Goal: Information Seeking & Learning: Learn about a topic

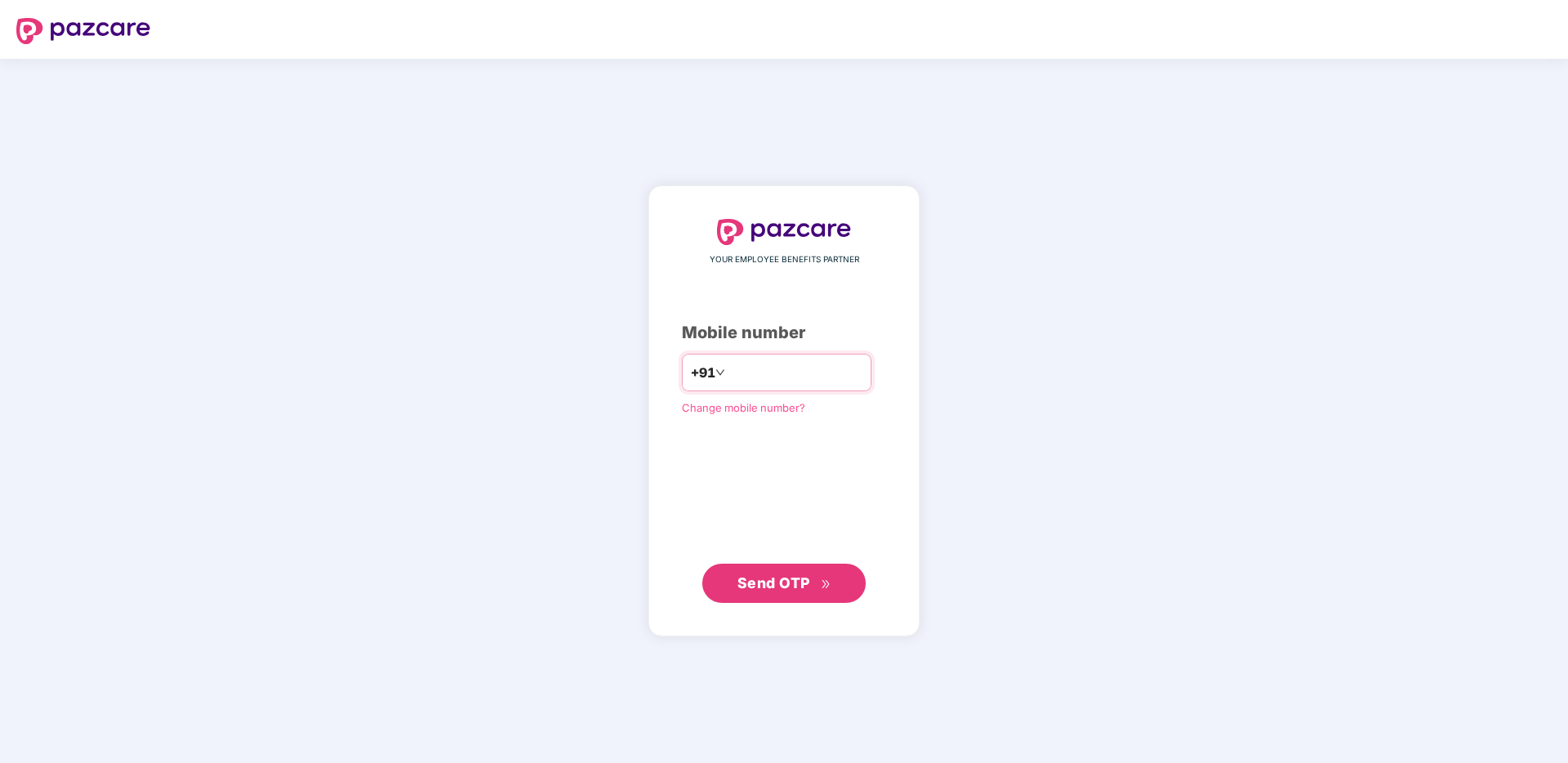
click at [755, 376] on input "number" at bounding box center [795, 373] width 134 height 26
type input "**********"
click at [804, 594] on button "Send OTP" at bounding box center [783, 584] width 163 height 40
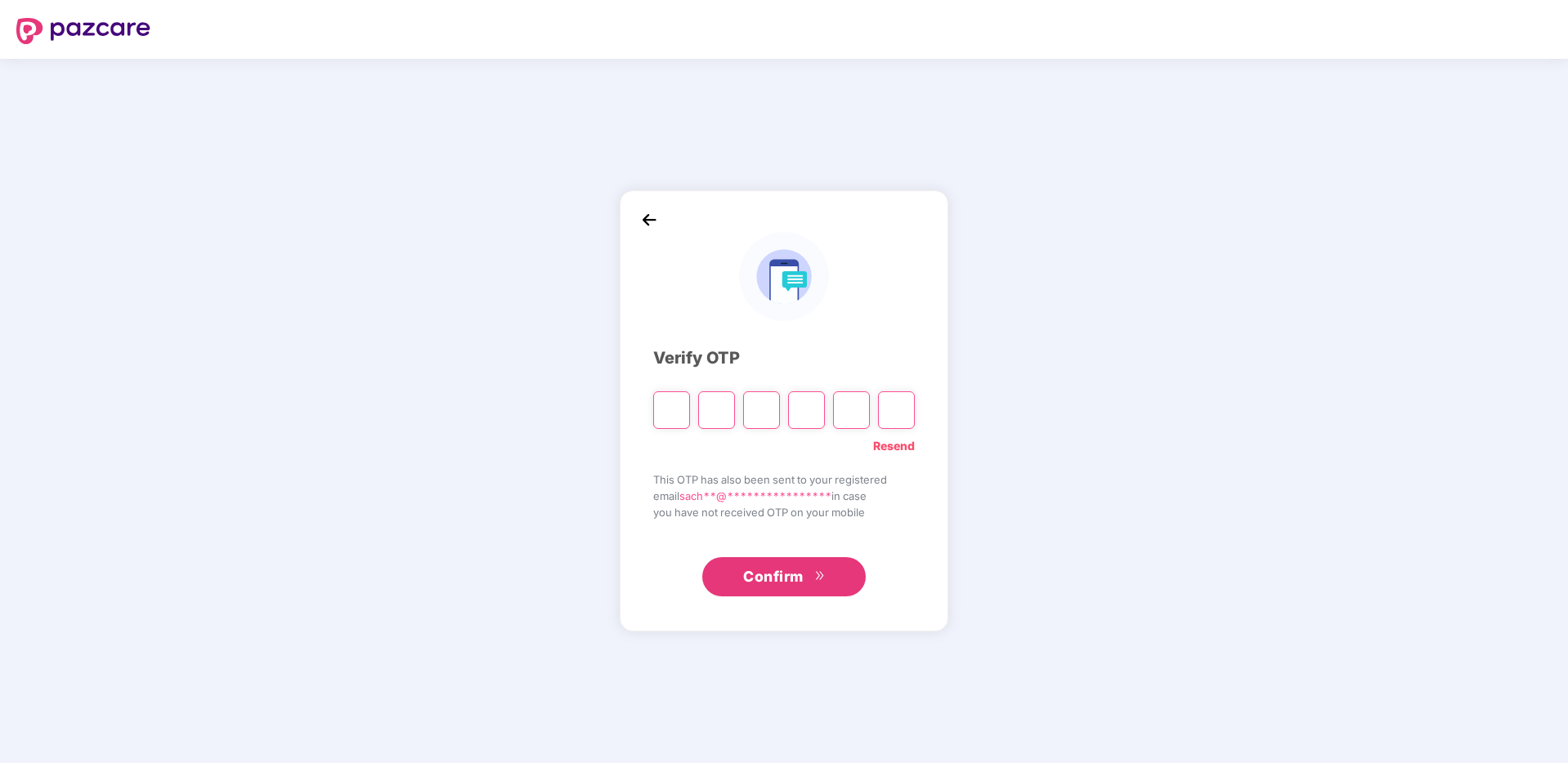
click at [677, 414] on input "Please enter verification code. Digit 1" at bounding box center [672, 411] width 37 height 38
type input "*"
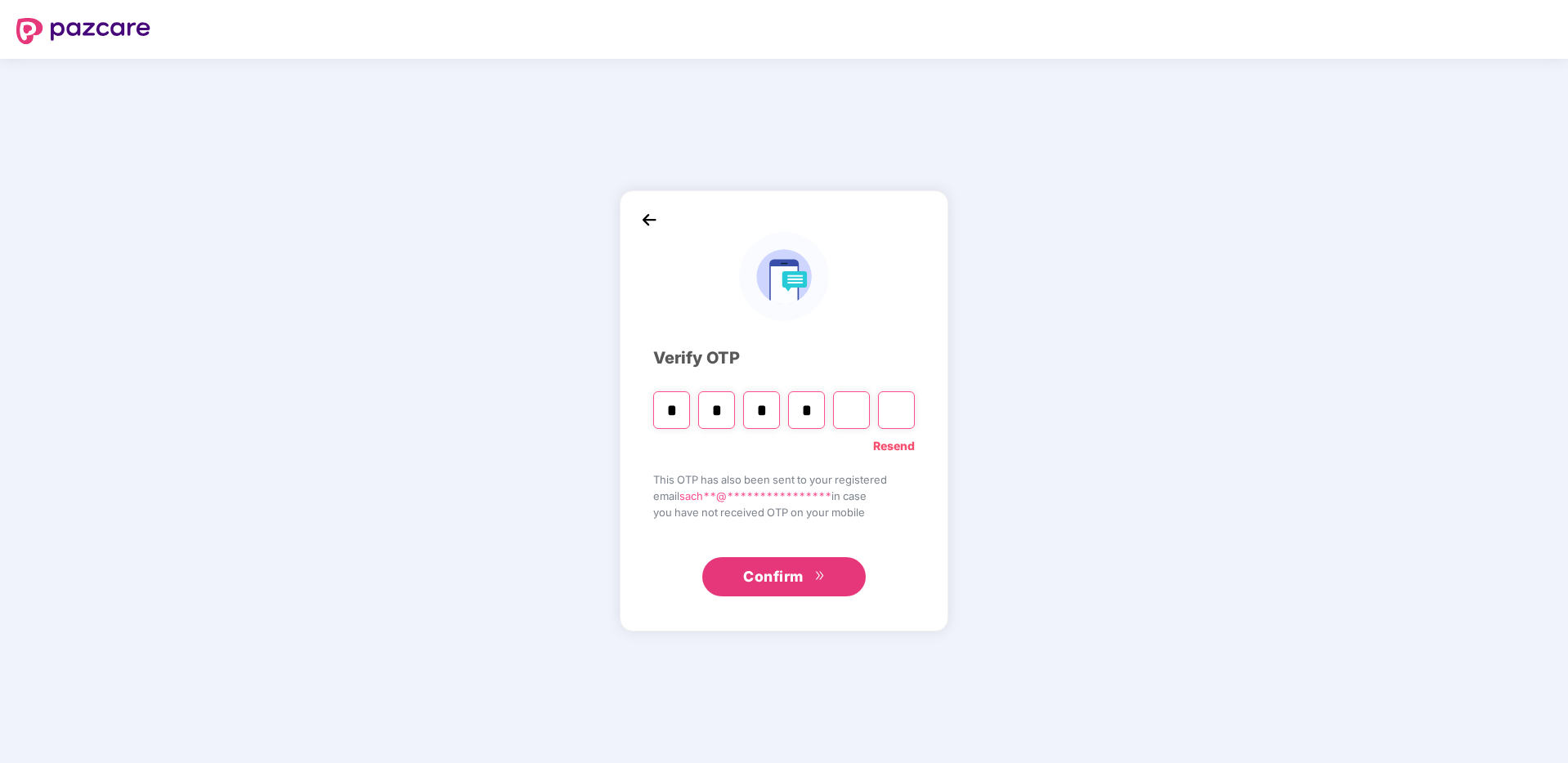
type input "*"
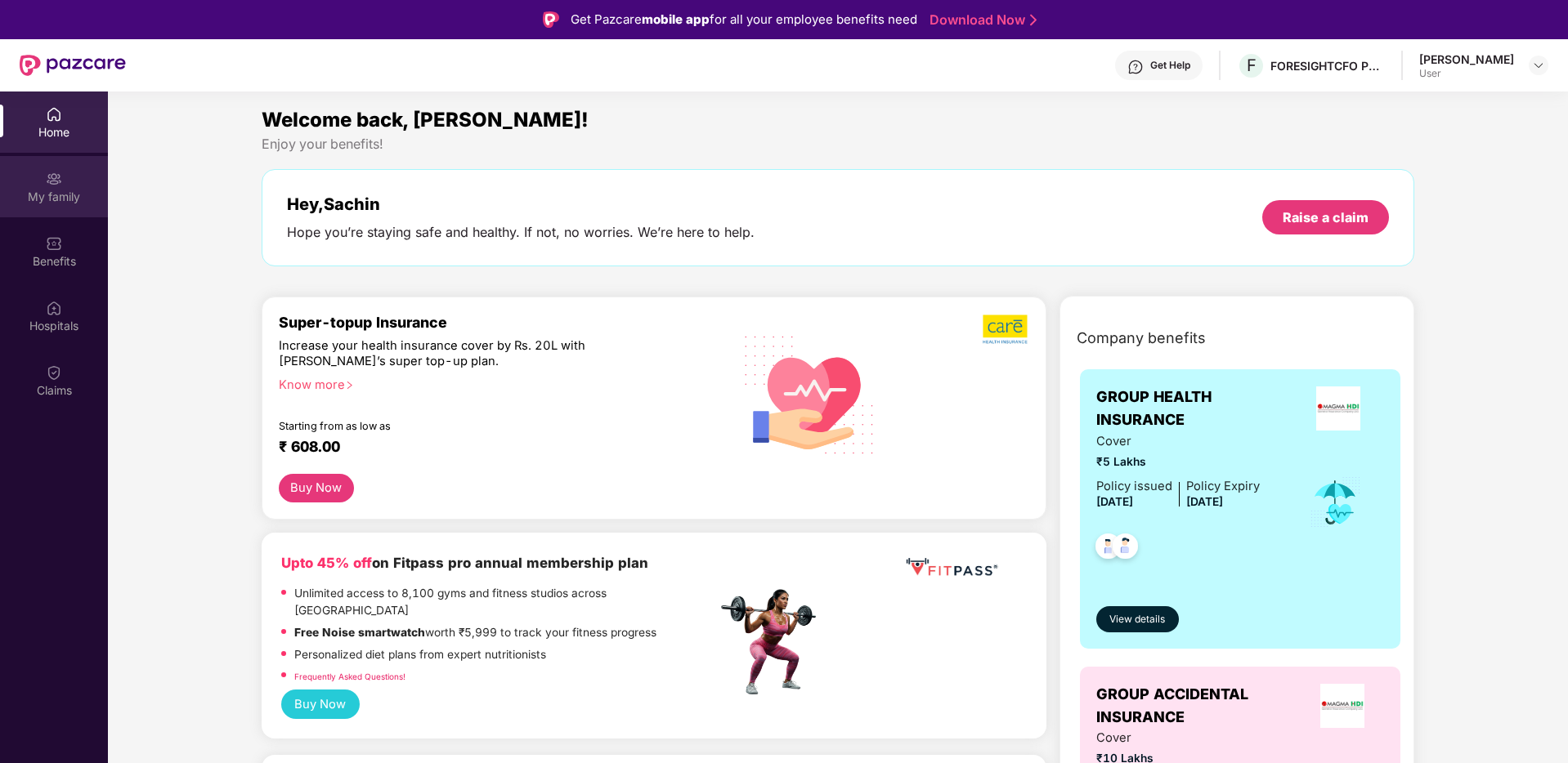
click at [58, 183] on img at bounding box center [53, 178] width 16 height 16
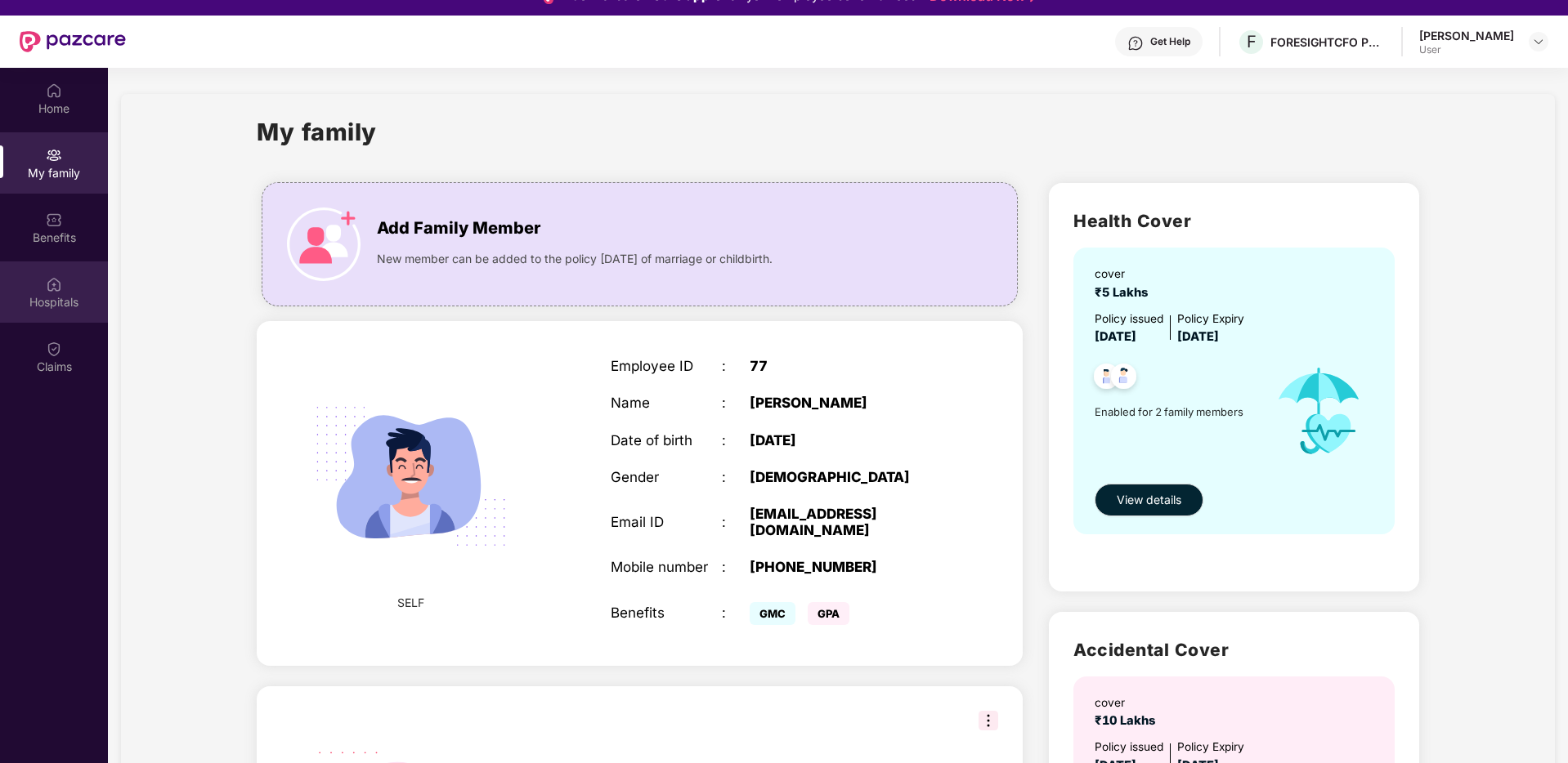
click at [45, 286] on img at bounding box center [53, 284] width 16 height 16
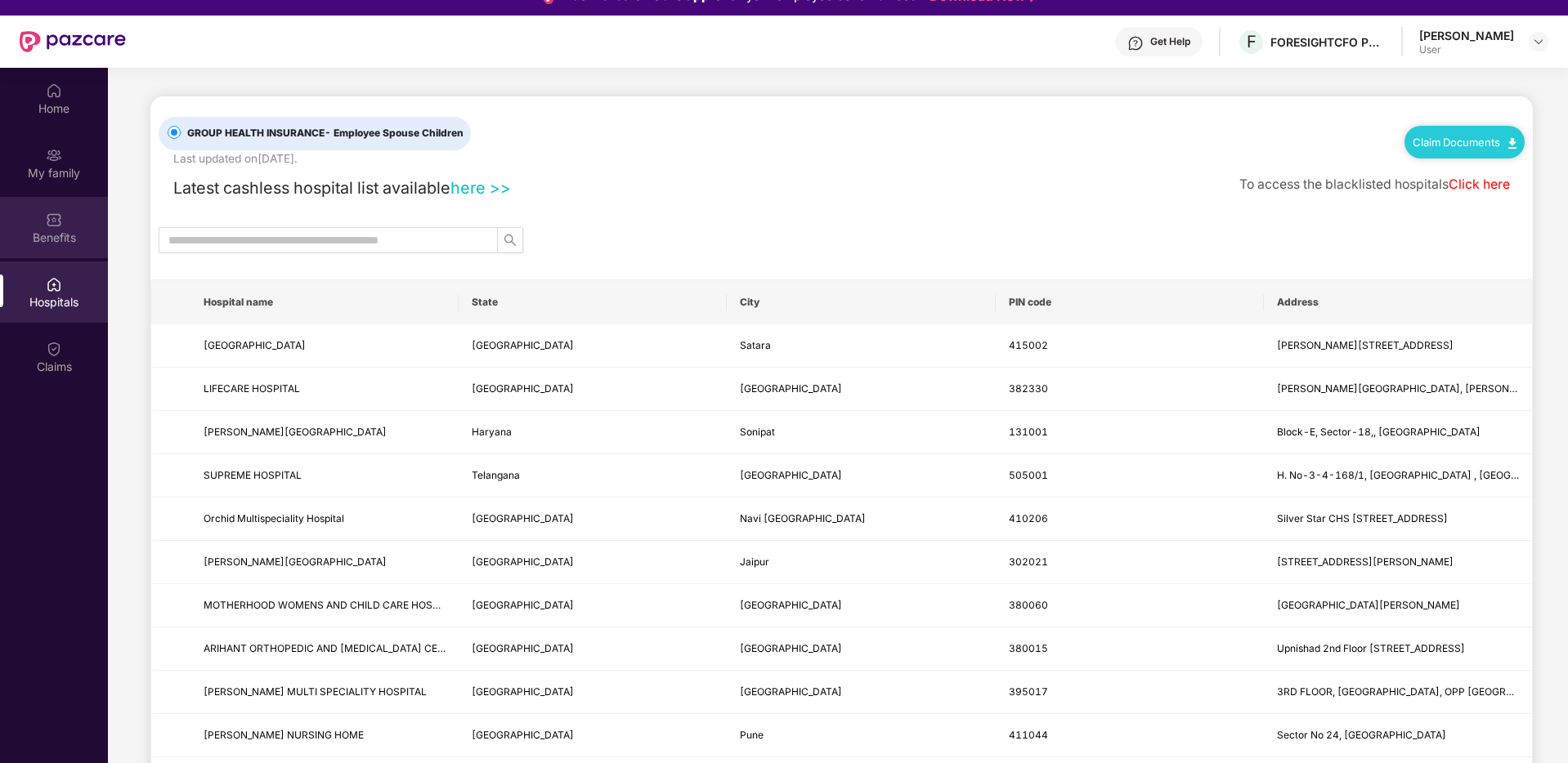
click at [70, 210] on div "Benefits" at bounding box center [54, 228] width 108 height 61
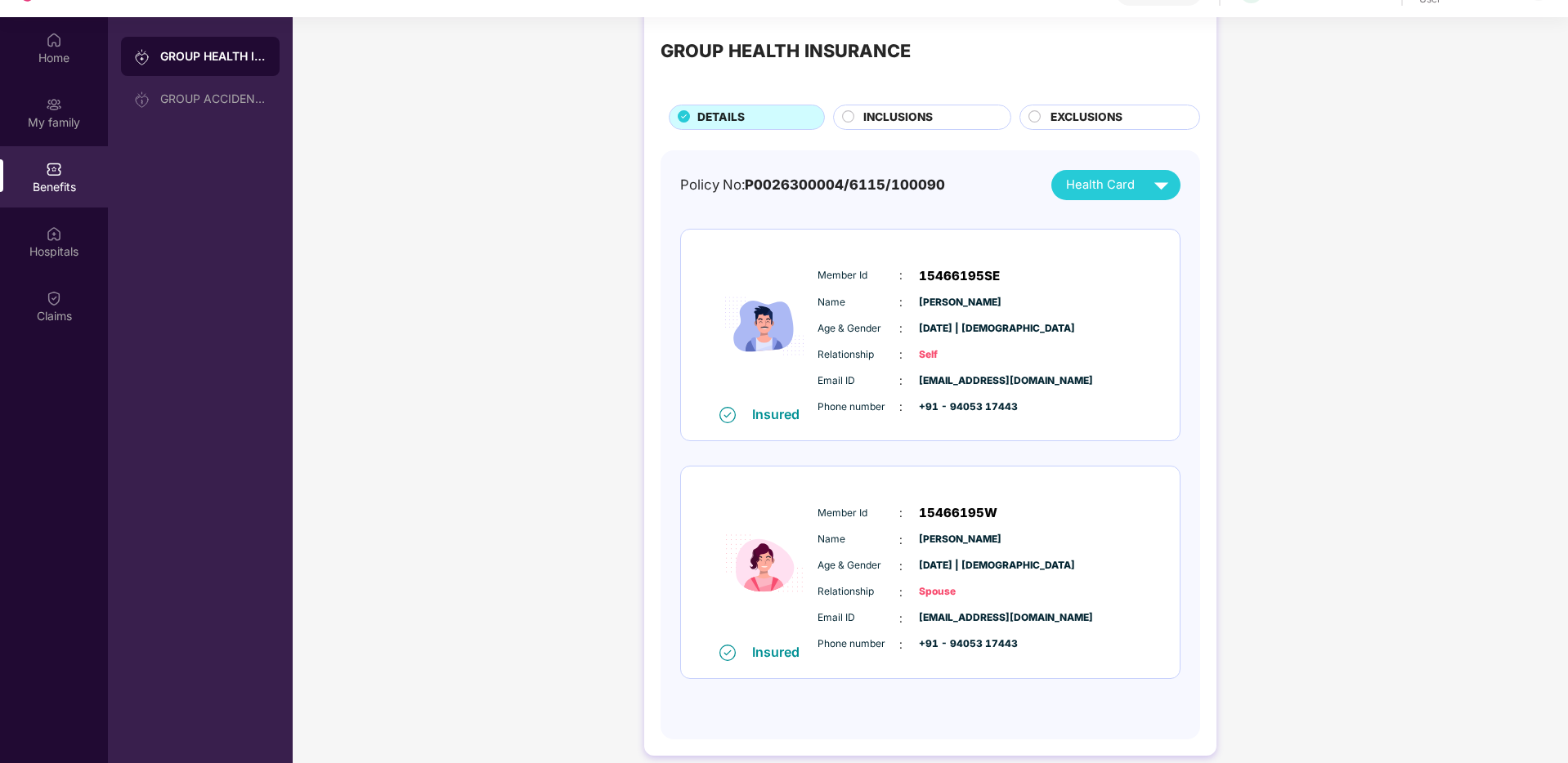
scroll to position [92, 0]
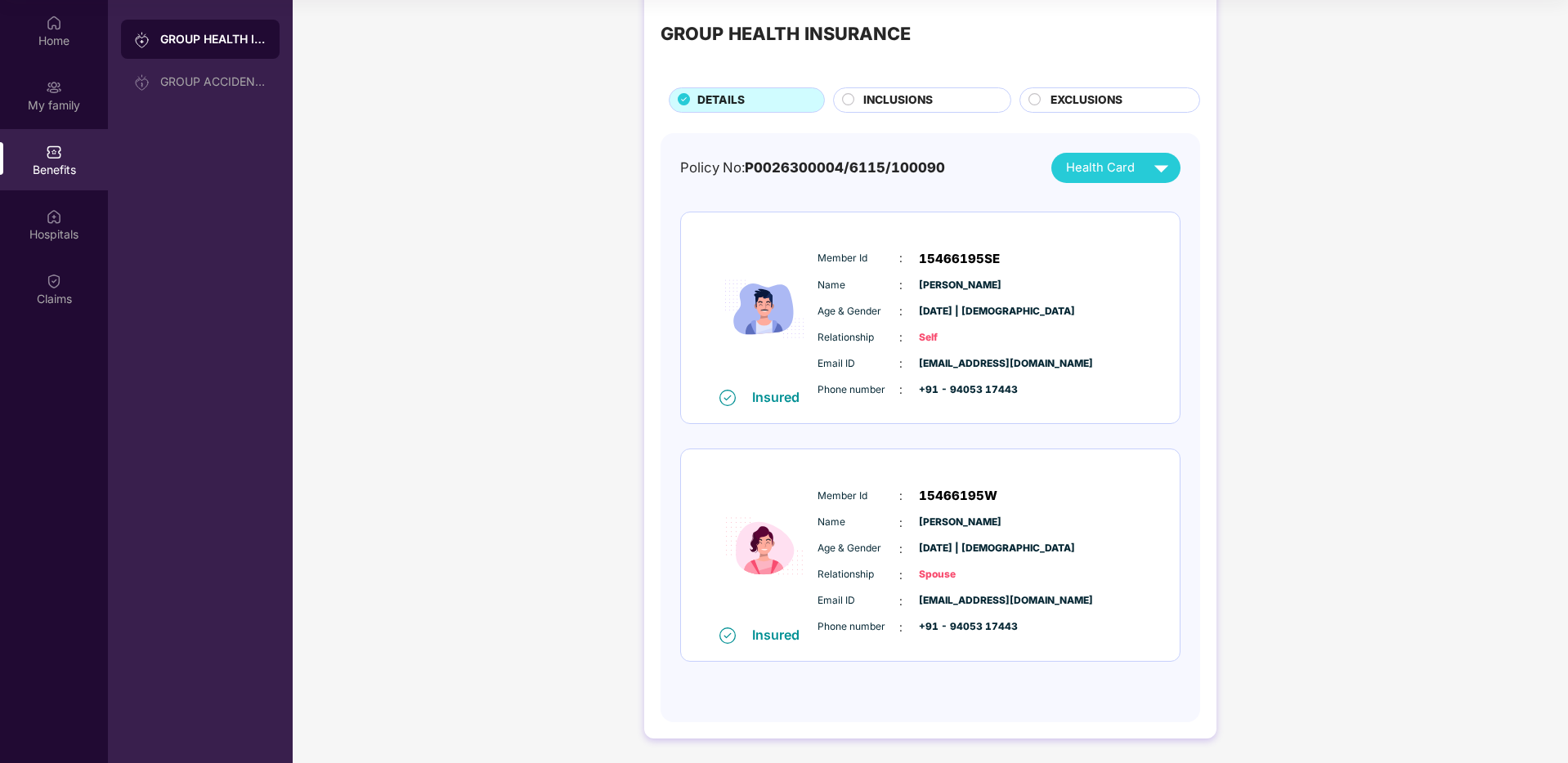
click at [972, 515] on span "[PERSON_NAME]" at bounding box center [960, 522] width 82 height 15
click at [1154, 161] on img at bounding box center [1161, 168] width 28 height 28
click at [1118, 344] on div "Relationship : Self" at bounding box center [980, 337] width 325 height 18
click at [49, 48] on div "Home" at bounding box center [54, 40] width 108 height 16
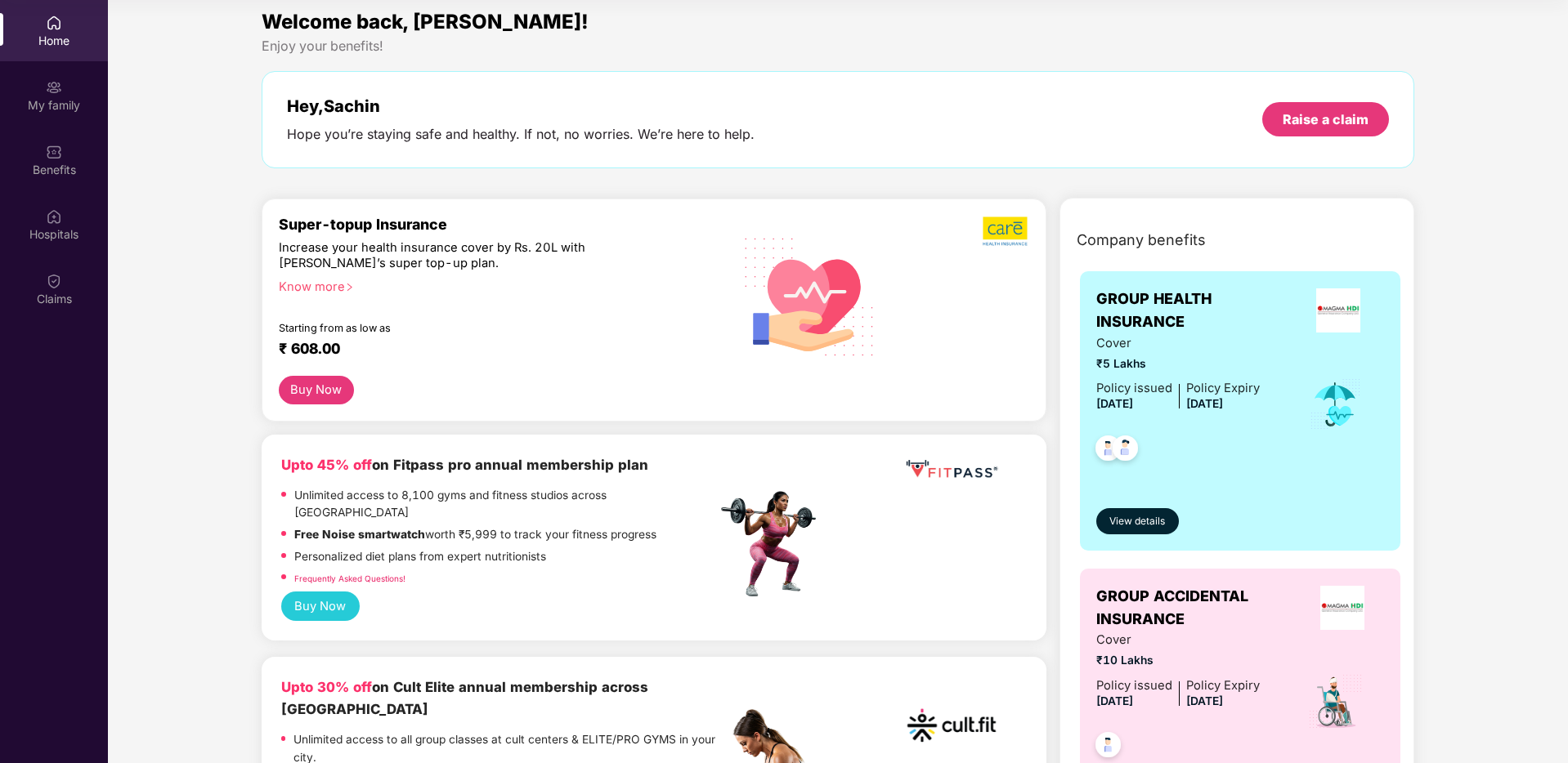
scroll to position [0, 0]
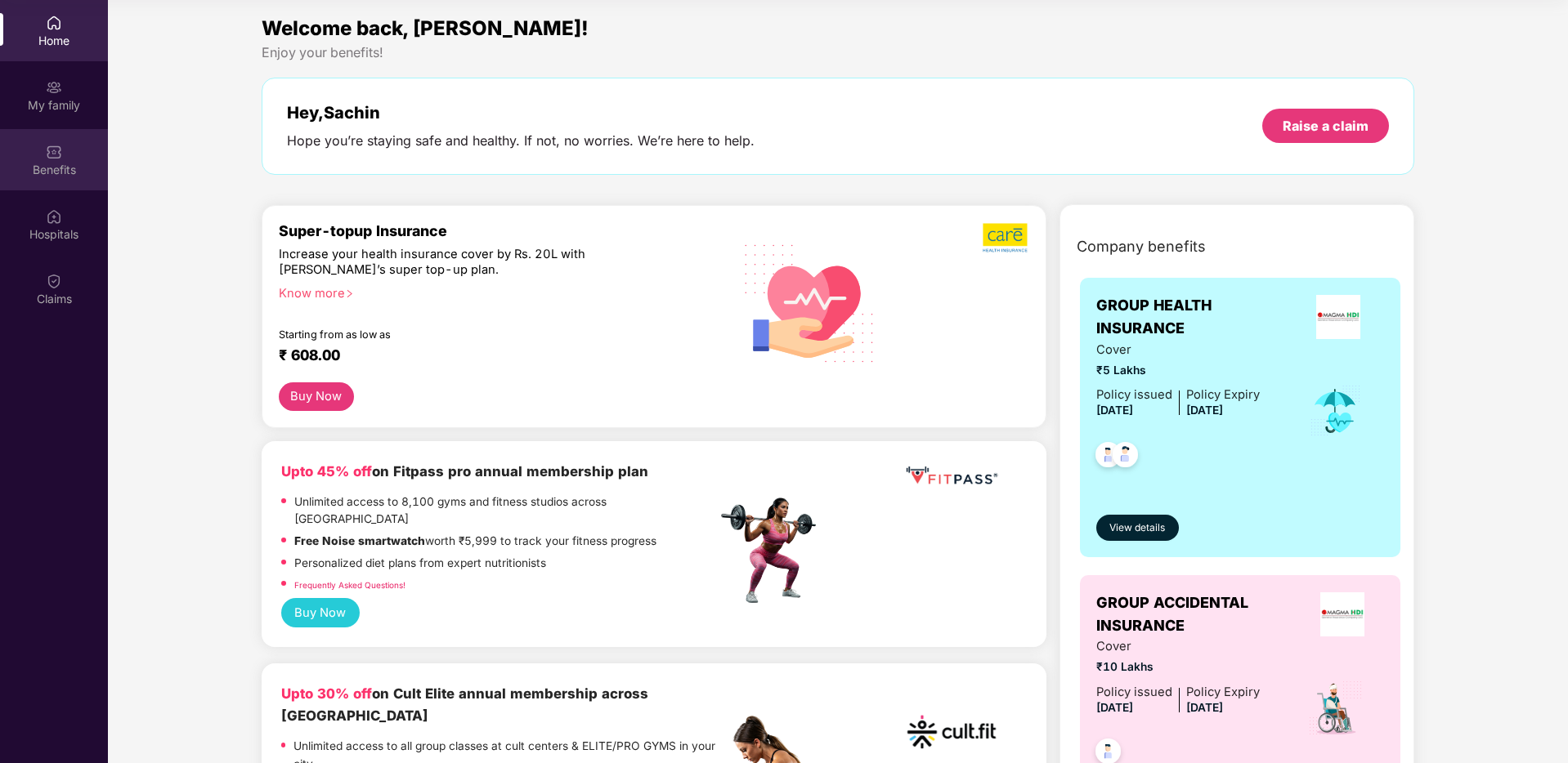
click at [73, 151] on div "Benefits" at bounding box center [54, 160] width 108 height 61
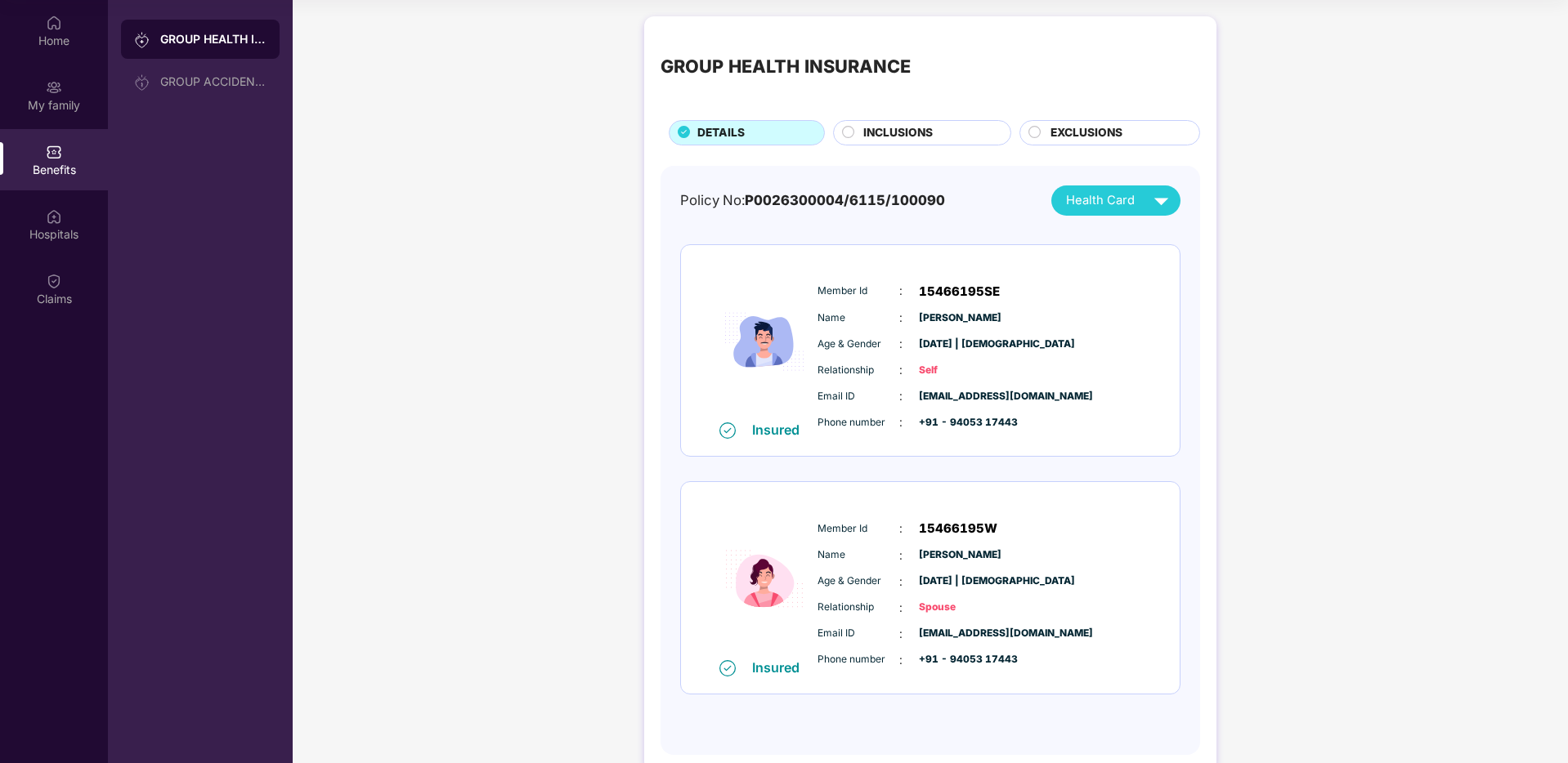
scroll to position [33, 0]
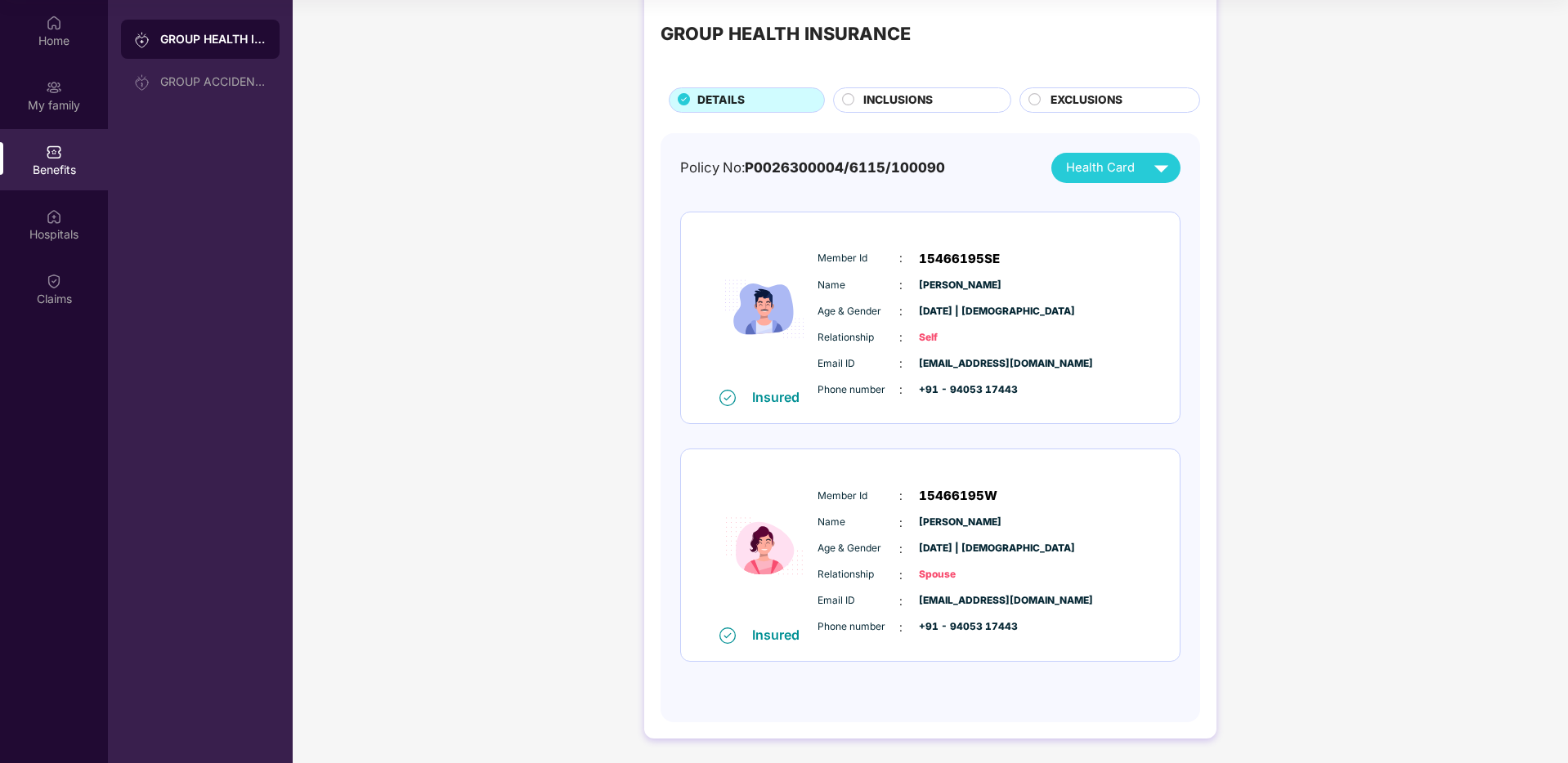
click at [1013, 489] on div "Member Id : 15466195W" at bounding box center [980, 496] width 325 height 20
click at [1040, 495] on div "Member Id : 15466195W" at bounding box center [980, 496] width 325 height 20
click at [972, 471] on div "Insured Member Id : 15466195W Name : Radha Gille Age & Gender : 06 Apr 1996 | F…" at bounding box center [930, 555] width 499 height 212
click at [949, 355] on div "Email ID : sachin@foresightcfo.com" at bounding box center [980, 364] width 325 height 18
click at [904, 102] on span "INCLUSIONS" at bounding box center [898, 100] width 70 height 18
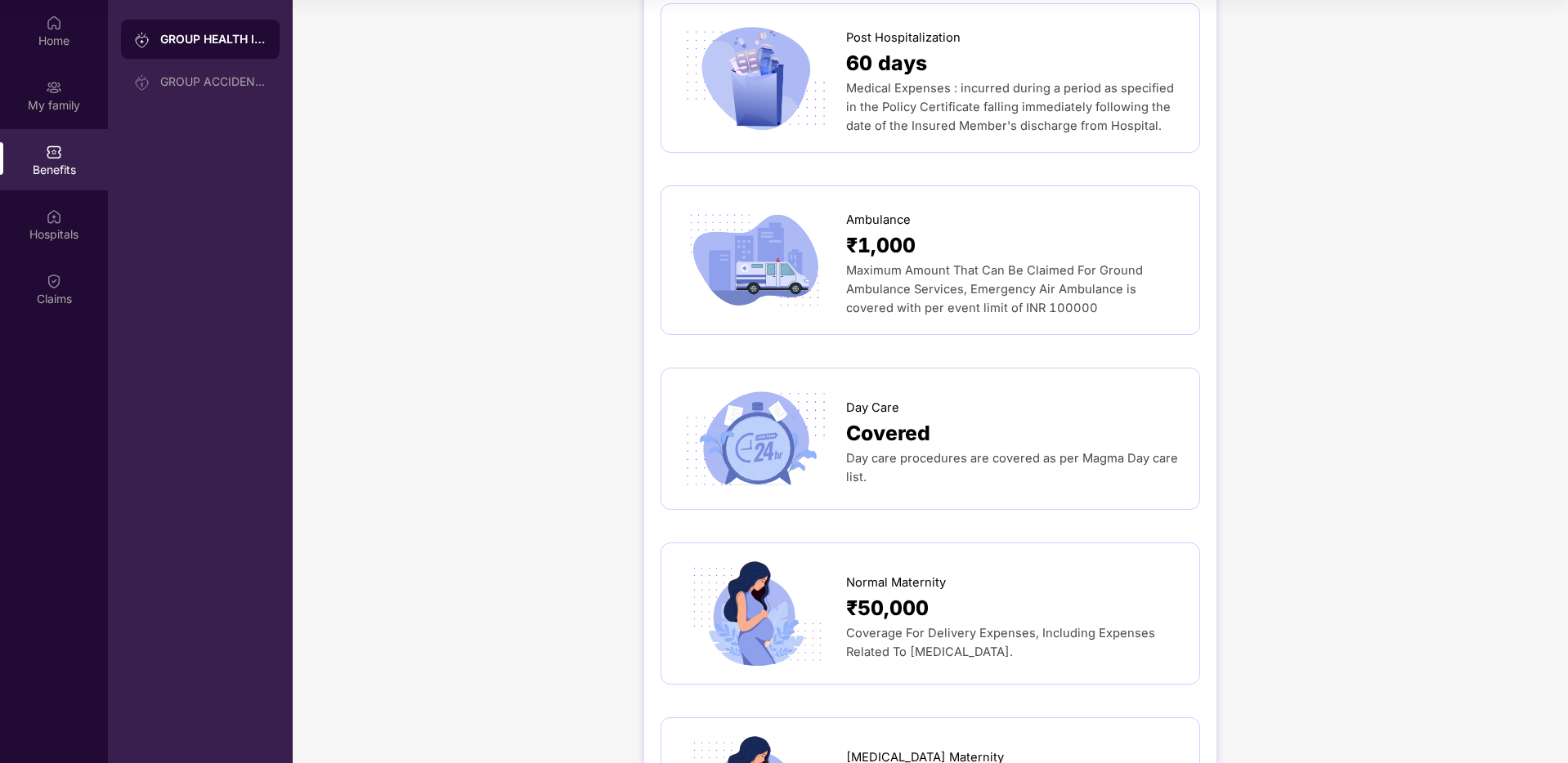
scroll to position [1024, 0]
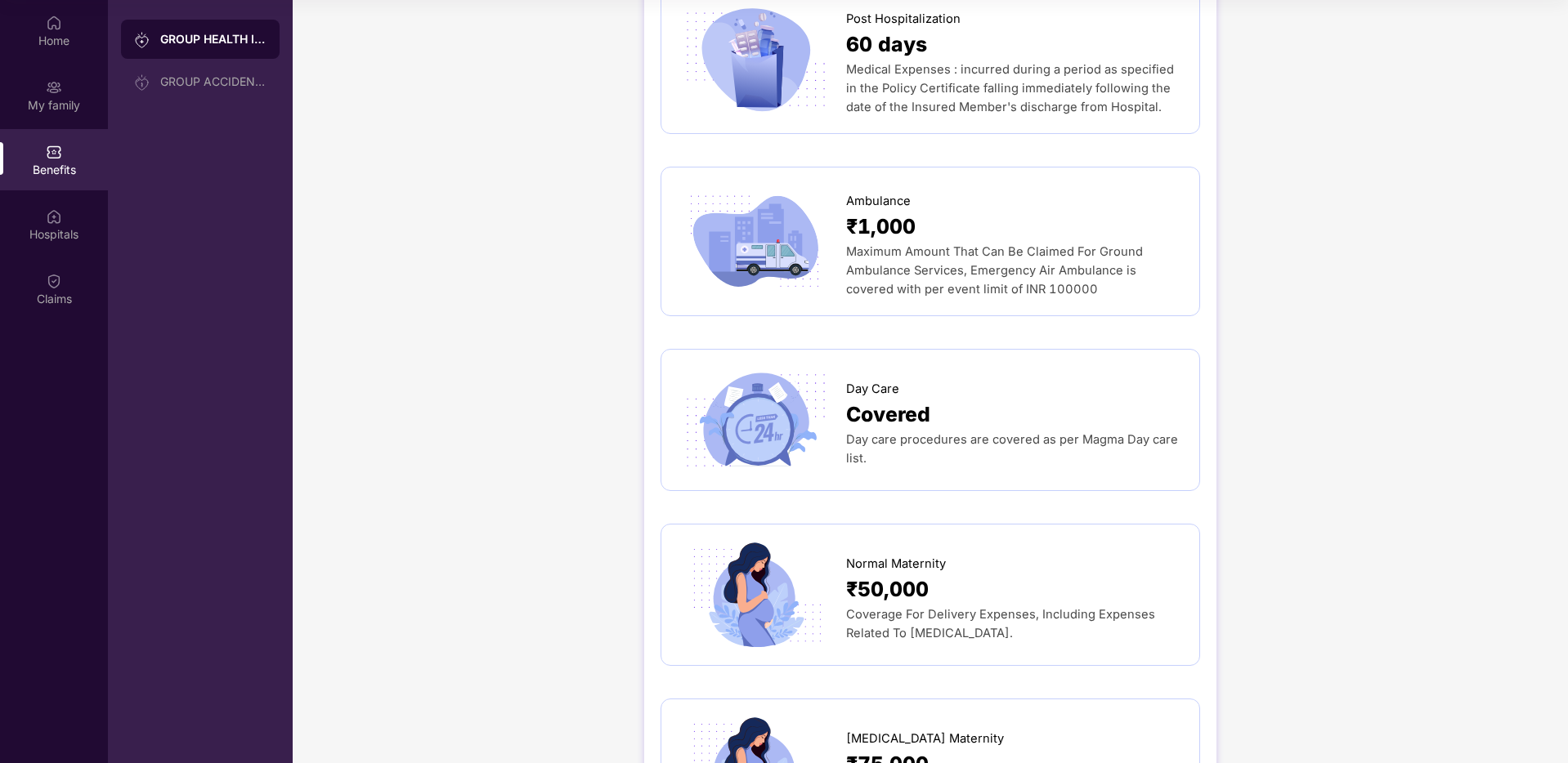
click at [1033, 607] on span "Coverage For Delivery Expenses, Including Expenses Related To [MEDICAL_DATA]." at bounding box center [1000, 623] width 309 height 33
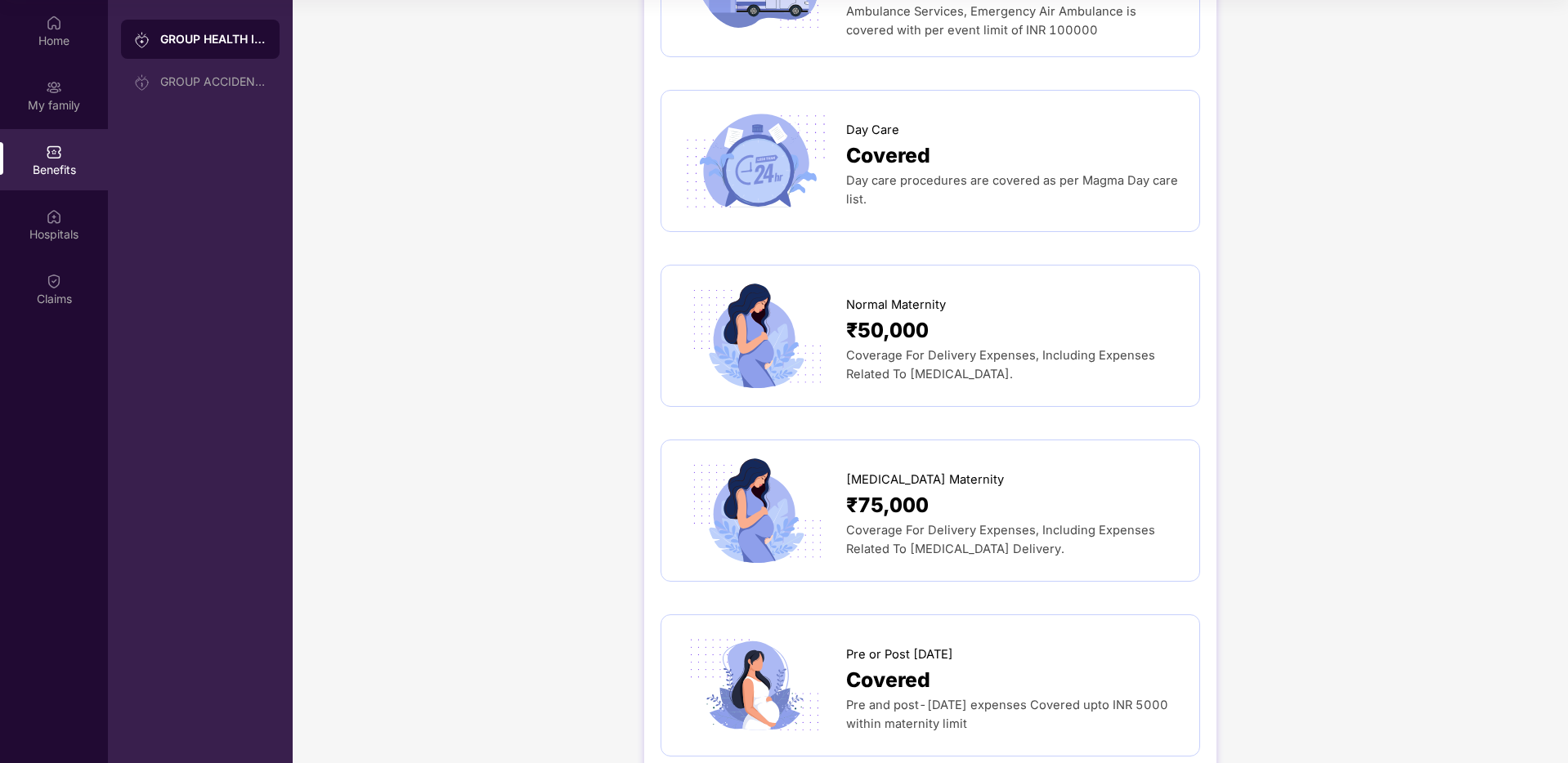
scroll to position [1284, 0]
click at [914, 348] on span "Coverage For Delivery Expenses, Including Expenses Related To [MEDICAL_DATA]." at bounding box center [1000, 364] width 309 height 33
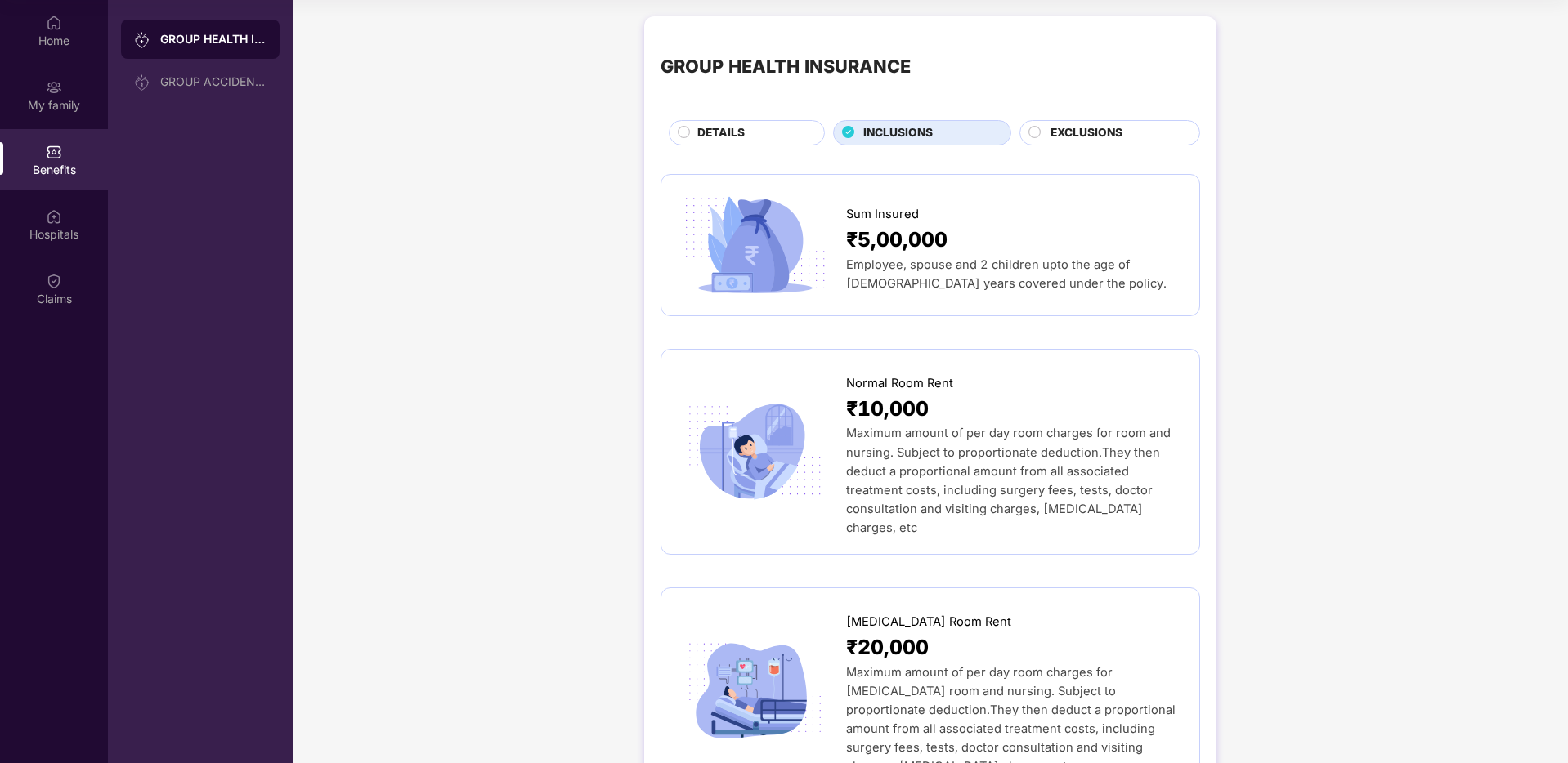
scroll to position [0, 0]
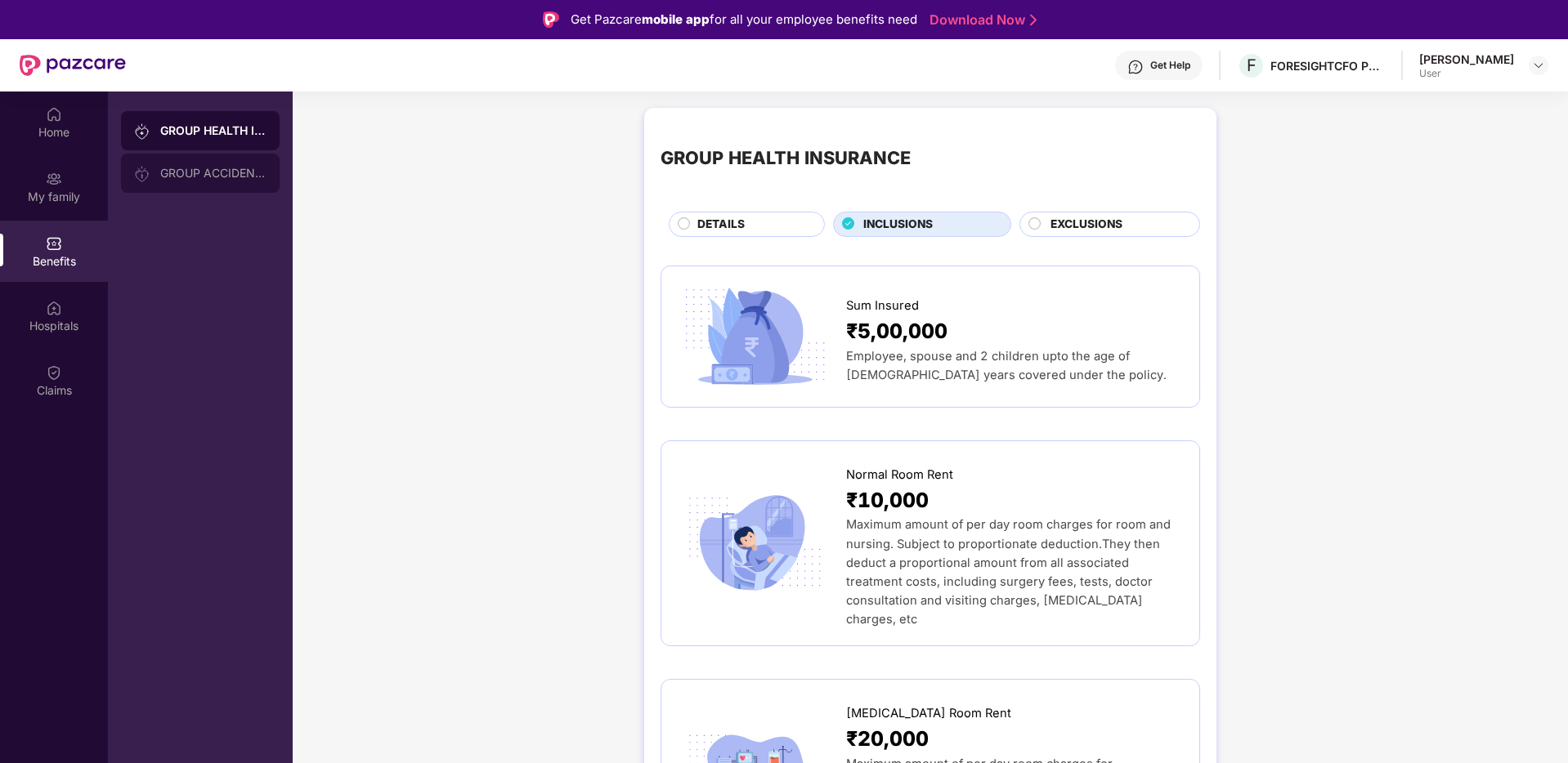
click at [169, 172] on div "GROUP ACCIDENTAL INSURANCE" at bounding box center [213, 174] width 107 height 13
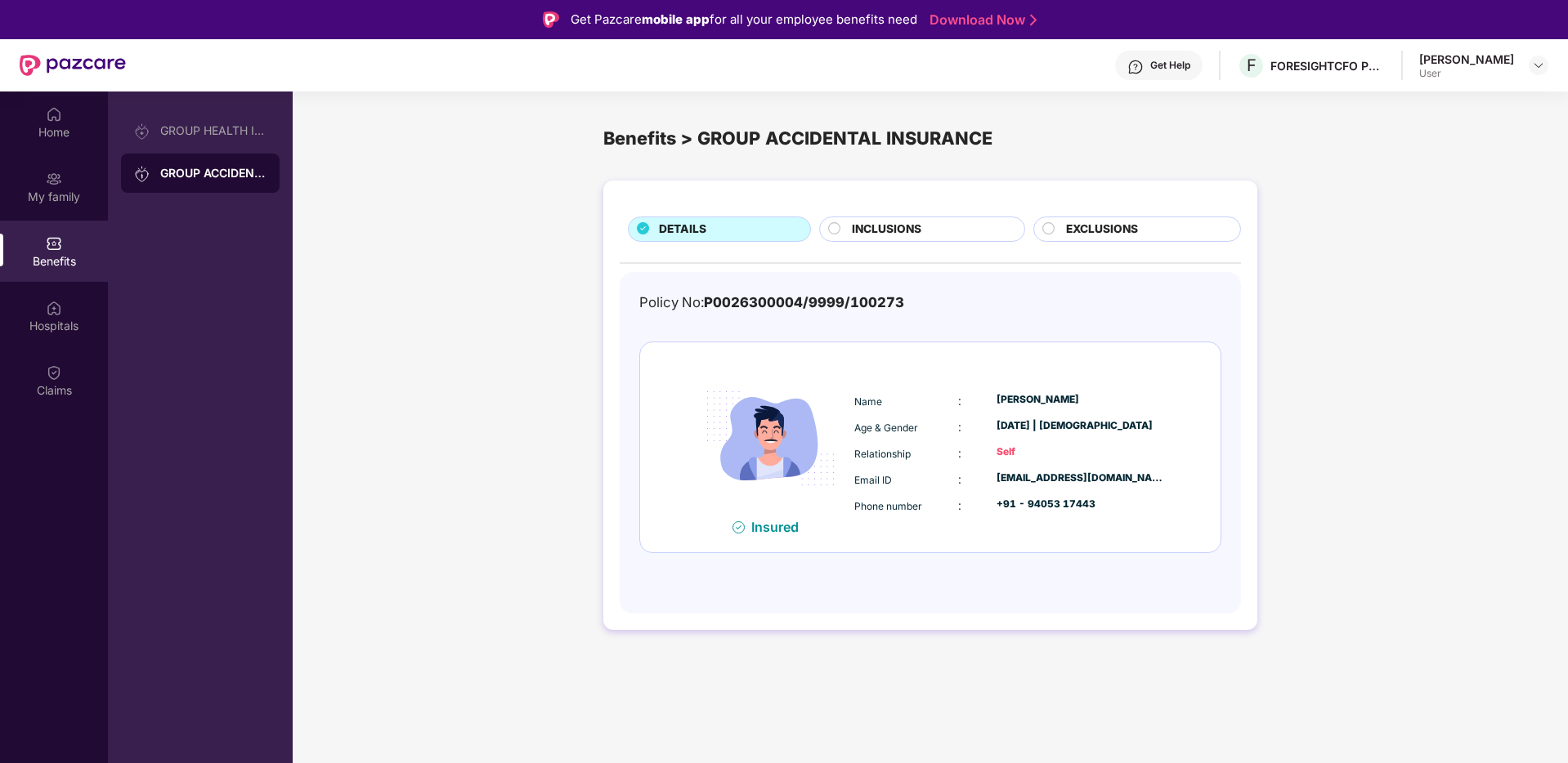
click at [899, 230] on span "INCLUSIONS" at bounding box center [887, 229] width 70 height 18
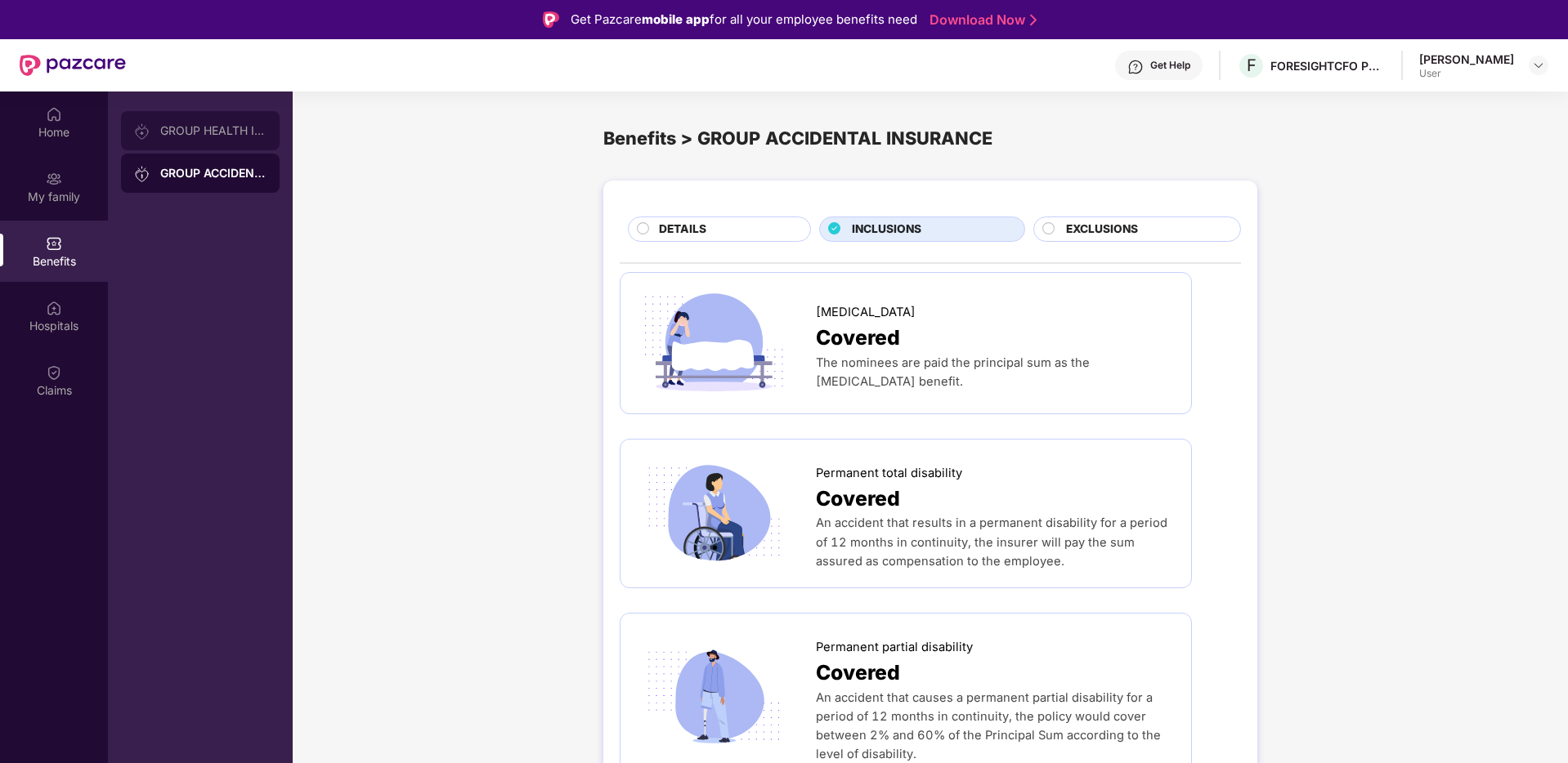
click at [213, 139] on div "GROUP HEALTH INSURANCE" at bounding box center [200, 131] width 159 height 40
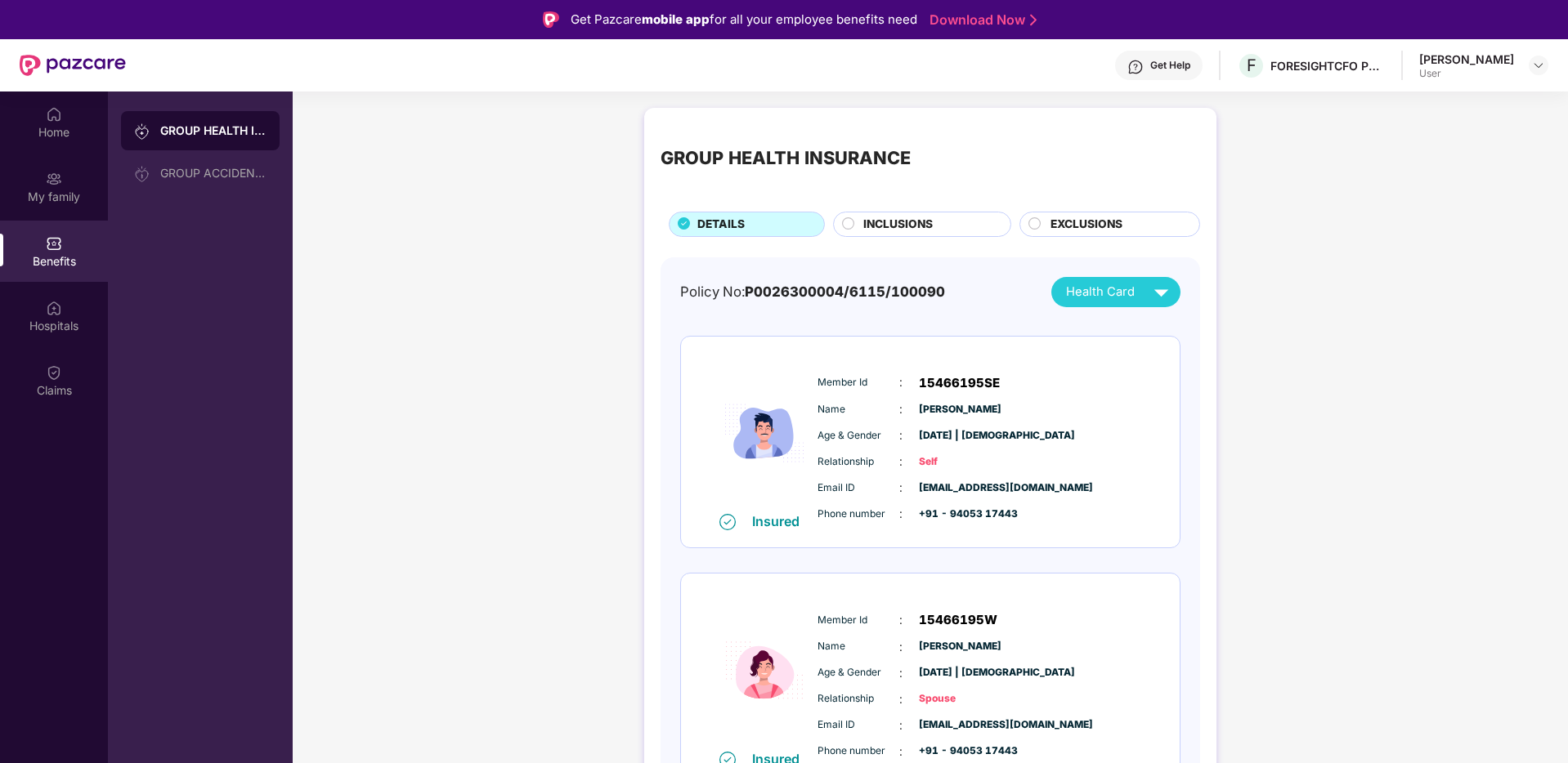
click at [1155, 288] on img at bounding box center [1161, 292] width 28 height 28
click at [1160, 365] on img at bounding box center [1163, 362] width 12 height 12
click at [1151, 295] on img at bounding box center [1161, 292] width 28 height 28
click at [1164, 325] on img at bounding box center [1163, 330] width 12 height 12
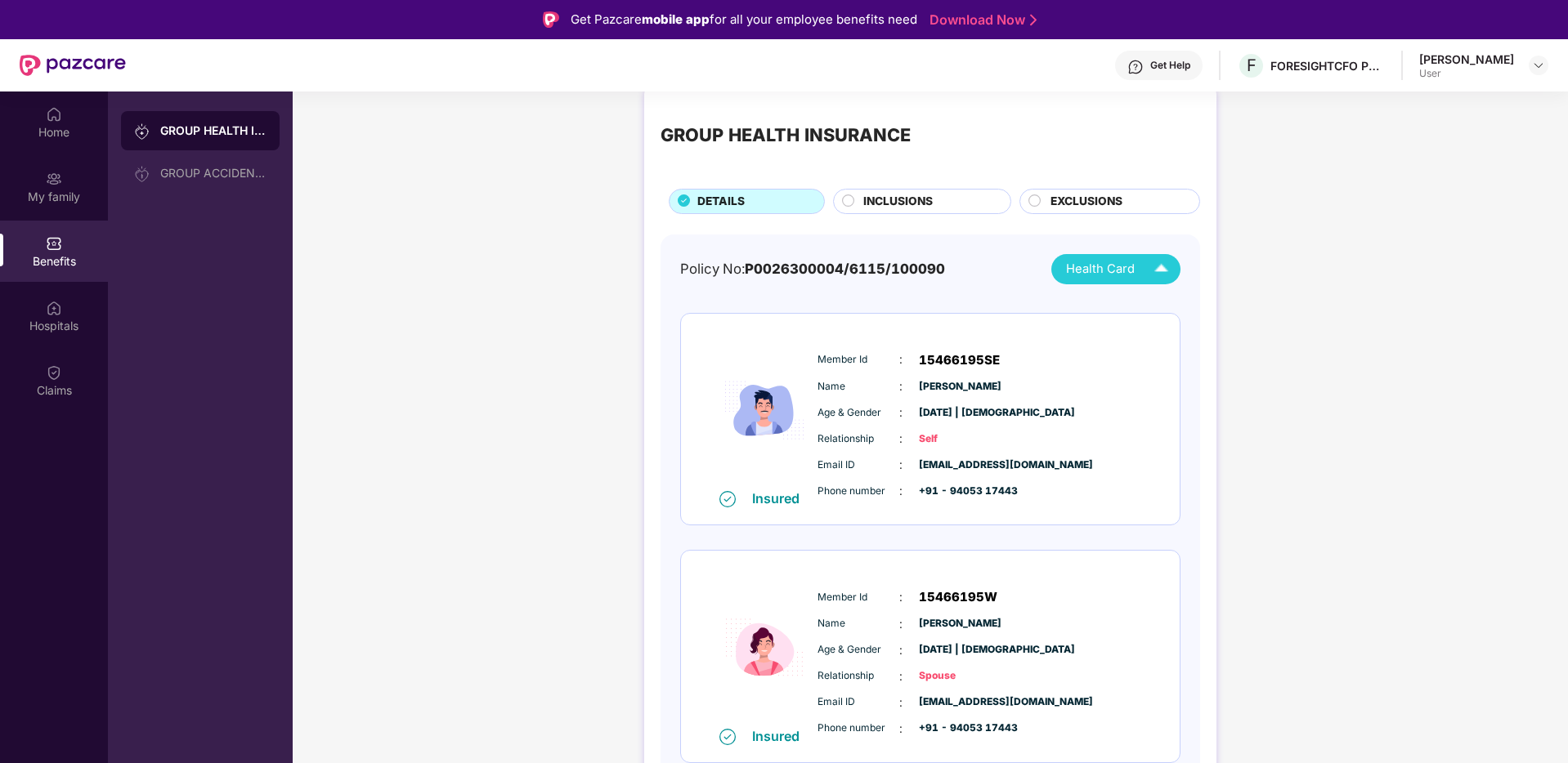
scroll to position [33, 0]
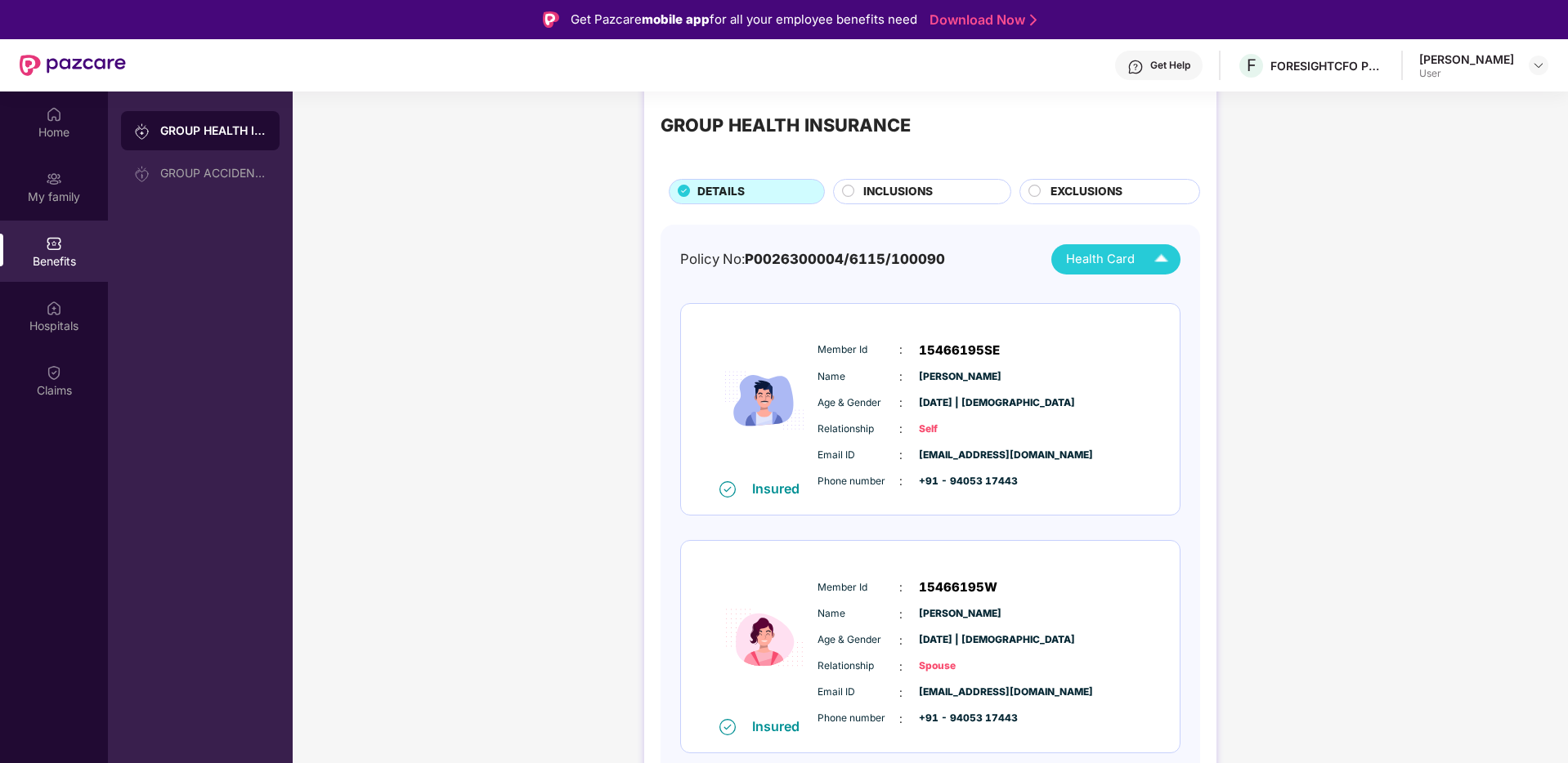
click at [967, 604] on div "Member Id : 15466195W Name : Radha Gille Age & Gender : 06 Apr 1996 | Female Re…" at bounding box center [980, 653] width 332 height 167
click at [896, 189] on span "INCLUSIONS" at bounding box center [898, 192] width 70 height 18
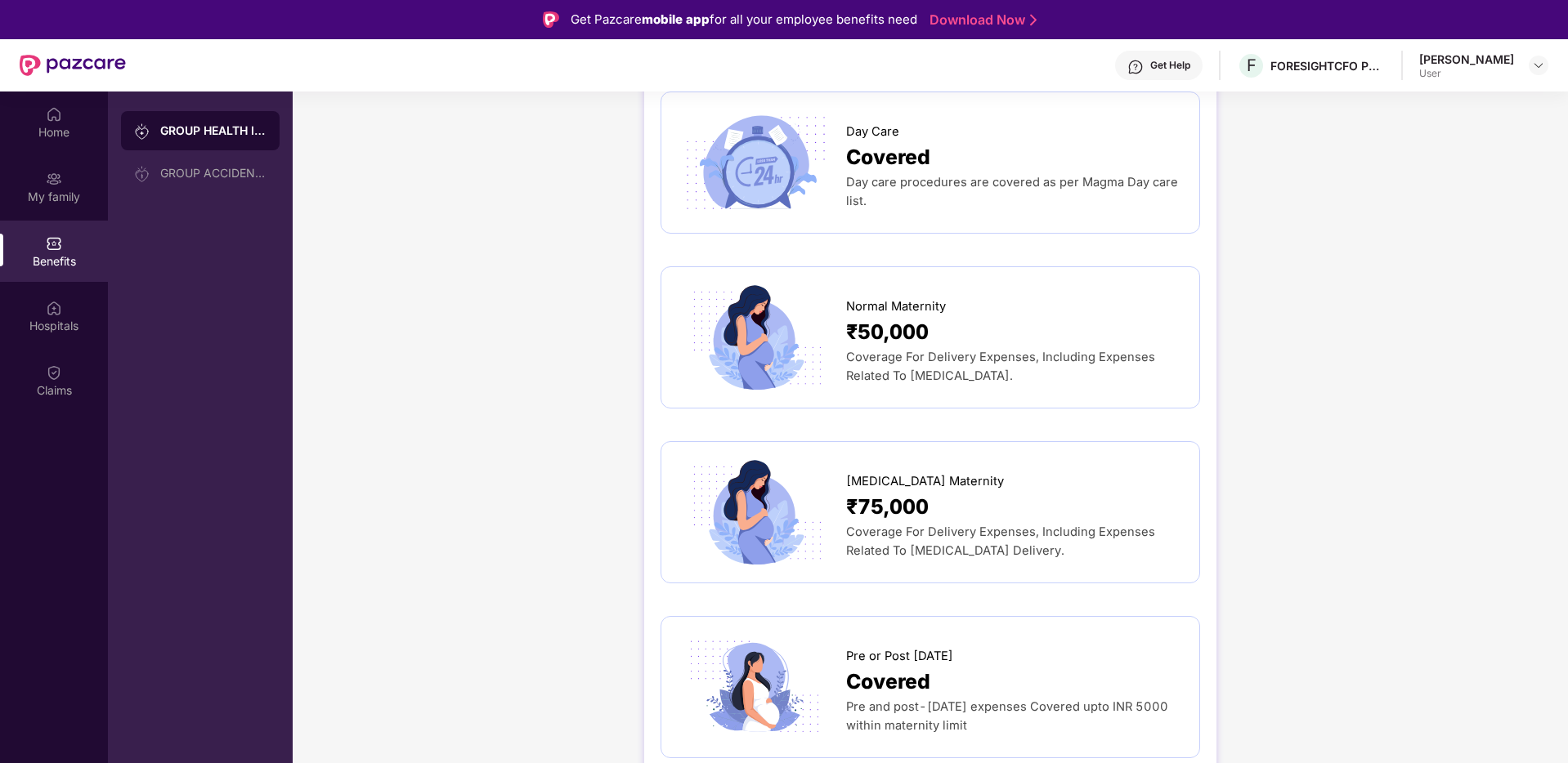
scroll to position [1382, 0]
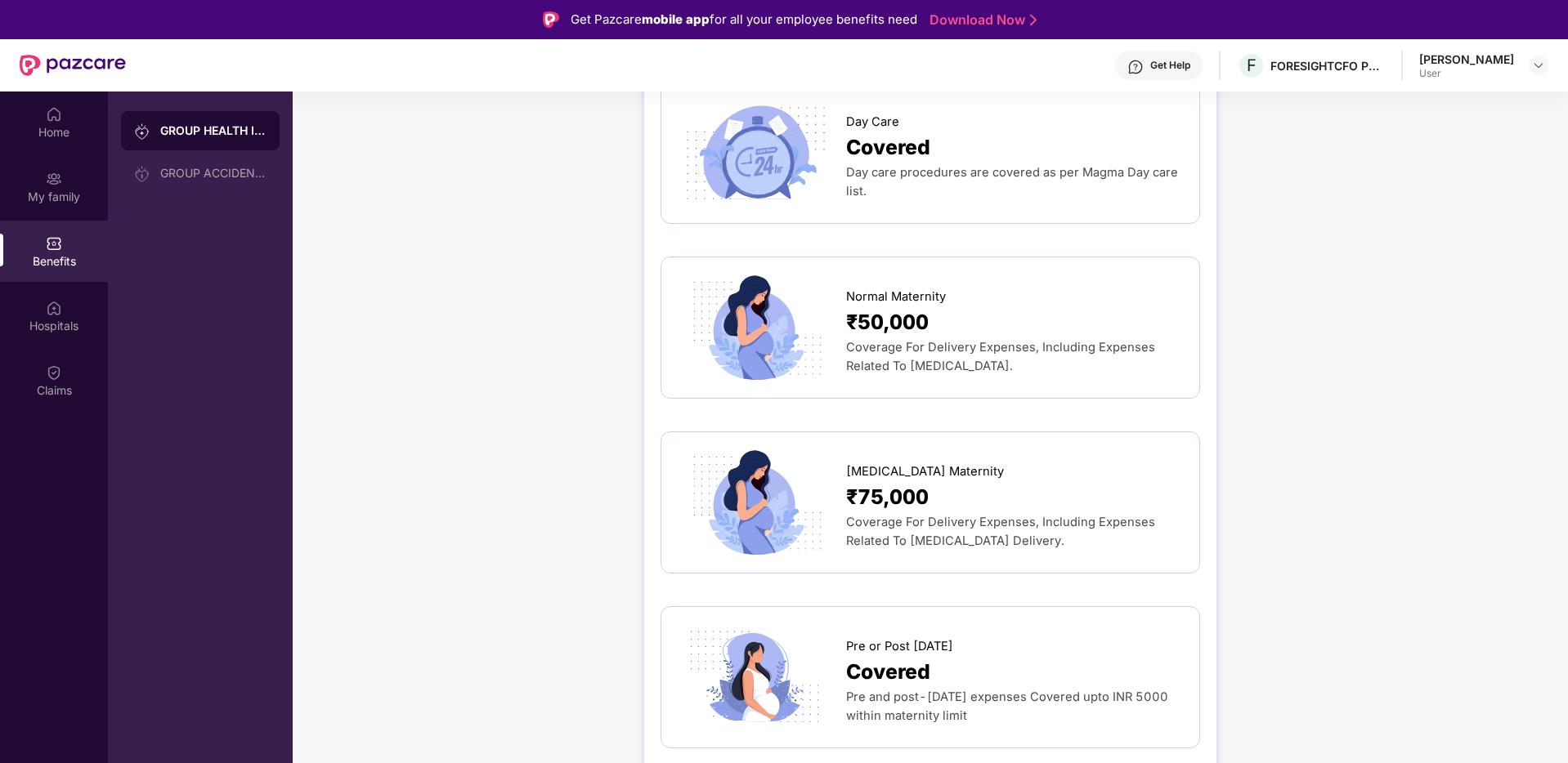
click at [895, 340] on span "Coverage For Delivery Expenses, Including Expenses Related To [MEDICAL_DATA]." at bounding box center [1000, 356] width 309 height 33
click at [778, 321] on img at bounding box center [755, 328] width 155 height 108
click at [911, 340] on span "Coverage For Delivery Expenses, Including Expenses Related To [MEDICAL_DATA]." at bounding box center [1000, 356] width 309 height 33
click at [818, 474] on img at bounding box center [755, 502] width 155 height 108
click at [939, 482] on div "₹75,000" at bounding box center [1014, 498] width 337 height 32
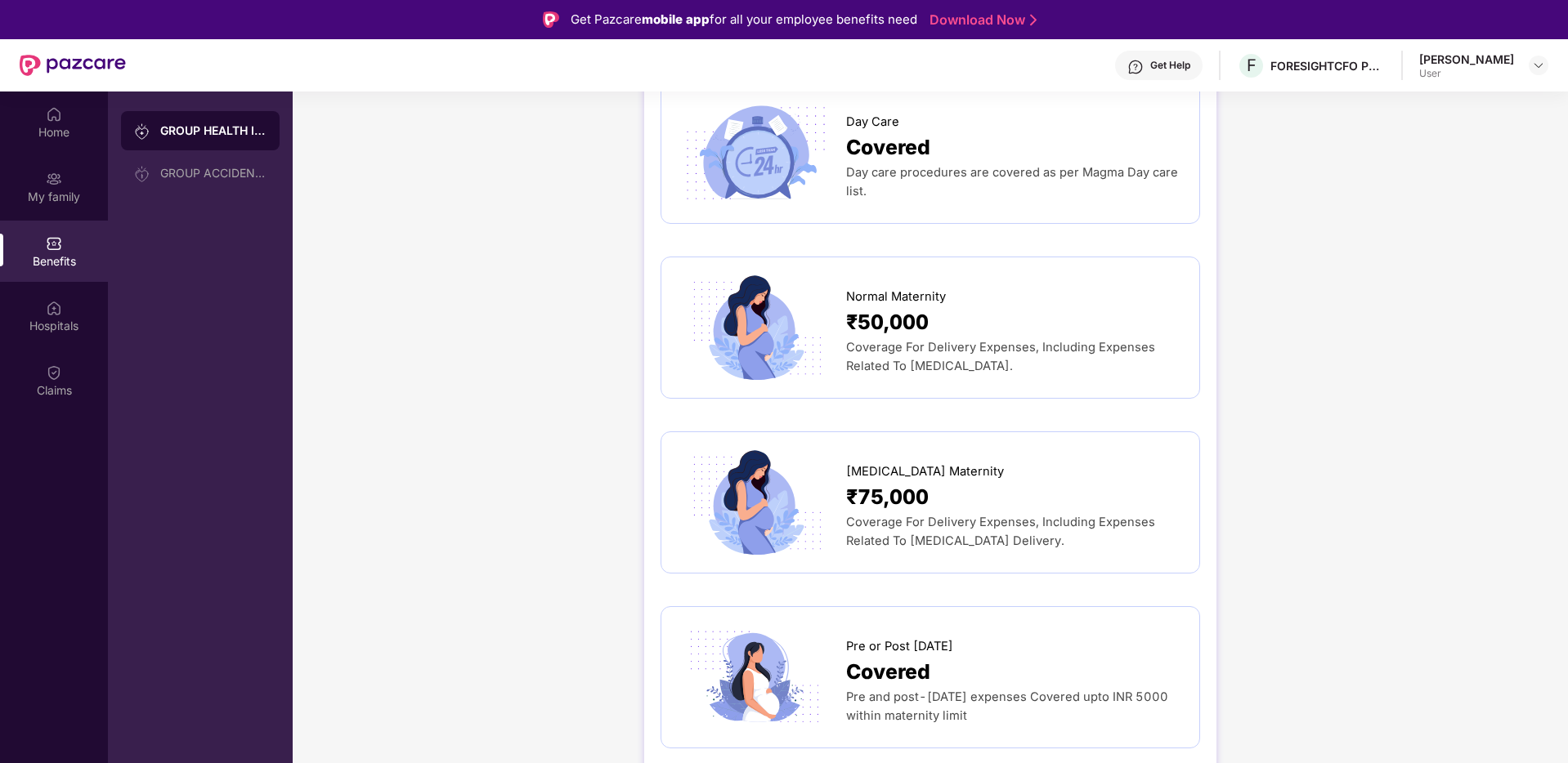
click at [914, 307] on span "₹50,000" at bounding box center [887, 323] width 82 height 32
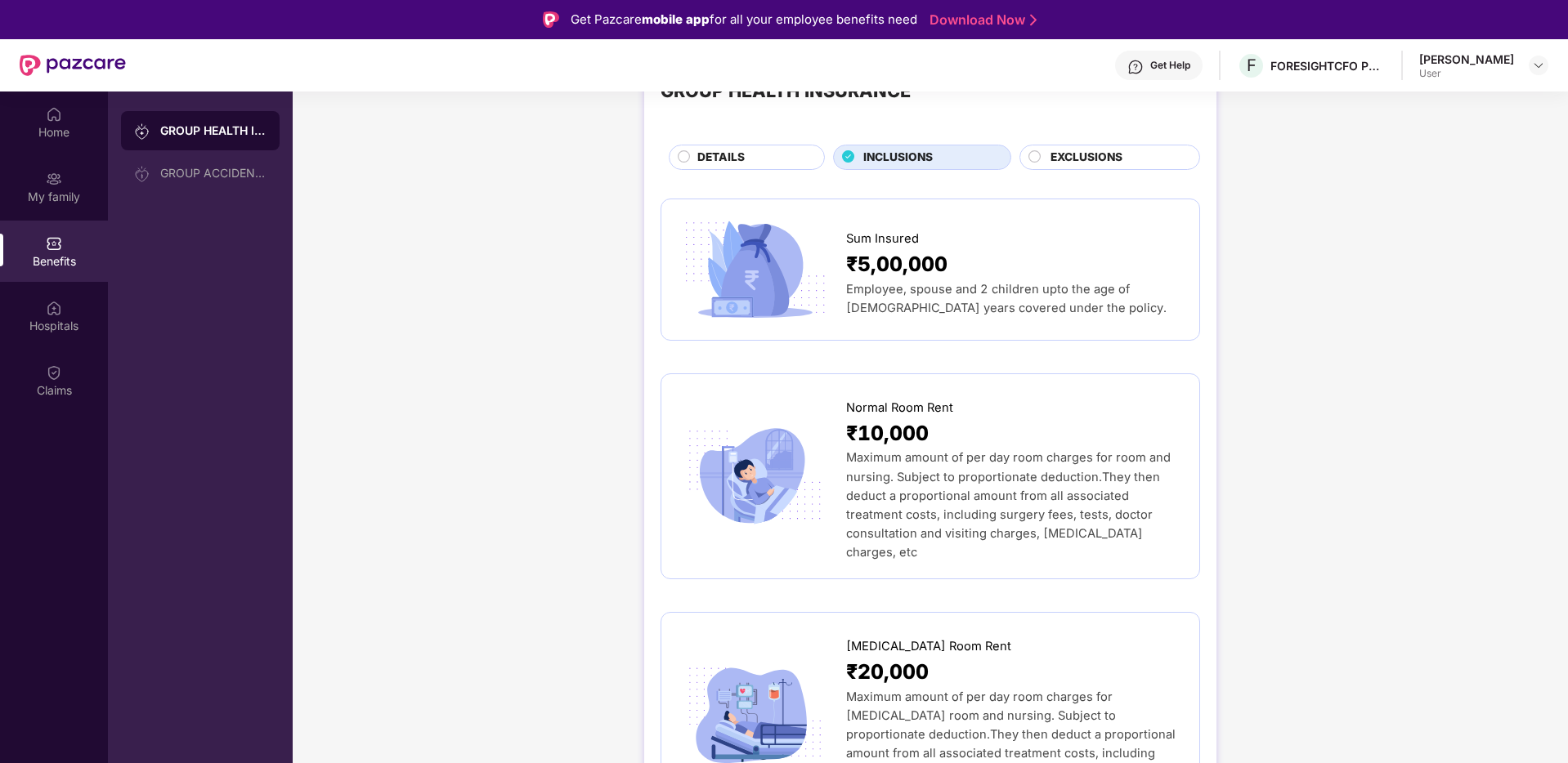
scroll to position [0, 0]
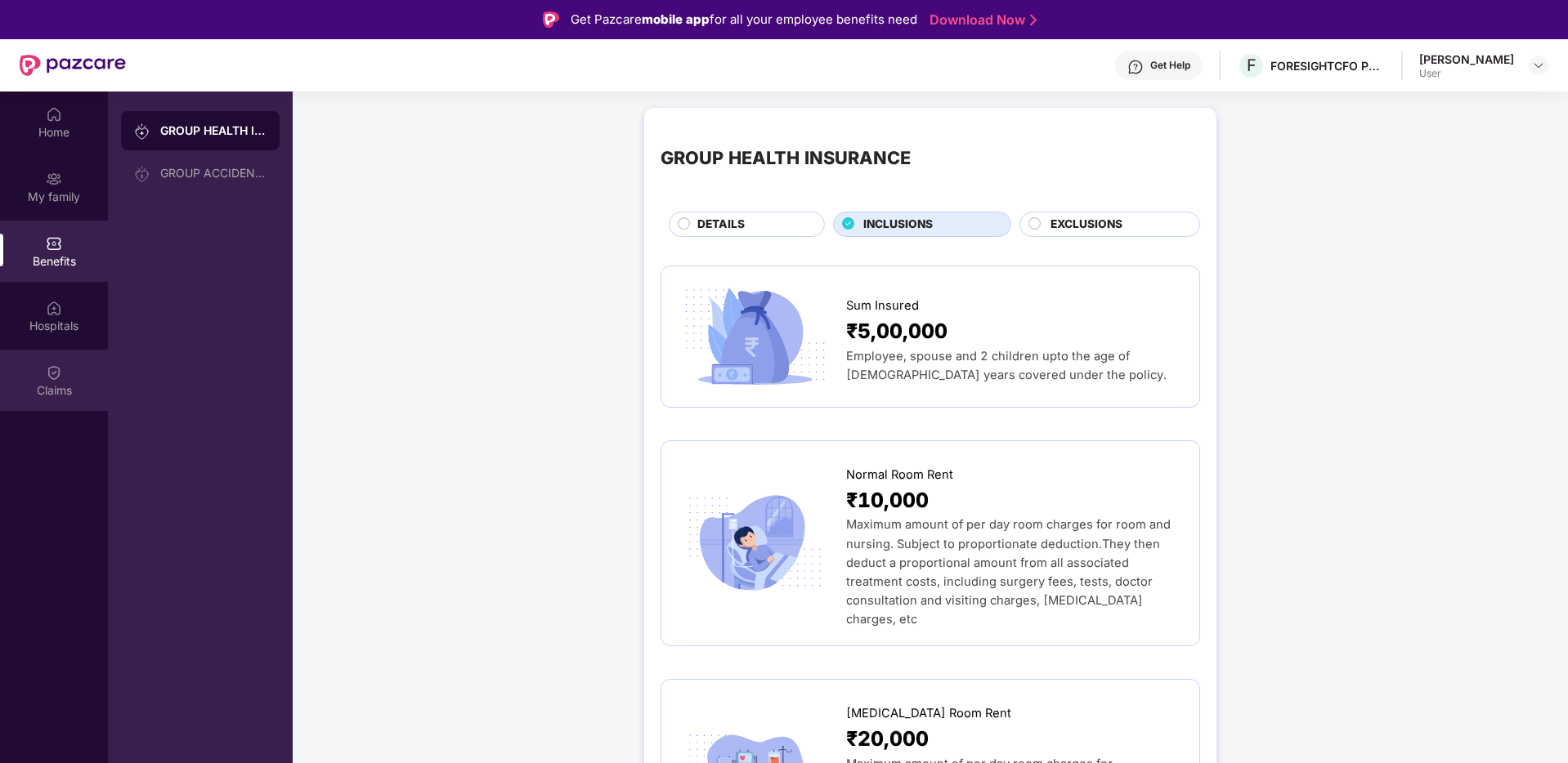
click at [72, 362] on div "Claims" at bounding box center [54, 380] width 108 height 61
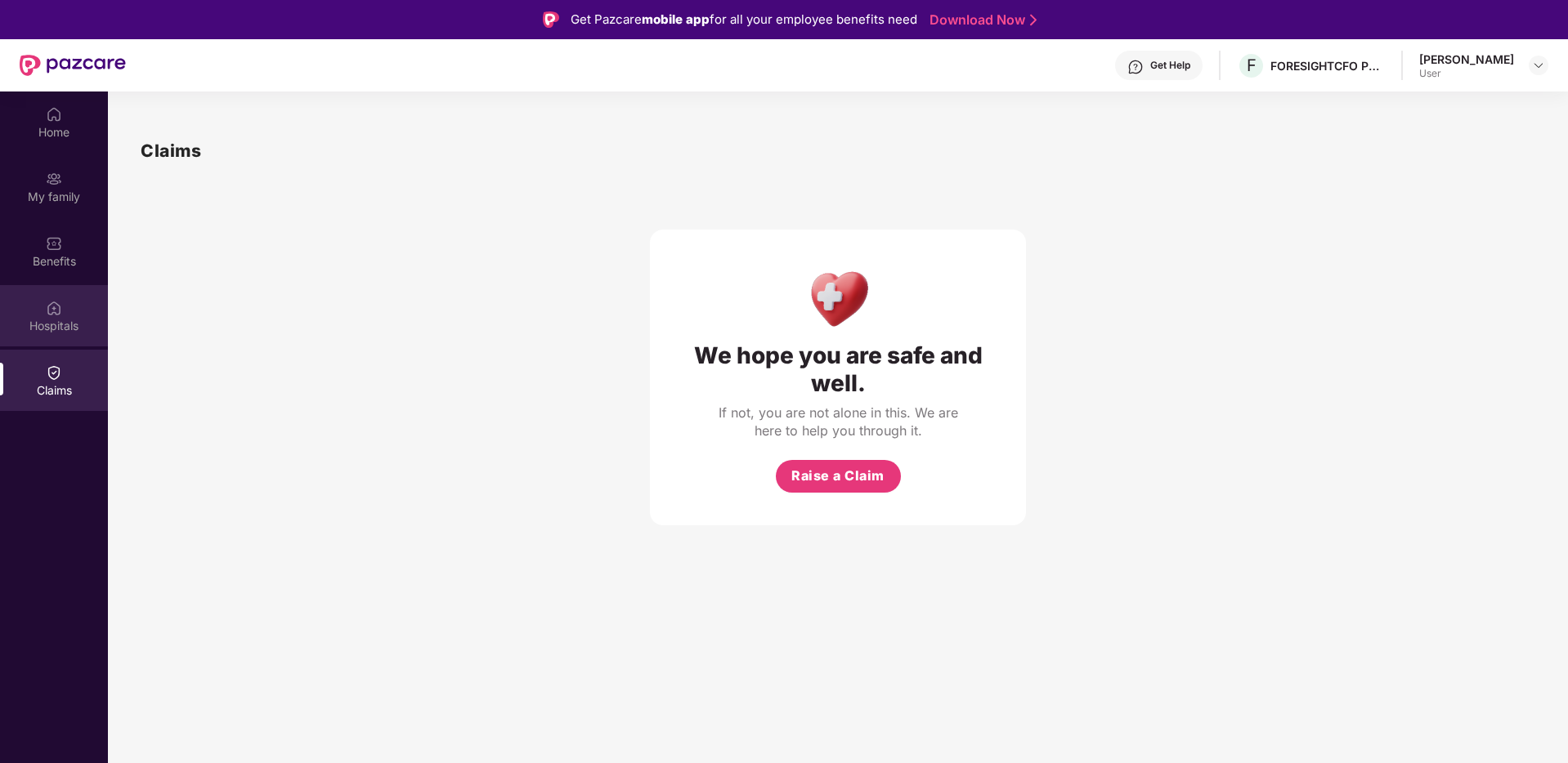
click at [64, 333] on div "Hospitals" at bounding box center [54, 326] width 108 height 16
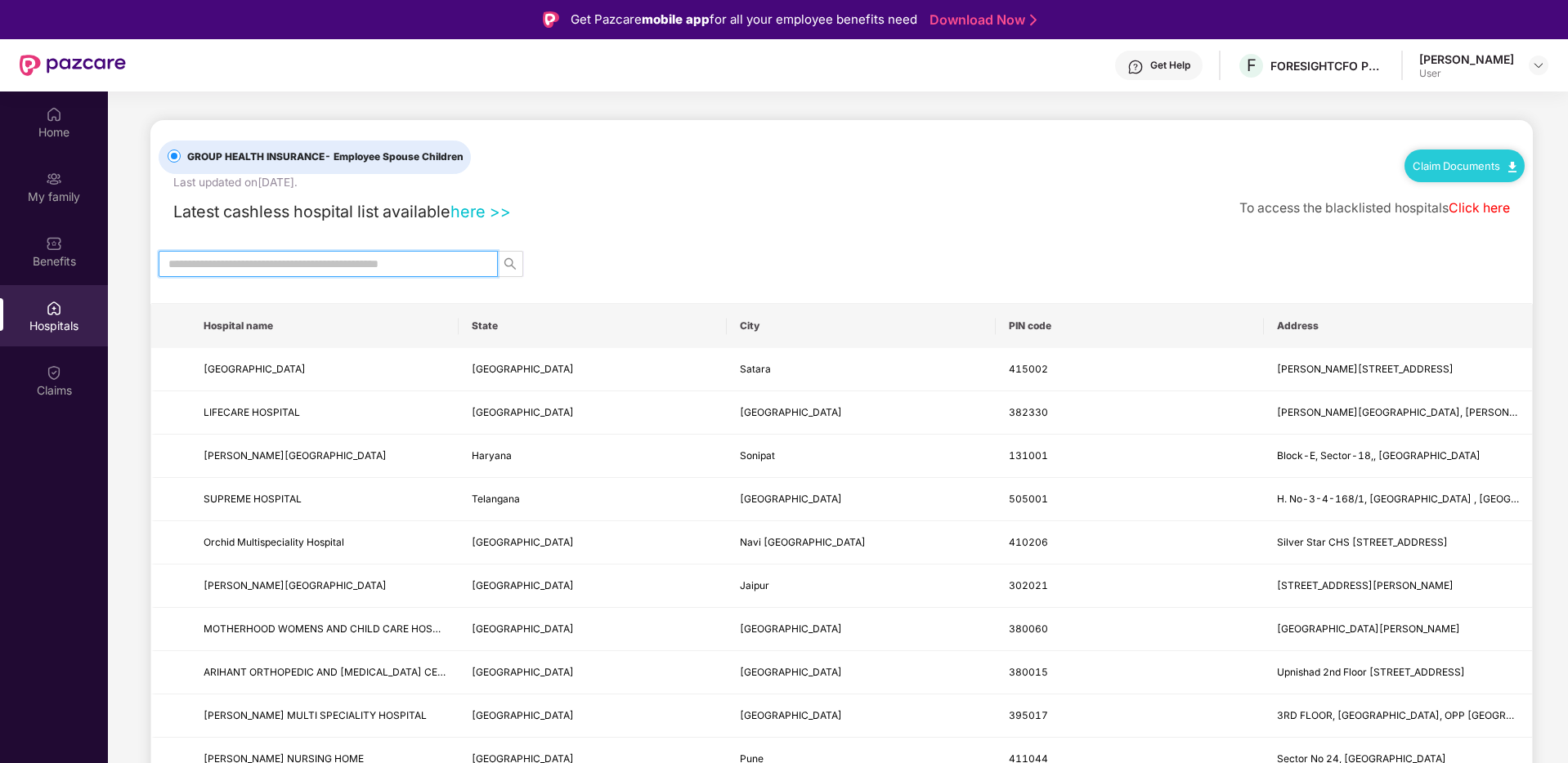
click at [386, 270] on input "text" at bounding box center [321, 263] width 307 height 18
type input "*****"
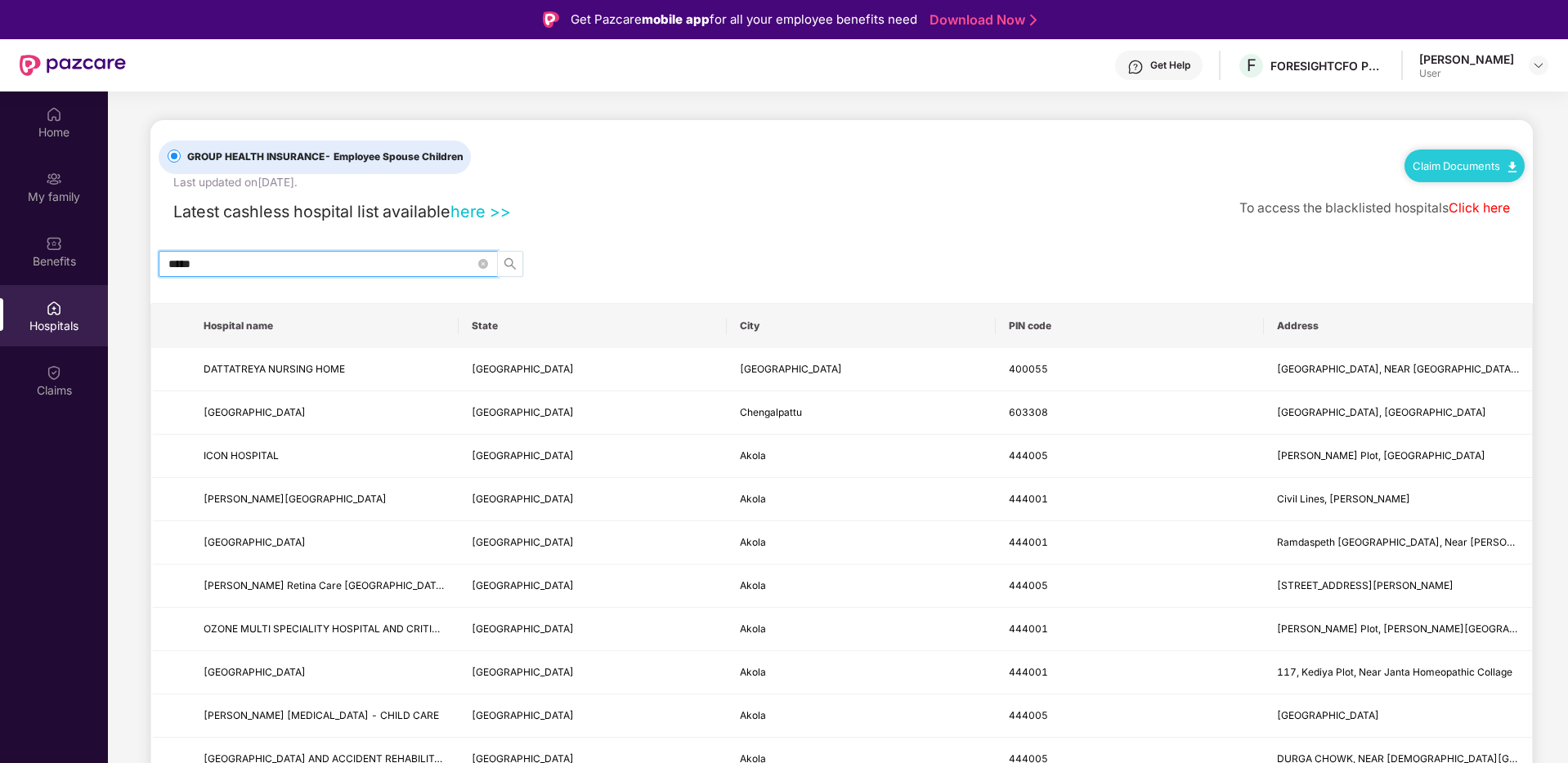
click at [510, 262] on icon "search" at bounding box center [510, 264] width 13 height 13
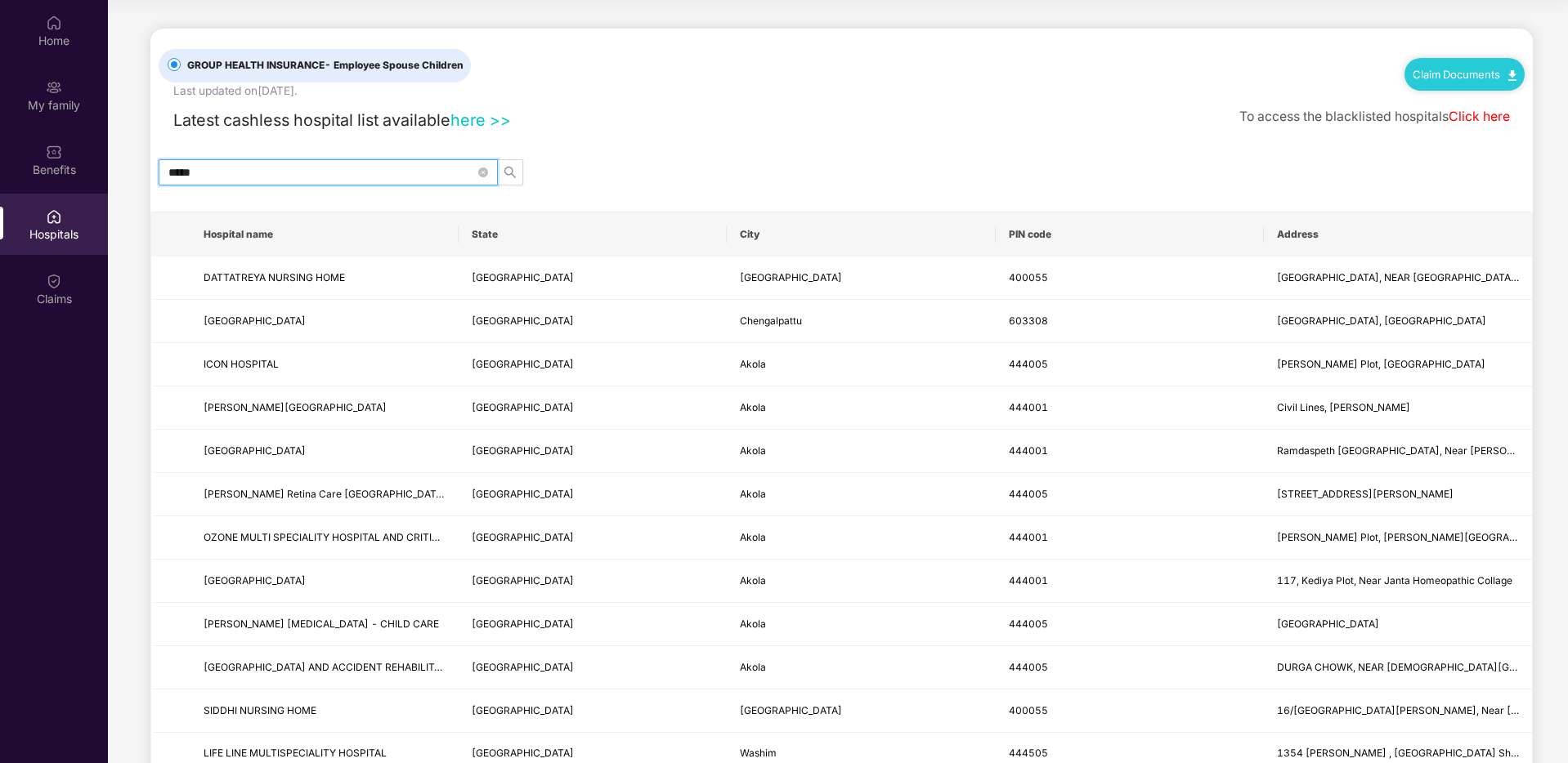
click at [477, 127] on link "here >>" at bounding box center [481, 120] width 60 height 20
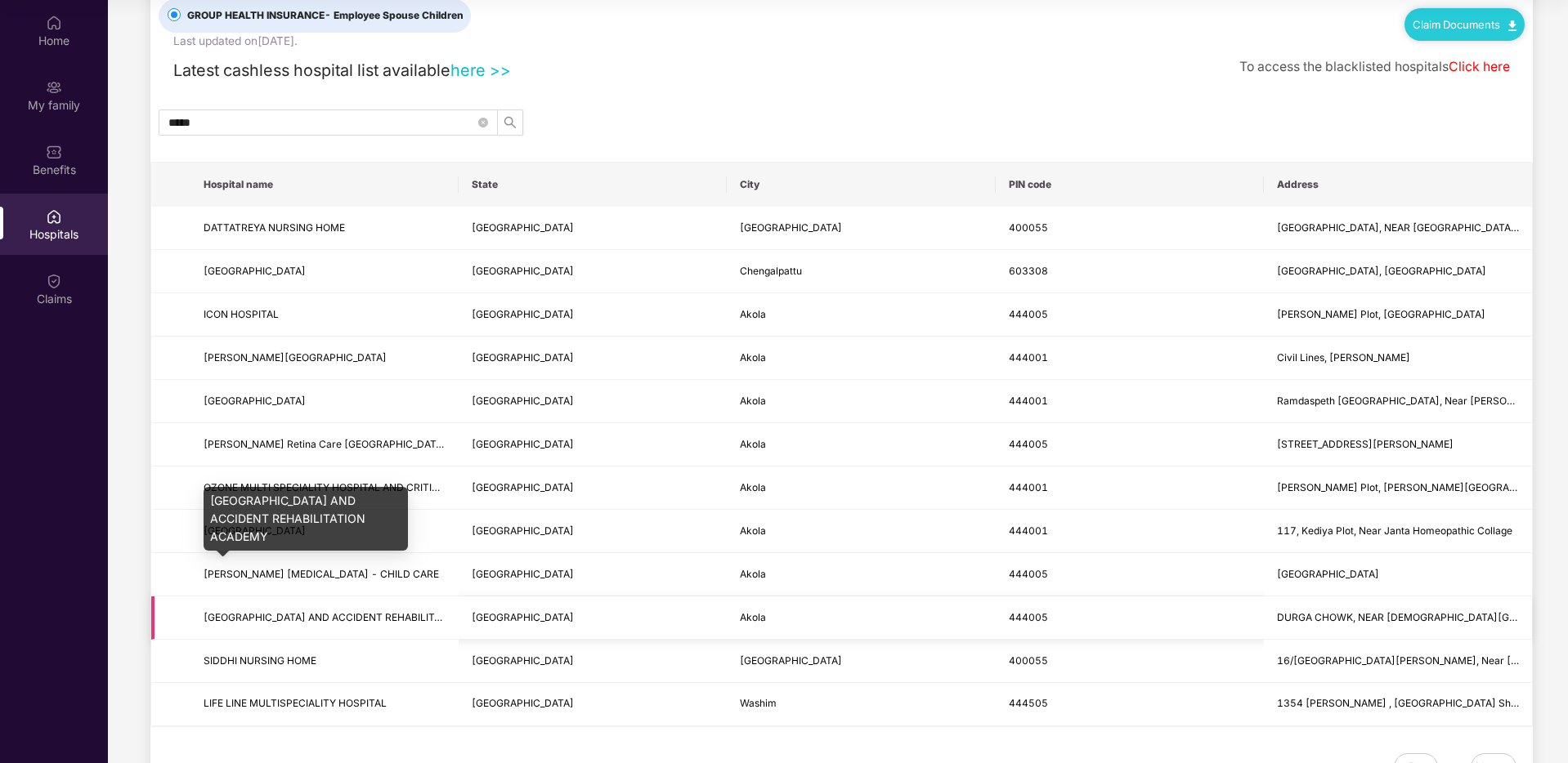
scroll to position [45, 0]
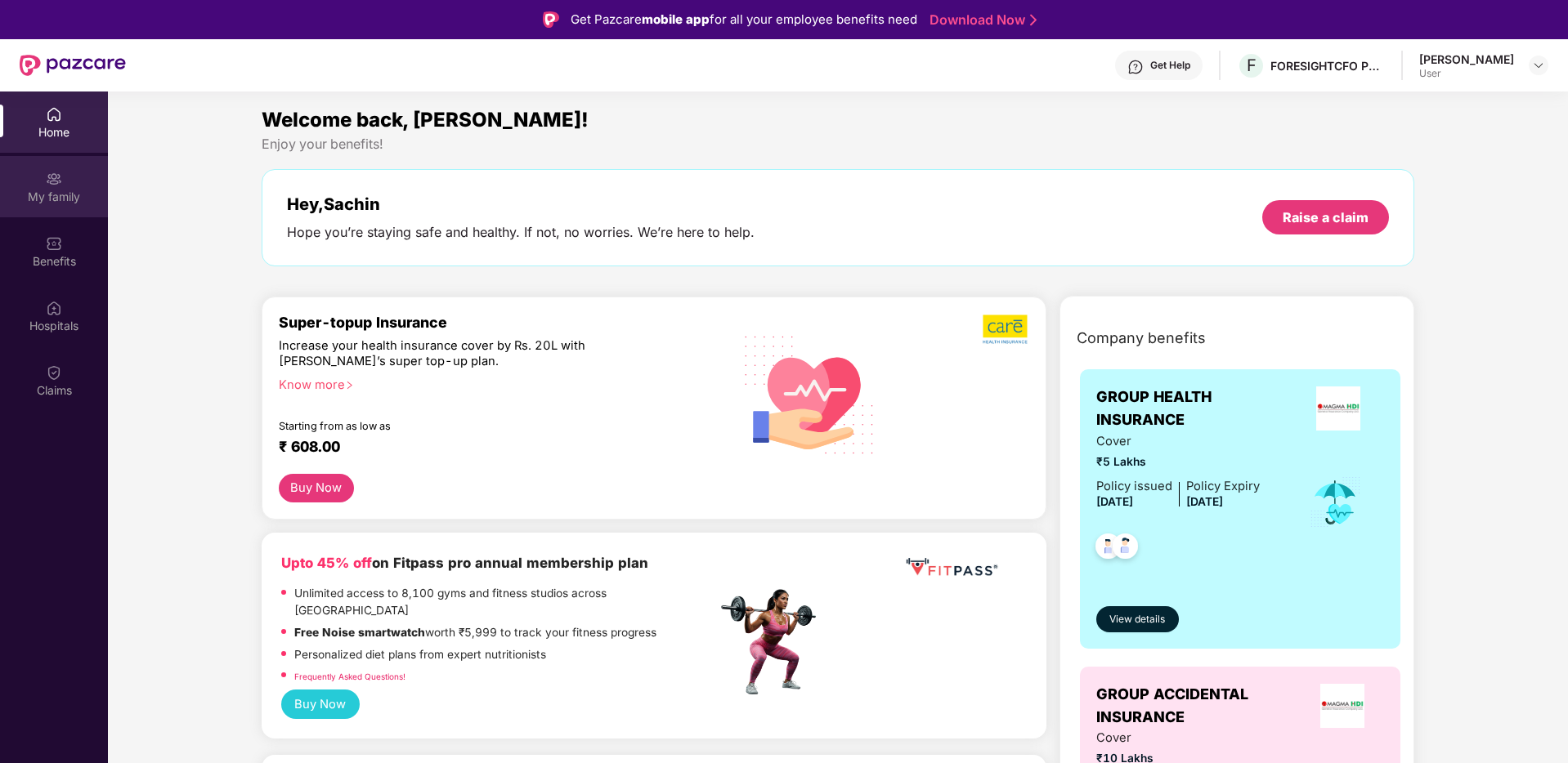
click at [77, 189] on div "My family" at bounding box center [54, 196] width 108 height 16
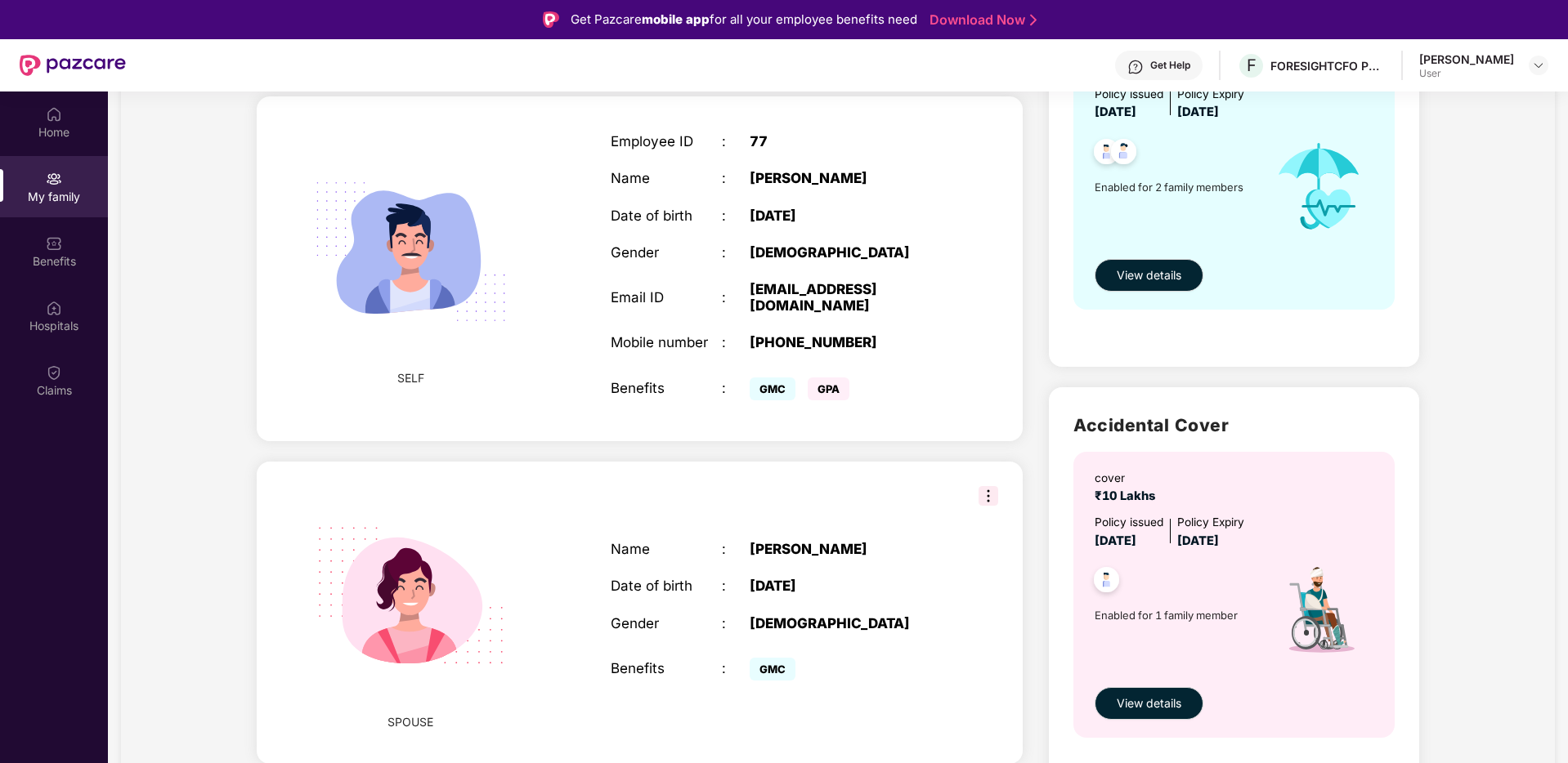
scroll to position [255, 0]
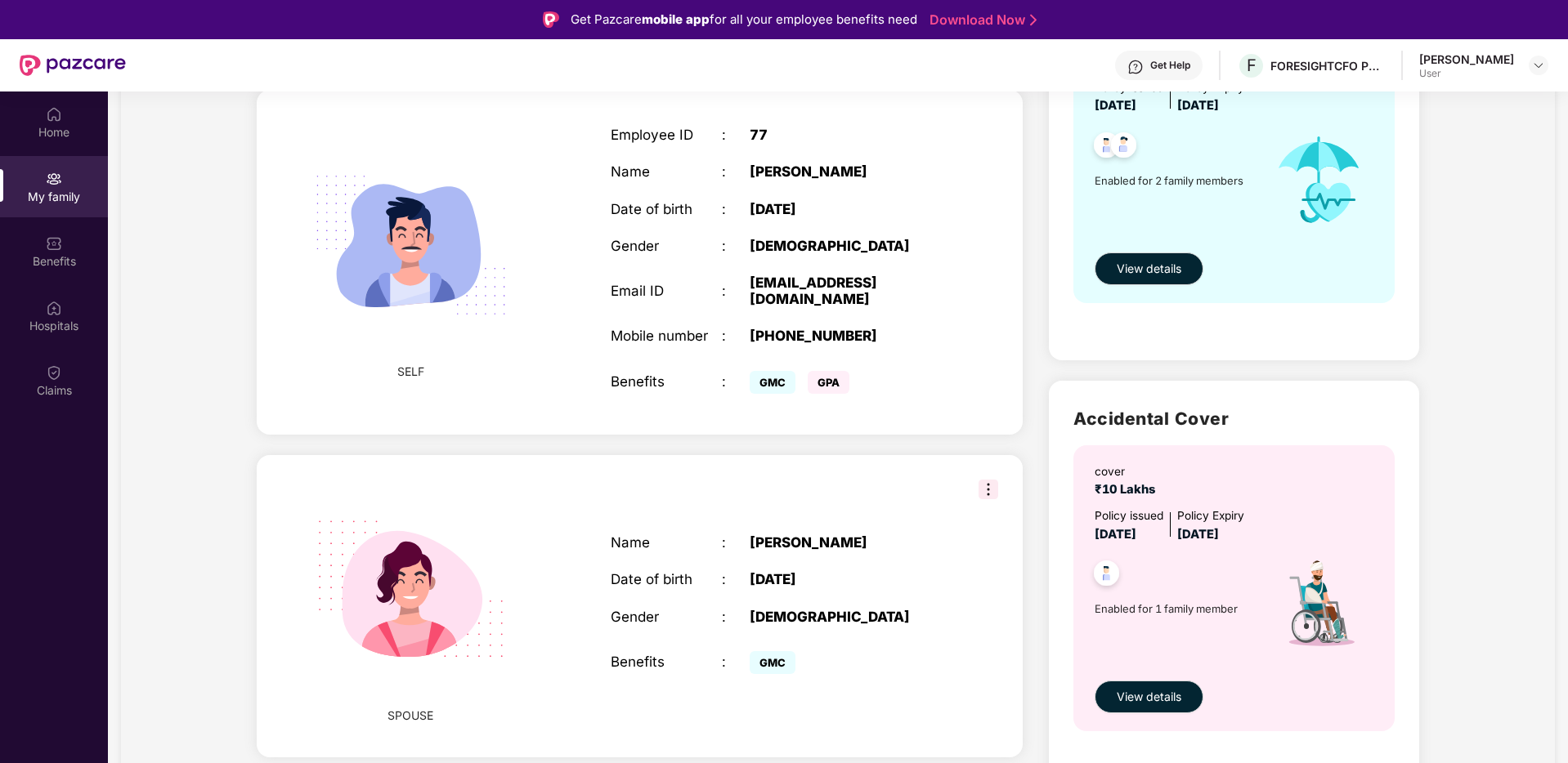
click at [821, 371] on span "GPA" at bounding box center [828, 382] width 42 height 23
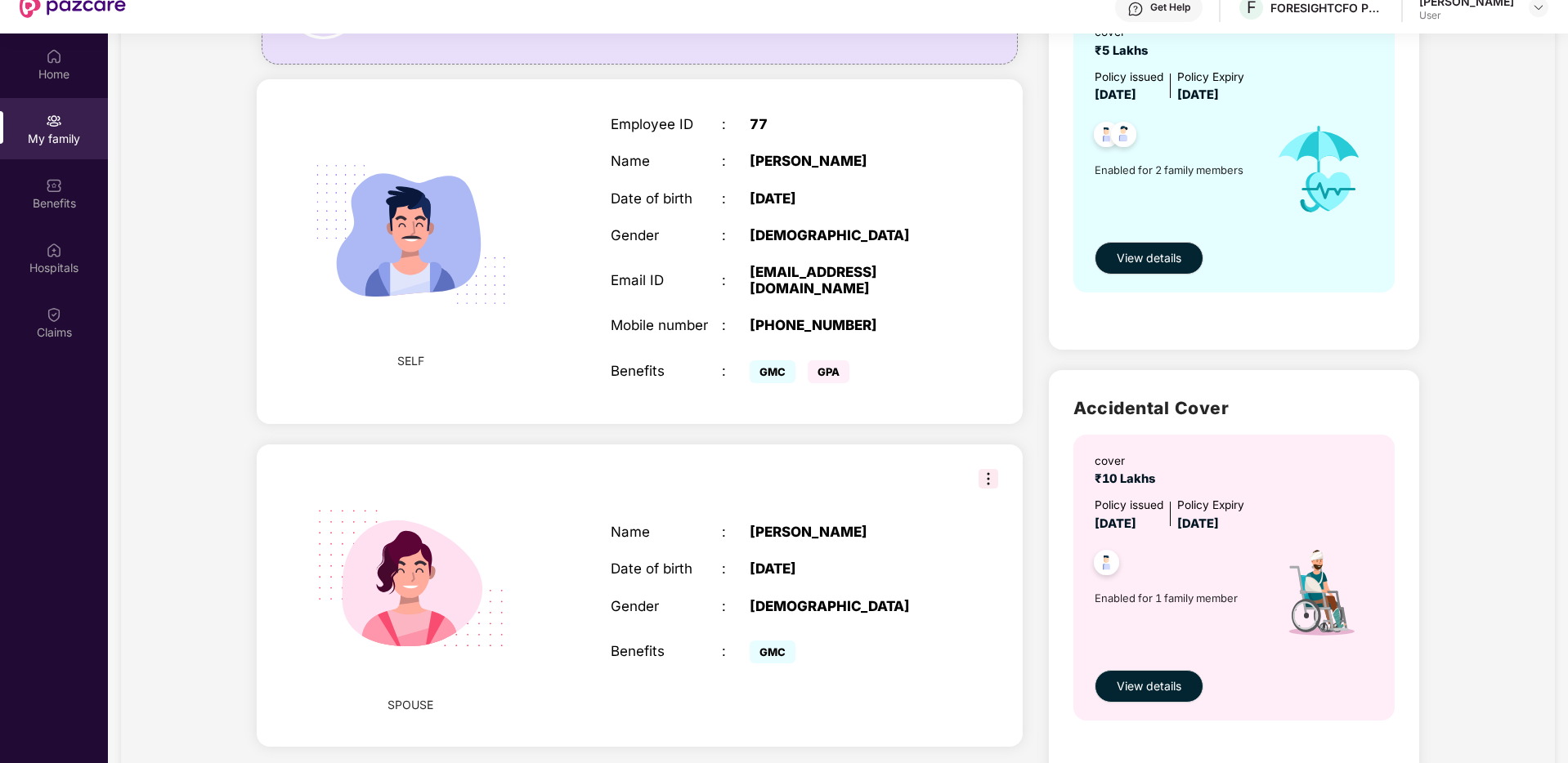
scroll to position [0, 0]
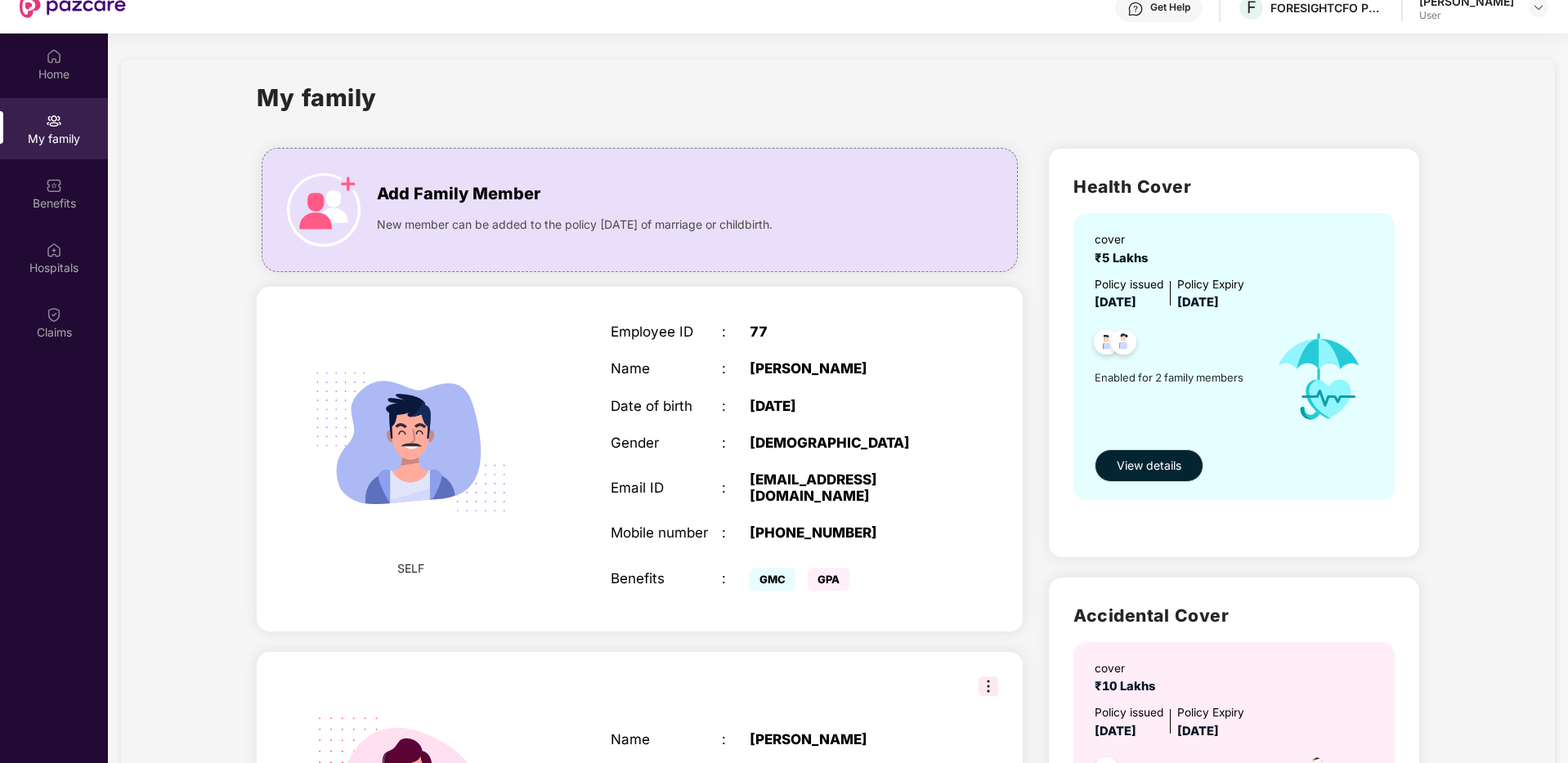
click at [1112, 345] on img at bounding box center [1123, 345] width 40 height 40
click at [1147, 458] on span "View details" at bounding box center [1149, 466] width 64 height 18
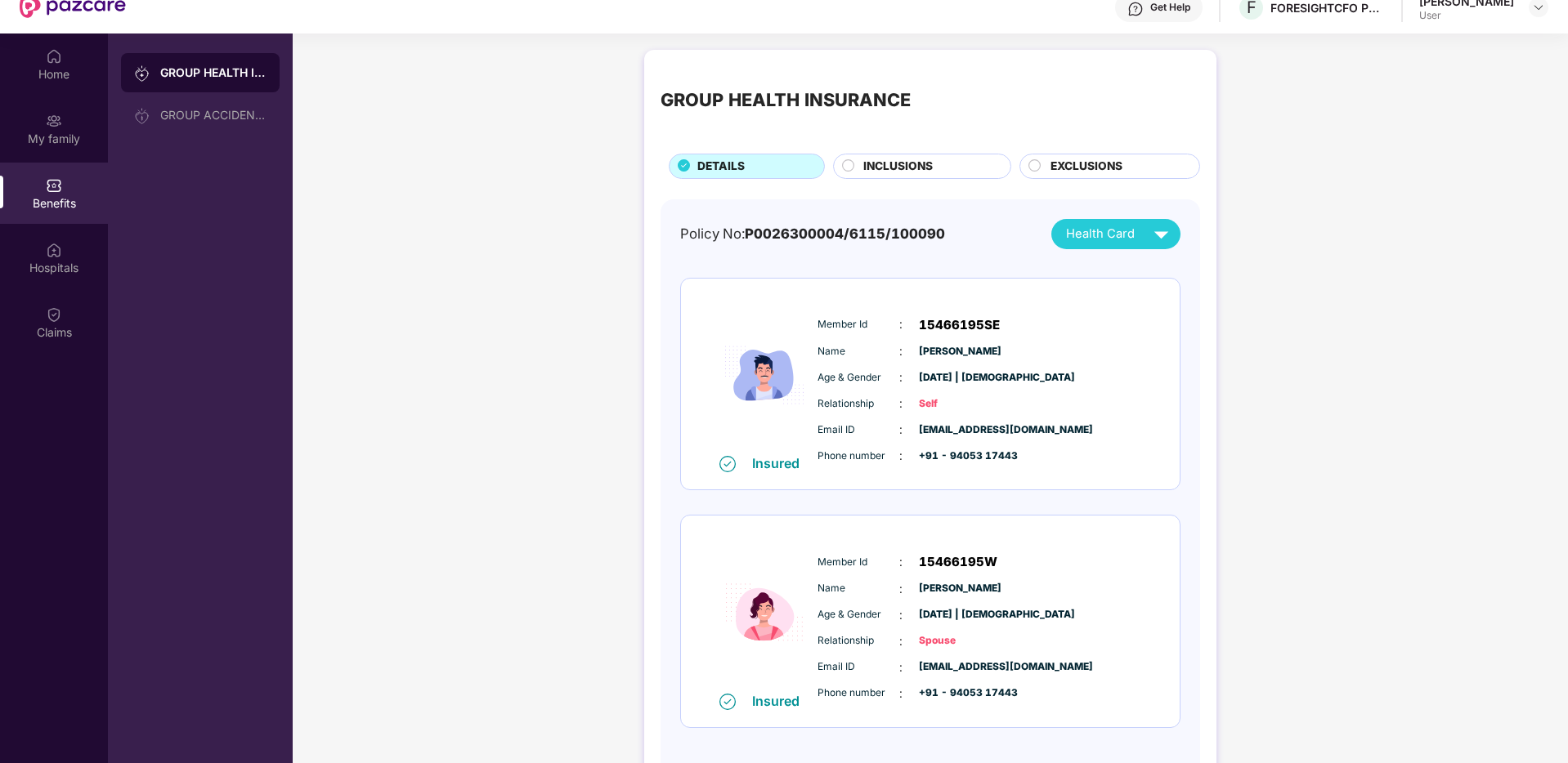
click at [885, 174] on span "INCLUSIONS" at bounding box center [898, 166] width 70 height 18
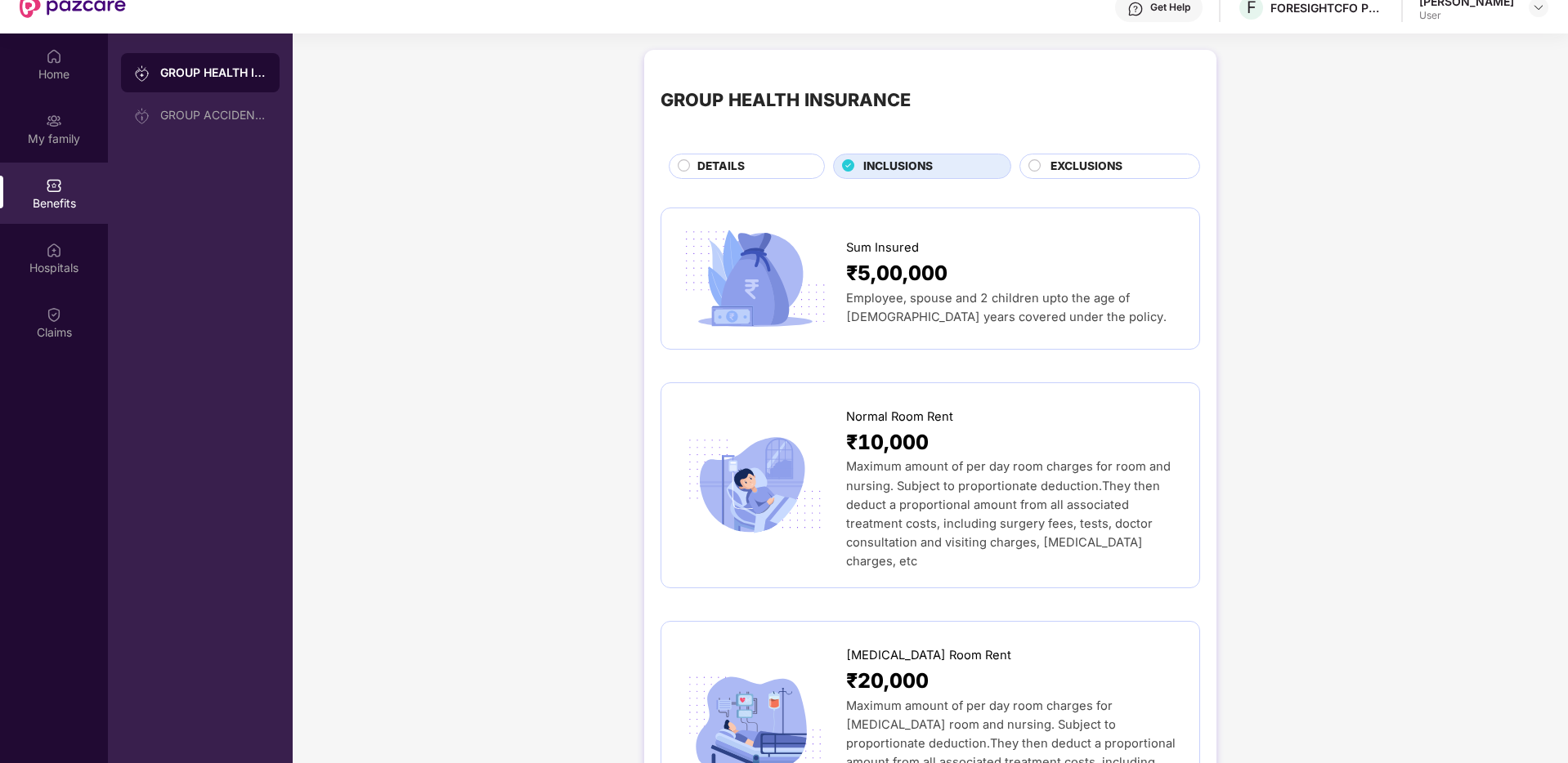
click at [927, 316] on span "Employee, spouse and 2 children upto the age of [DEMOGRAPHIC_DATA] years covere…" at bounding box center [1006, 307] width 320 height 33
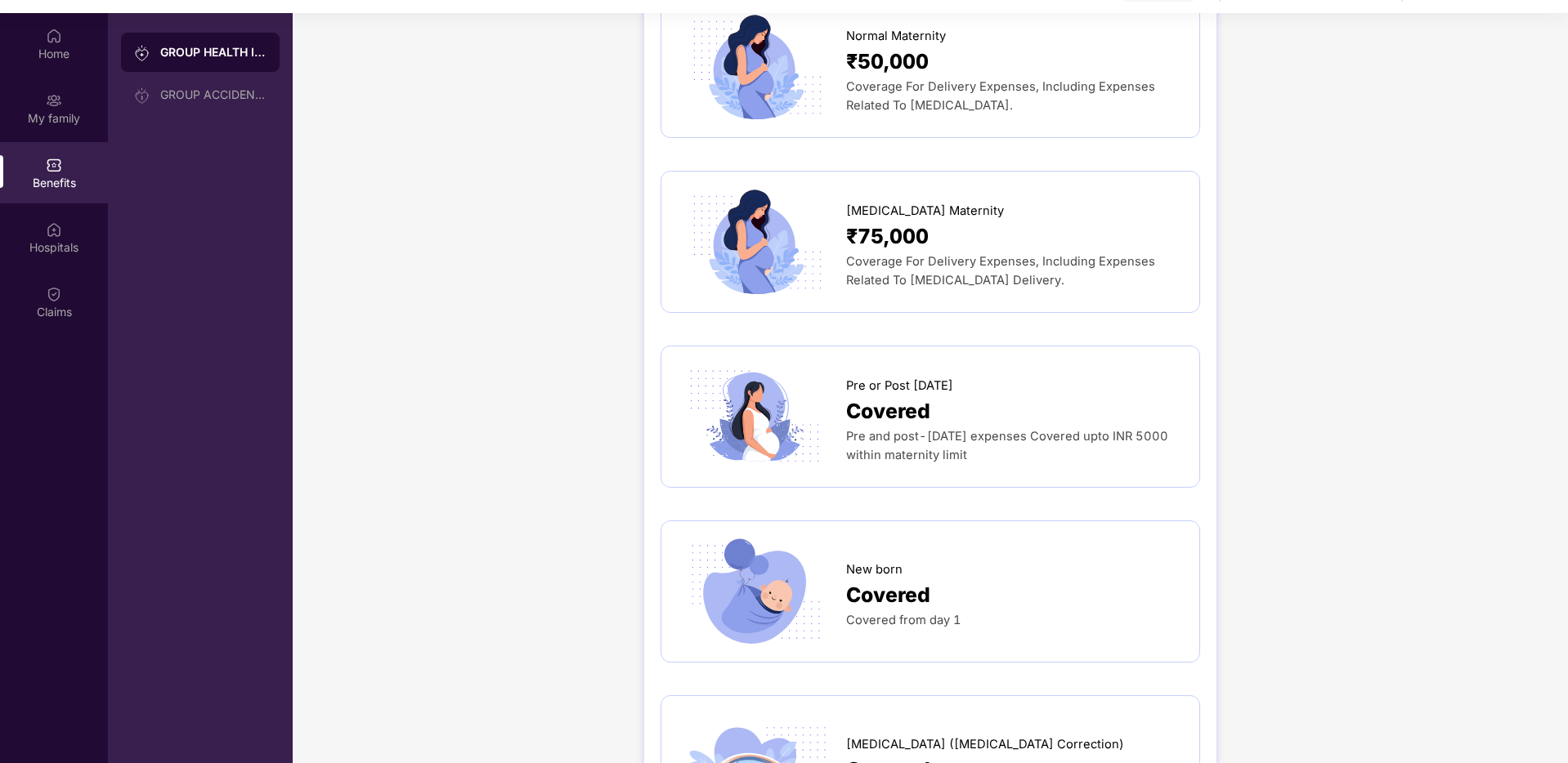
scroll to position [1568, 0]
click at [910, 427] on span "Pre and post-[DATE] expenses Covered upto INR 5000 within maternity limit" at bounding box center [1007, 443] width 322 height 33
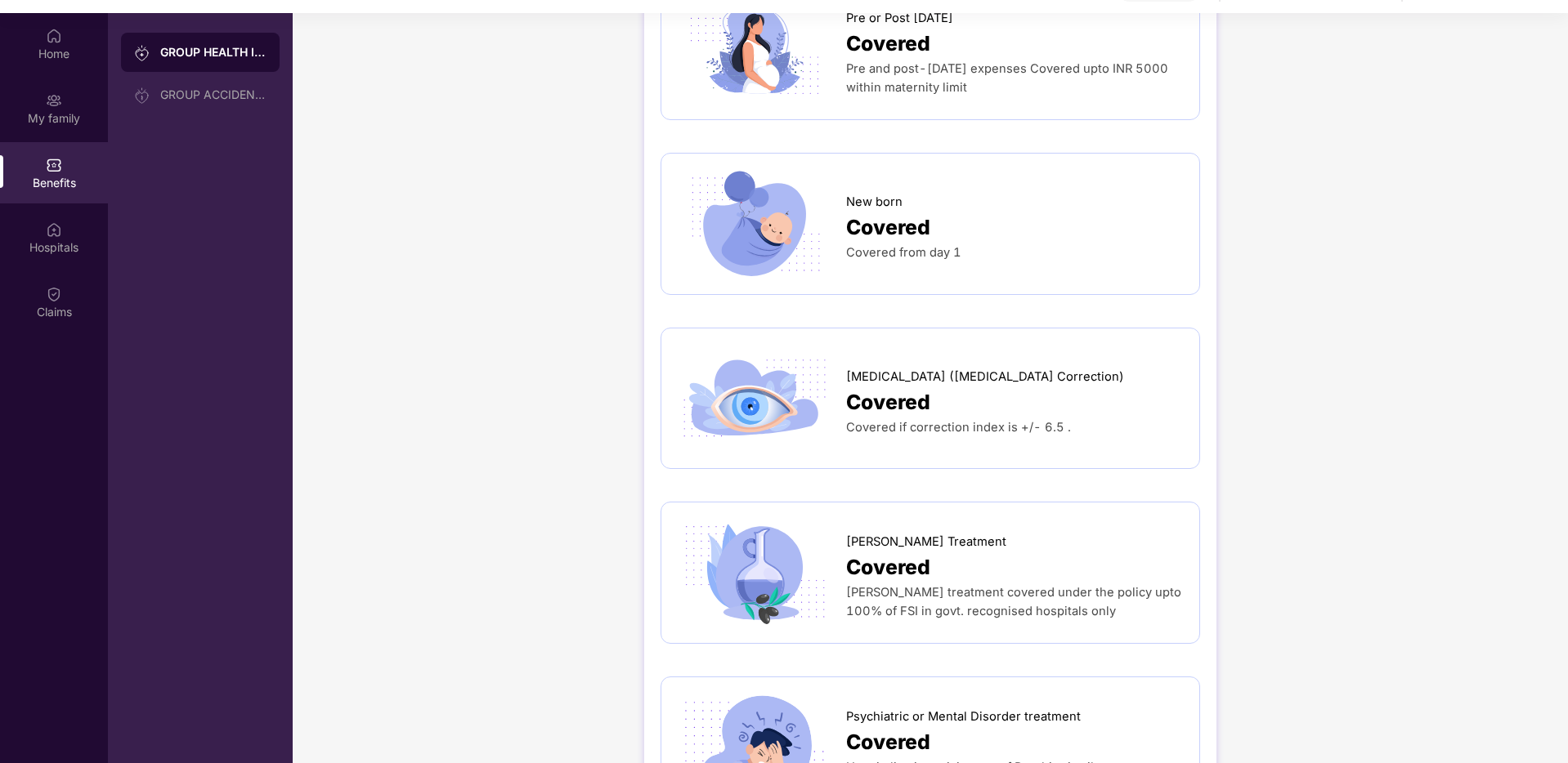
scroll to position [1936, 0]
click at [912, 417] on span "Covered if correction index is +/­- 6.5 ." at bounding box center [959, 425] width 225 height 15
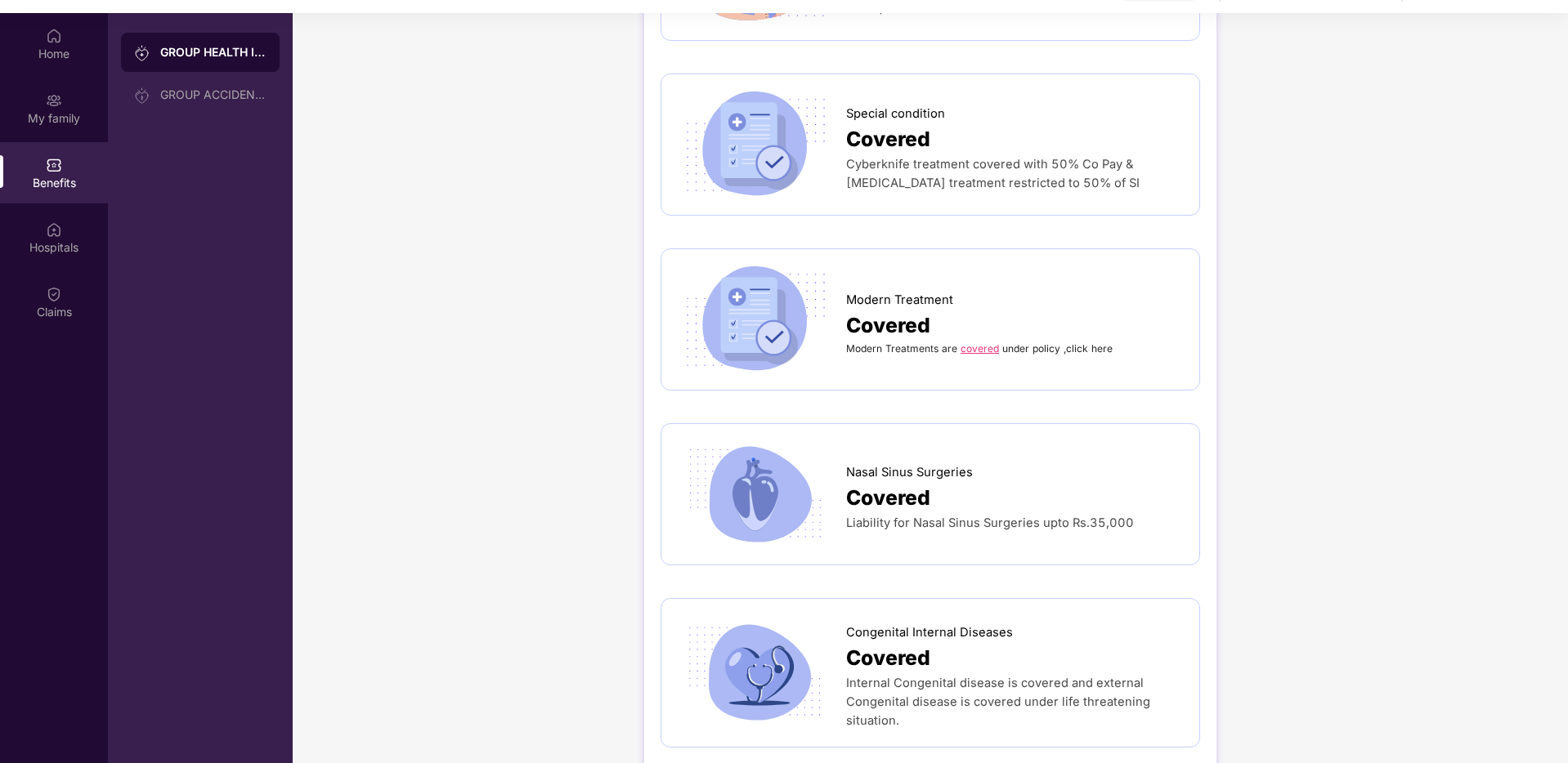
scroll to position [92, 0]
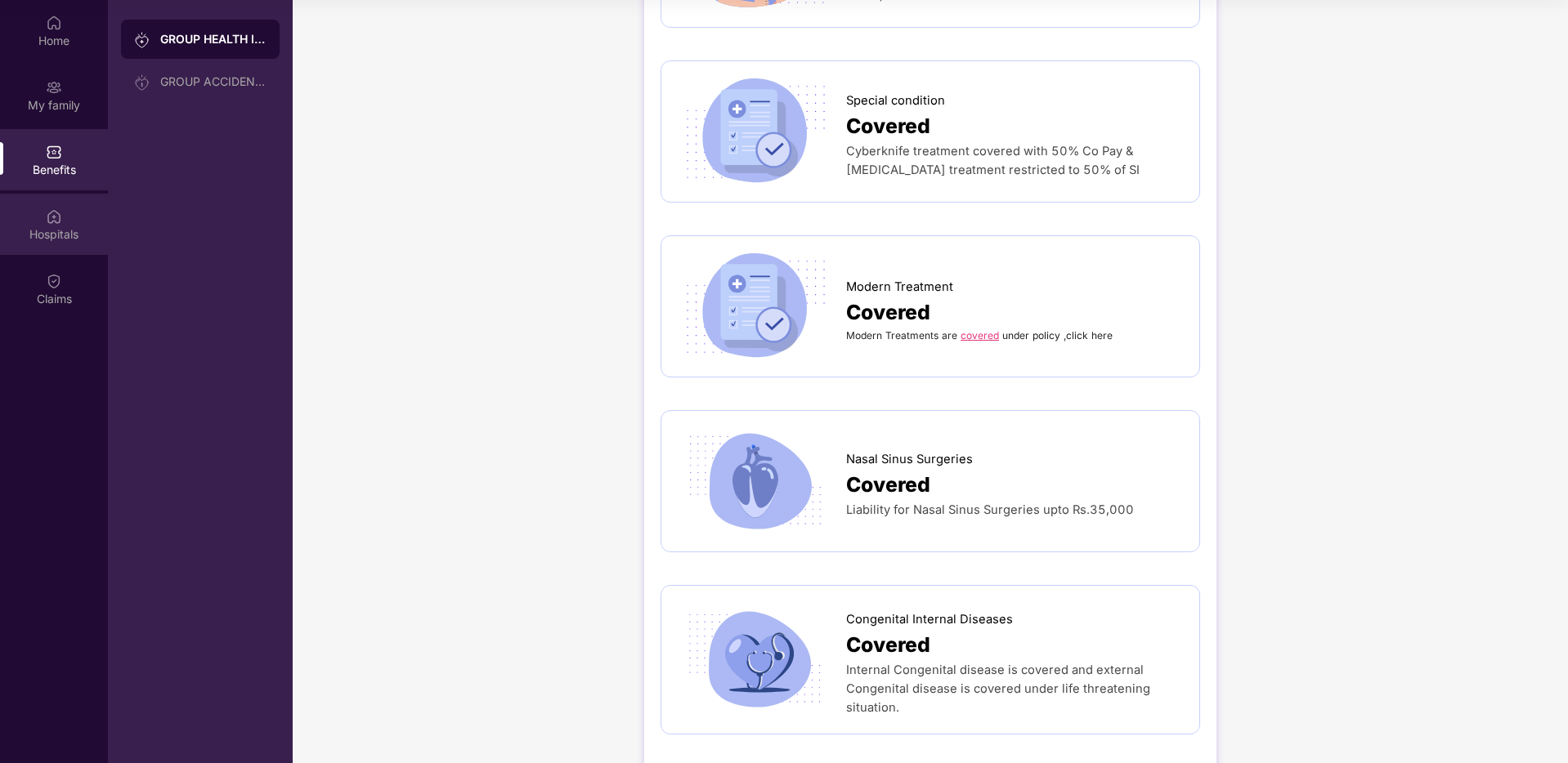
click at [82, 229] on div "Hospitals" at bounding box center [54, 234] width 108 height 16
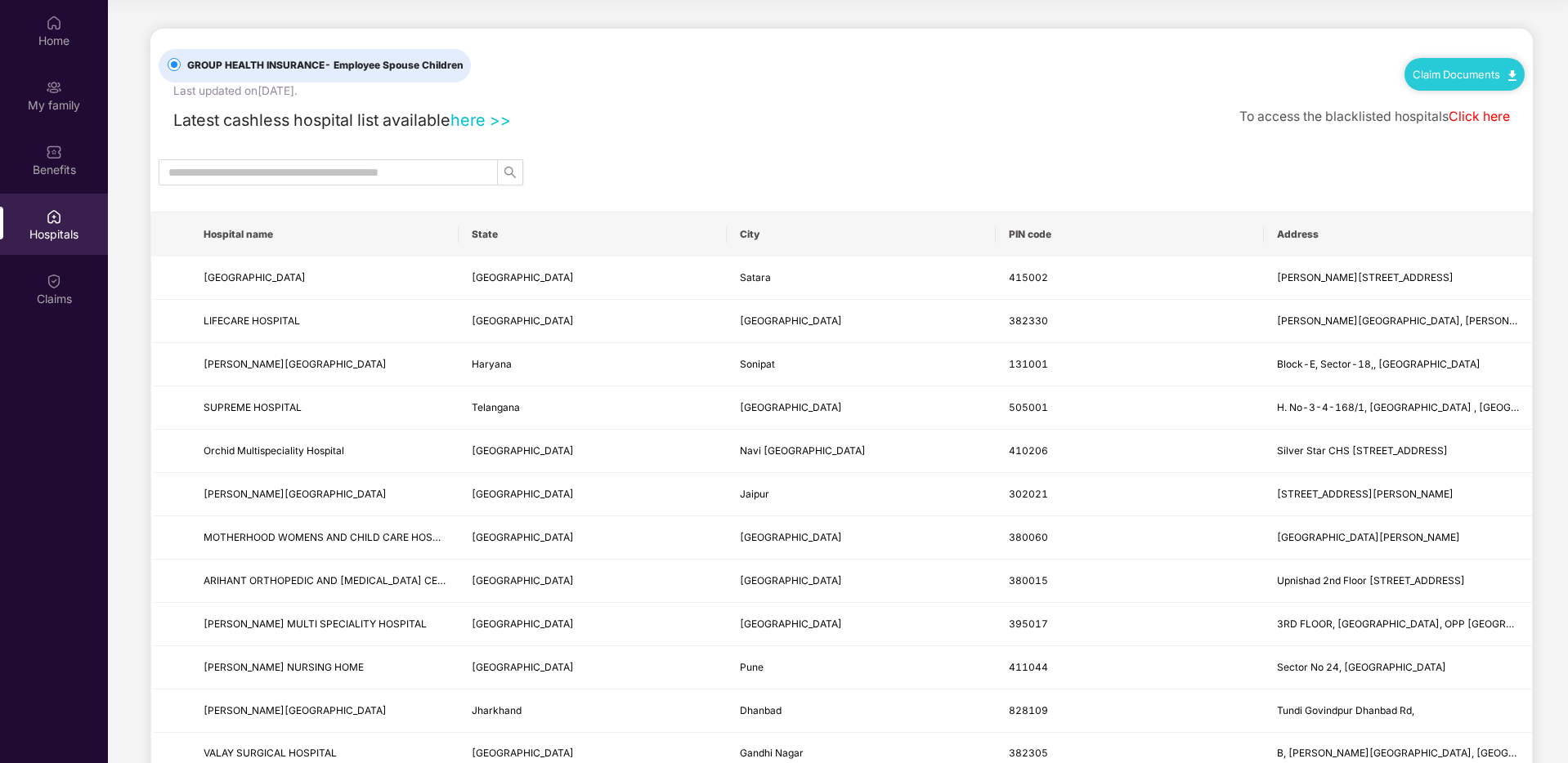
click at [485, 121] on link "here >>" at bounding box center [481, 120] width 60 height 20
click at [88, 149] on div "Benefits" at bounding box center [54, 160] width 108 height 61
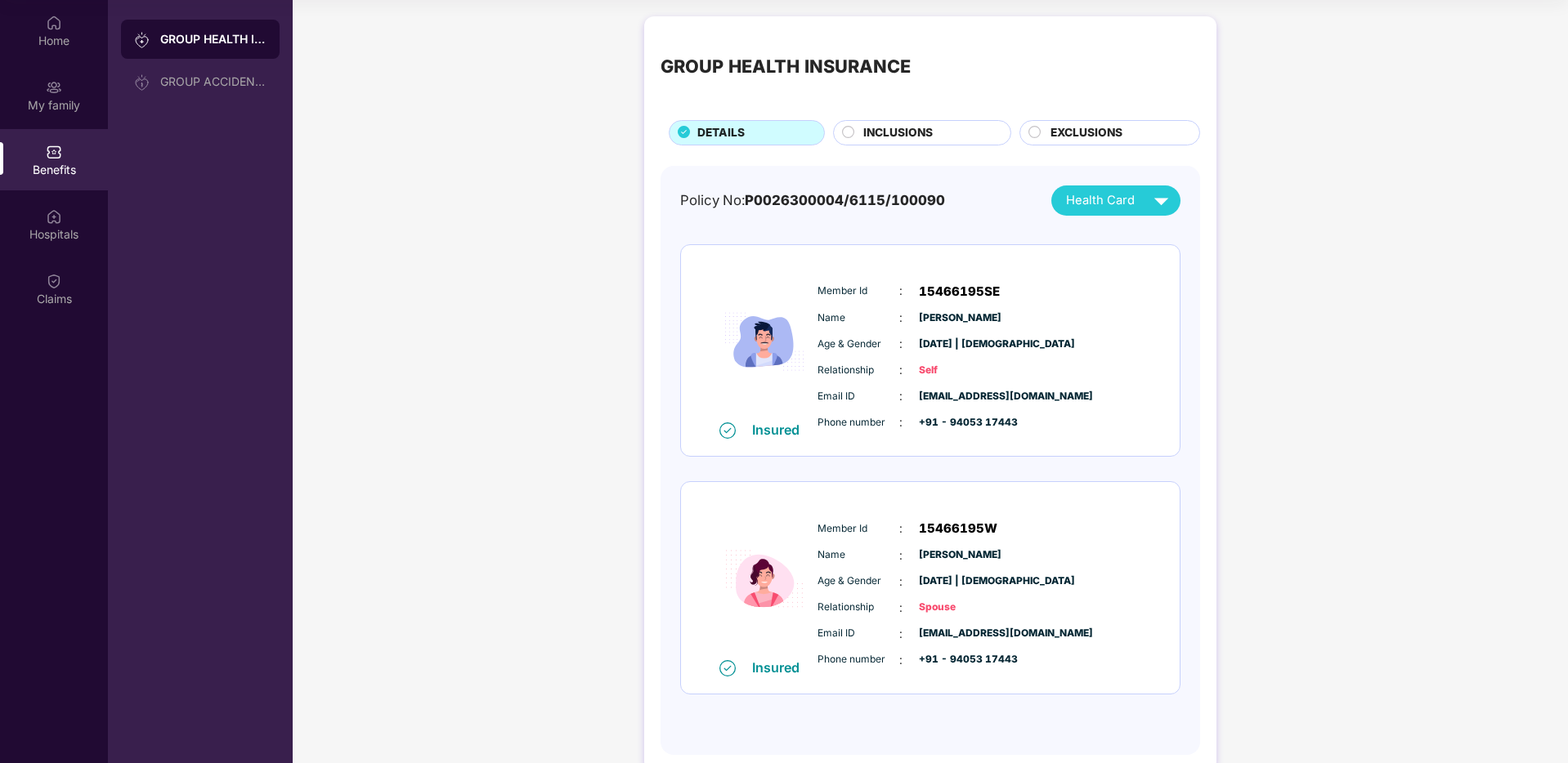
click at [1037, 581] on div "Age & Gender : [DATE] | [DEMOGRAPHIC_DATA]" at bounding box center [980, 582] width 325 height 18
click at [946, 582] on span "[DATE] | [DEMOGRAPHIC_DATA]" at bounding box center [960, 582] width 82 height 15
click at [955, 583] on span "[DATE] | [DEMOGRAPHIC_DATA]" at bounding box center [960, 582] width 82 height 15
click at [52, 52] on div "Home" at bounding box center [54, 30] width 108 height 61
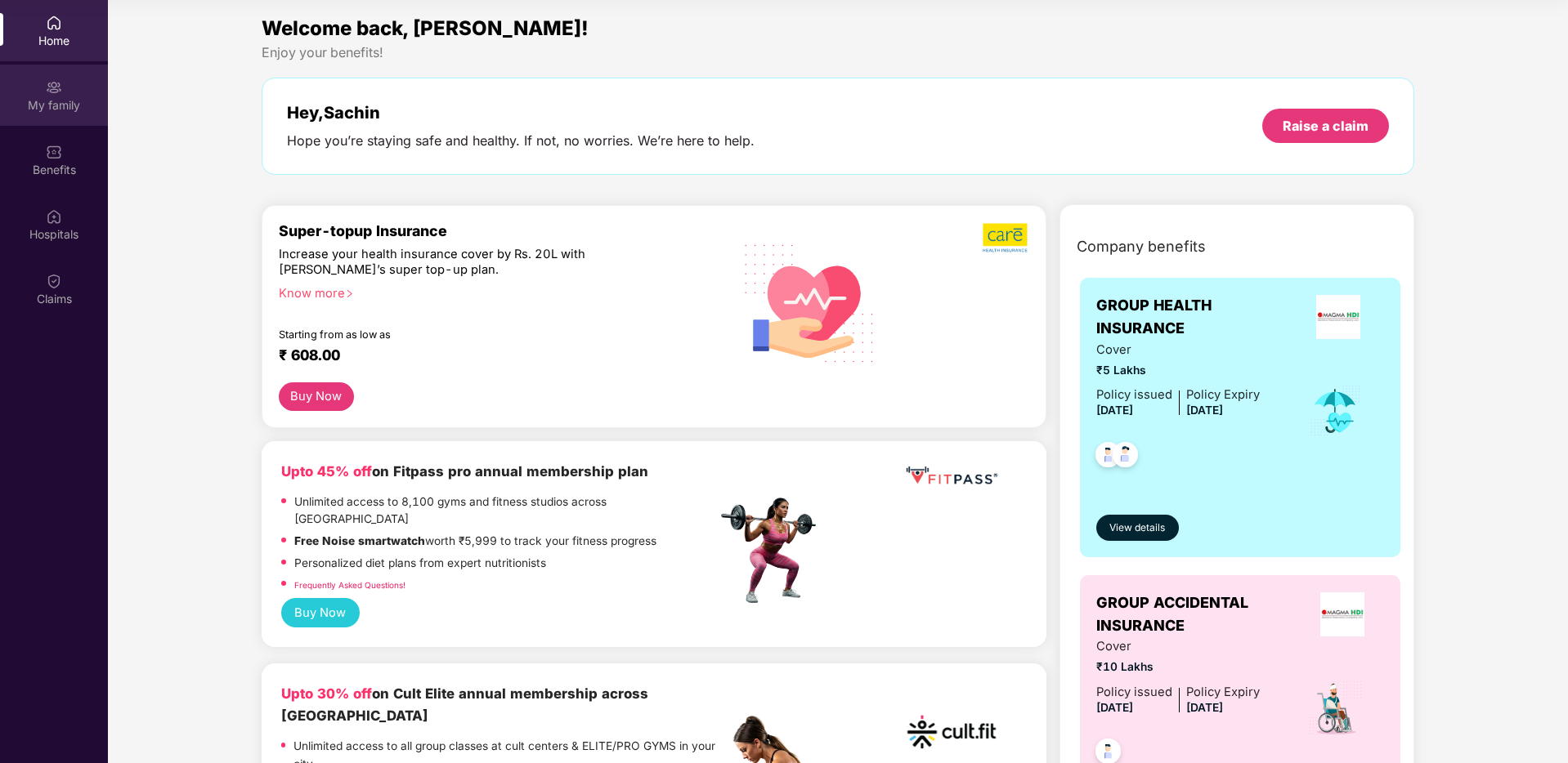
click at [77, 93] on div "My family" at bounding box center [54, 94] width 108 height 61
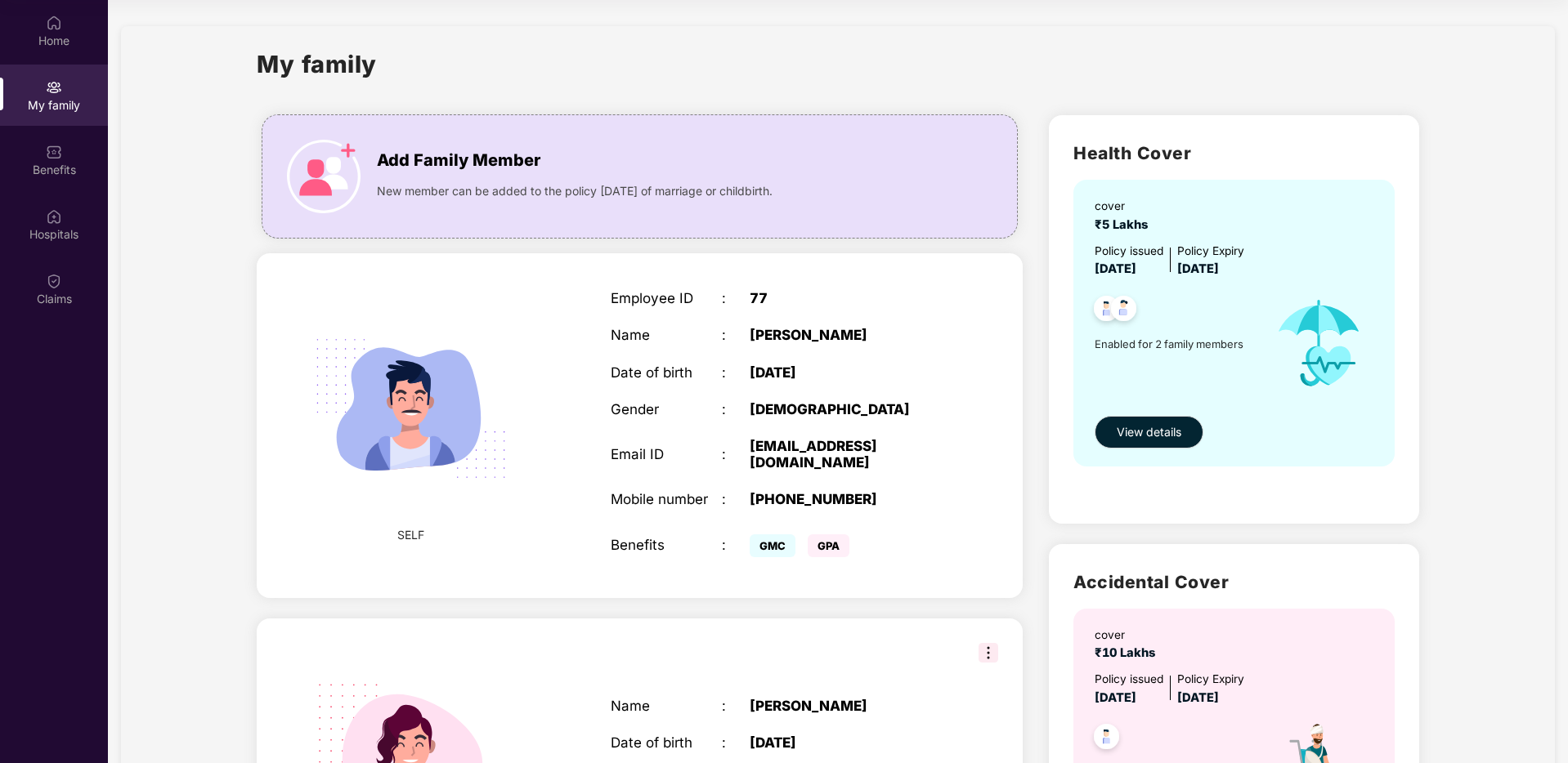
scroll to position [159, 0]
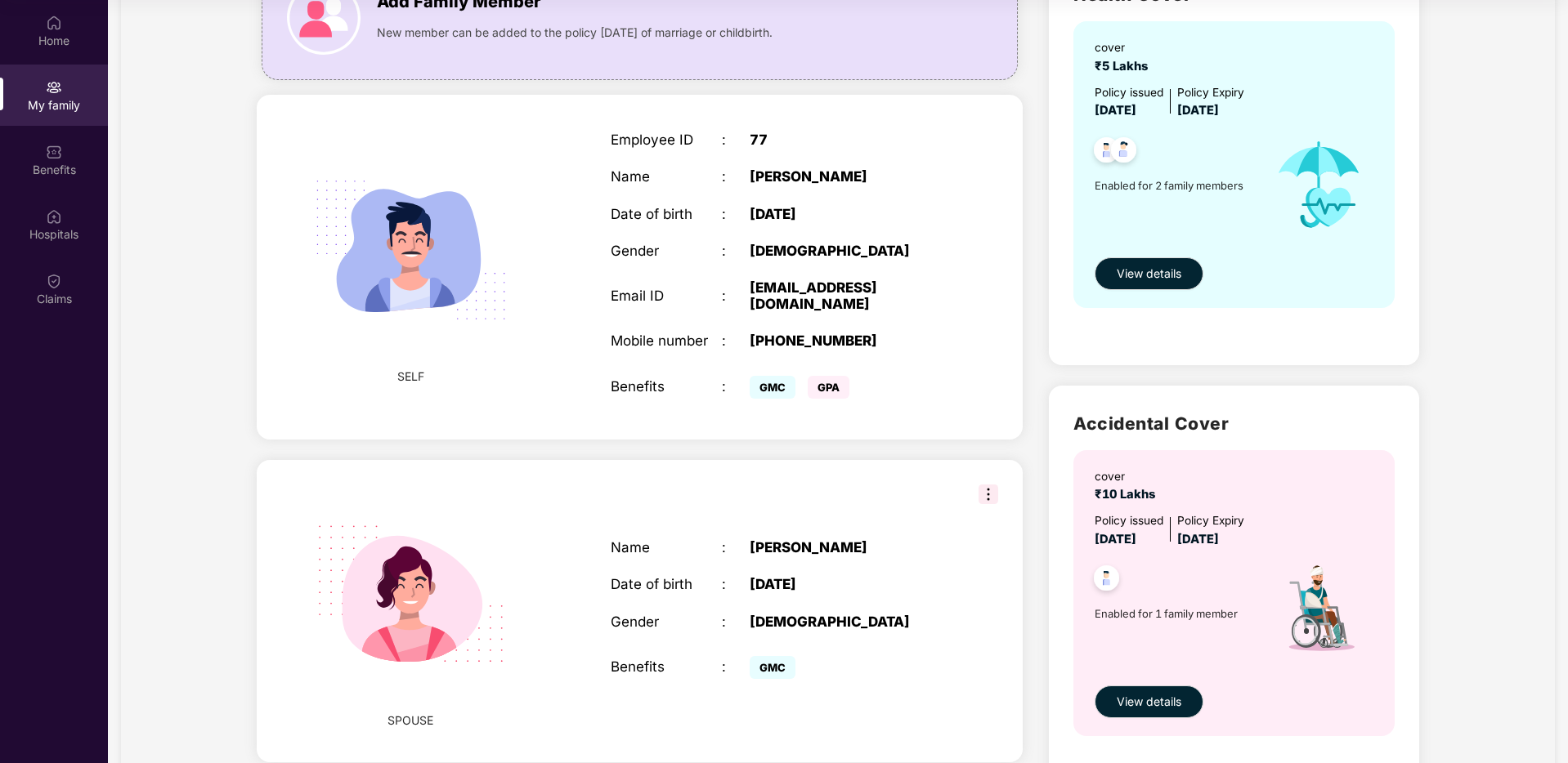
click at [982, 484] on img at bounding box center [988, 494] width 20 height 20
click at [851, 539] on div "[PERSON_NAME]" at bounding box center [847, 547] width 195 height 16
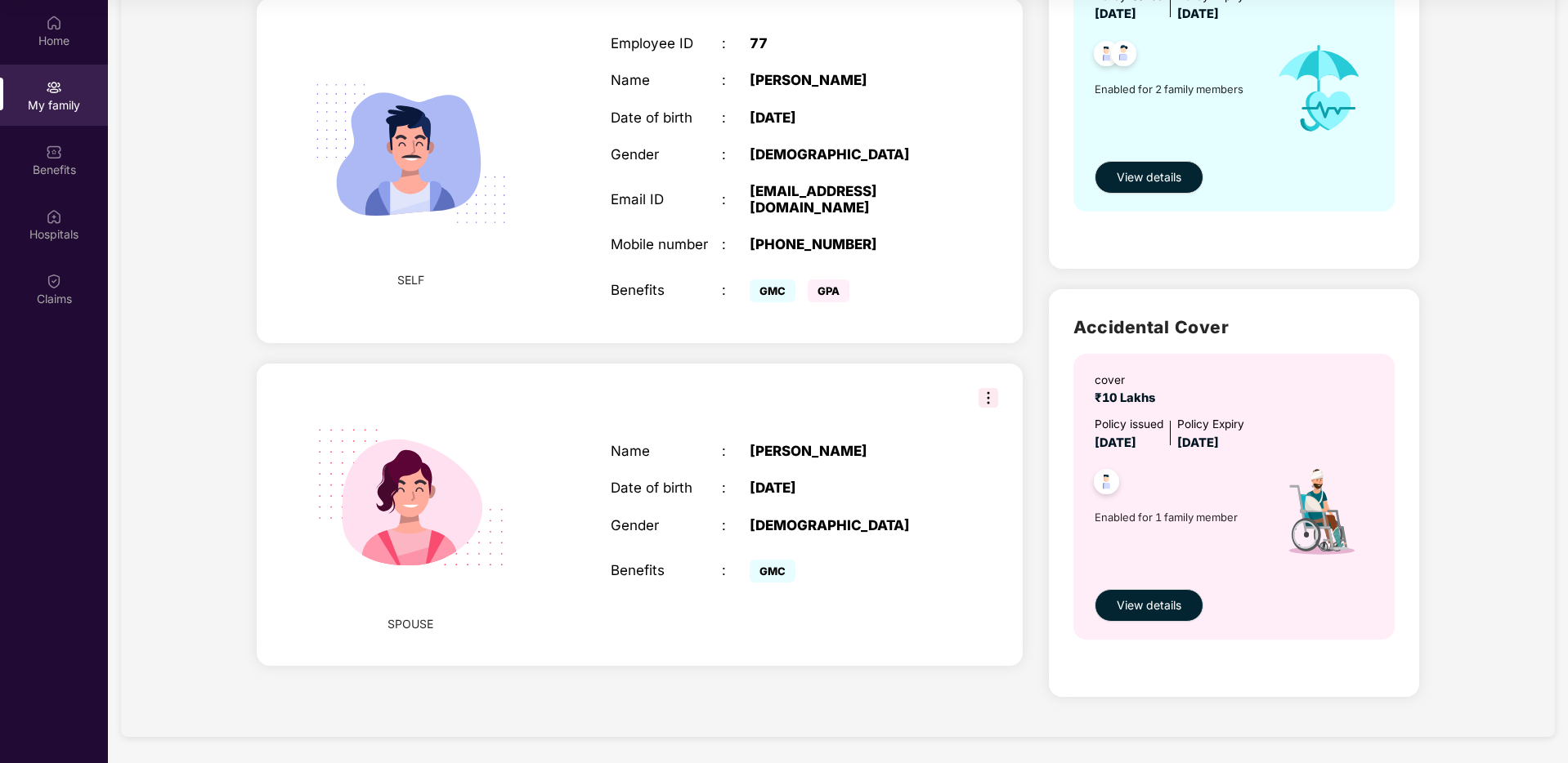
click at [701, 517] on div "Gender" at bounding box center [667, 525] width 111 height 16
click at [787, 480] on div "[DATE]" at bounding box center [847, 487] width 195 height 16
click at [769, 560] on span "GMC" at bounding box center [773, 571] width 45 height 23
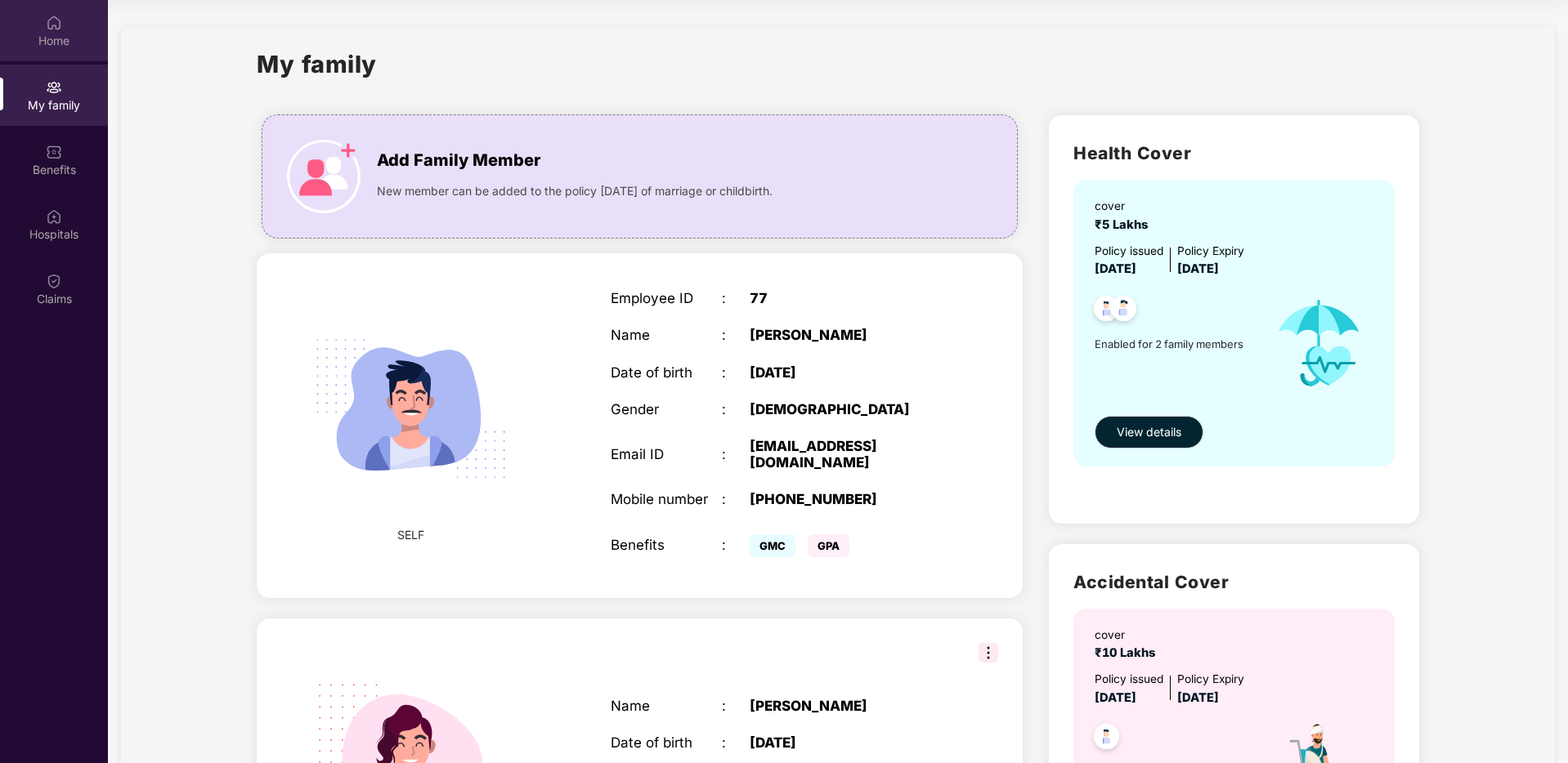
click at [42, 37] on div "Home" at bounding box center [54, 41] width 108 height 16
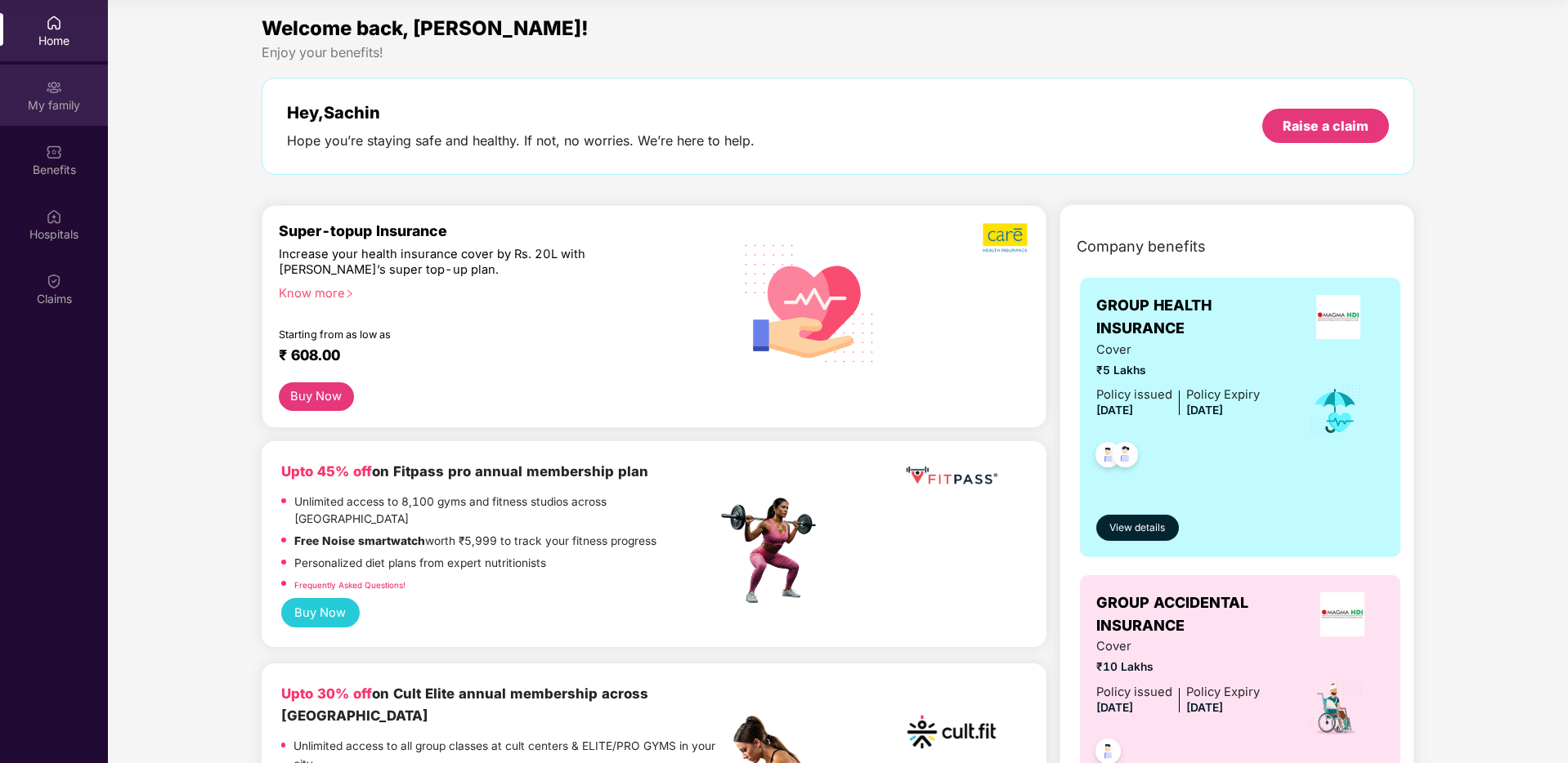
click at [59, 101] on div "My family" at bounding box center [54, 105] width 108 height 16
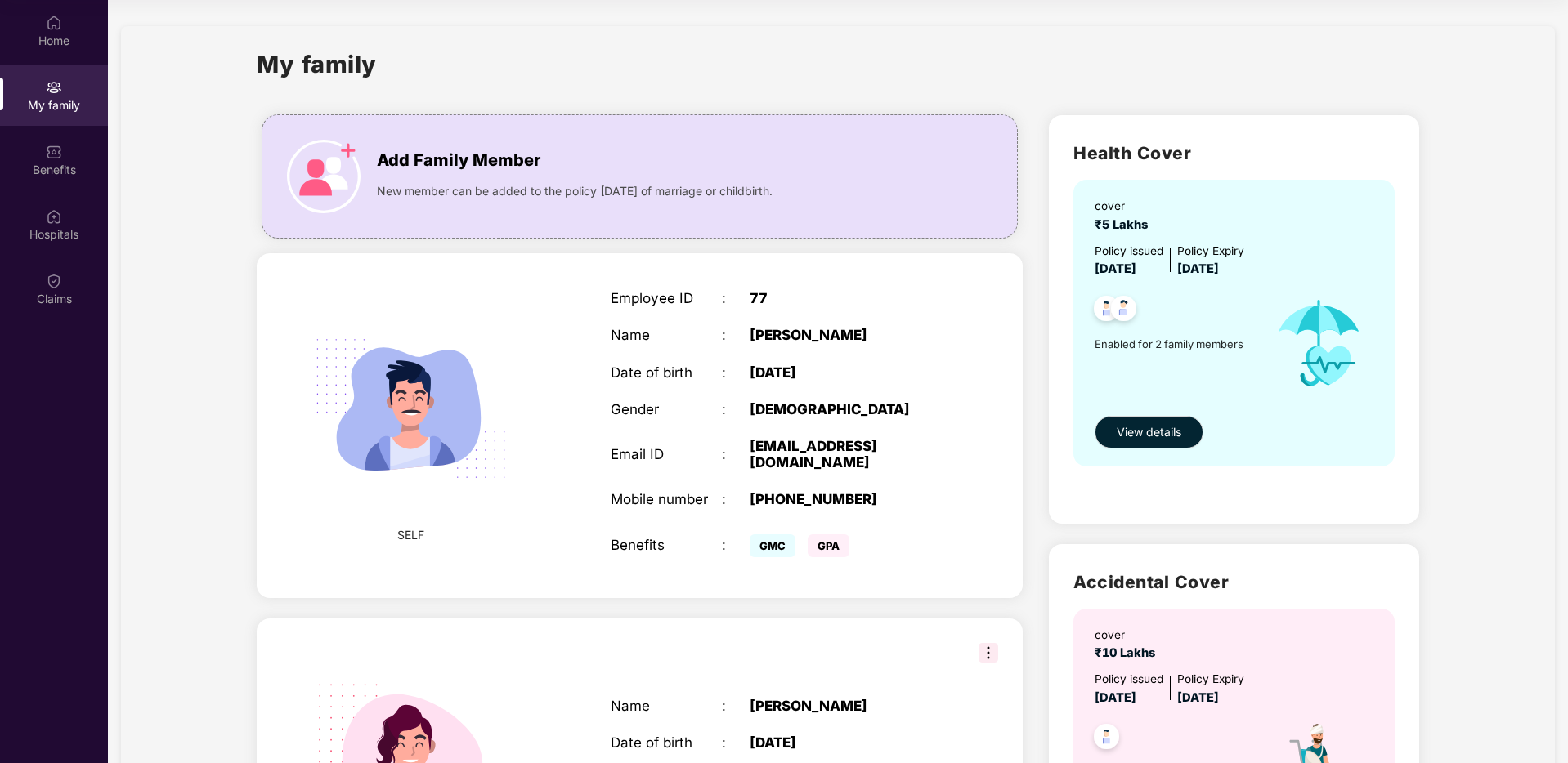
click at [980, 643] on img at bounding box center [988, 653] width 20 height 20
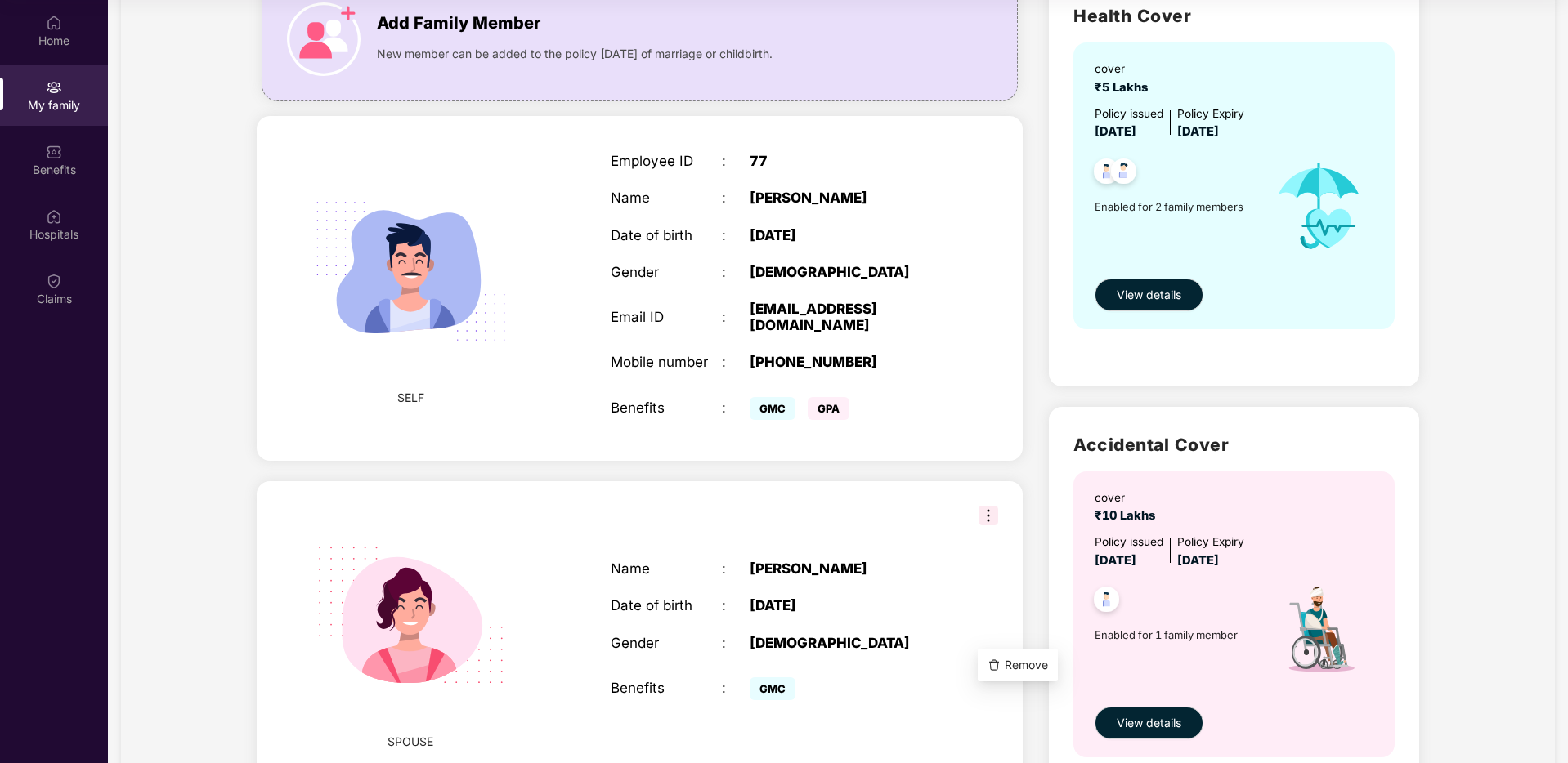
click at [872, 598] on div "[DATE]" at bounding box center [847, 605] width 195 height 16
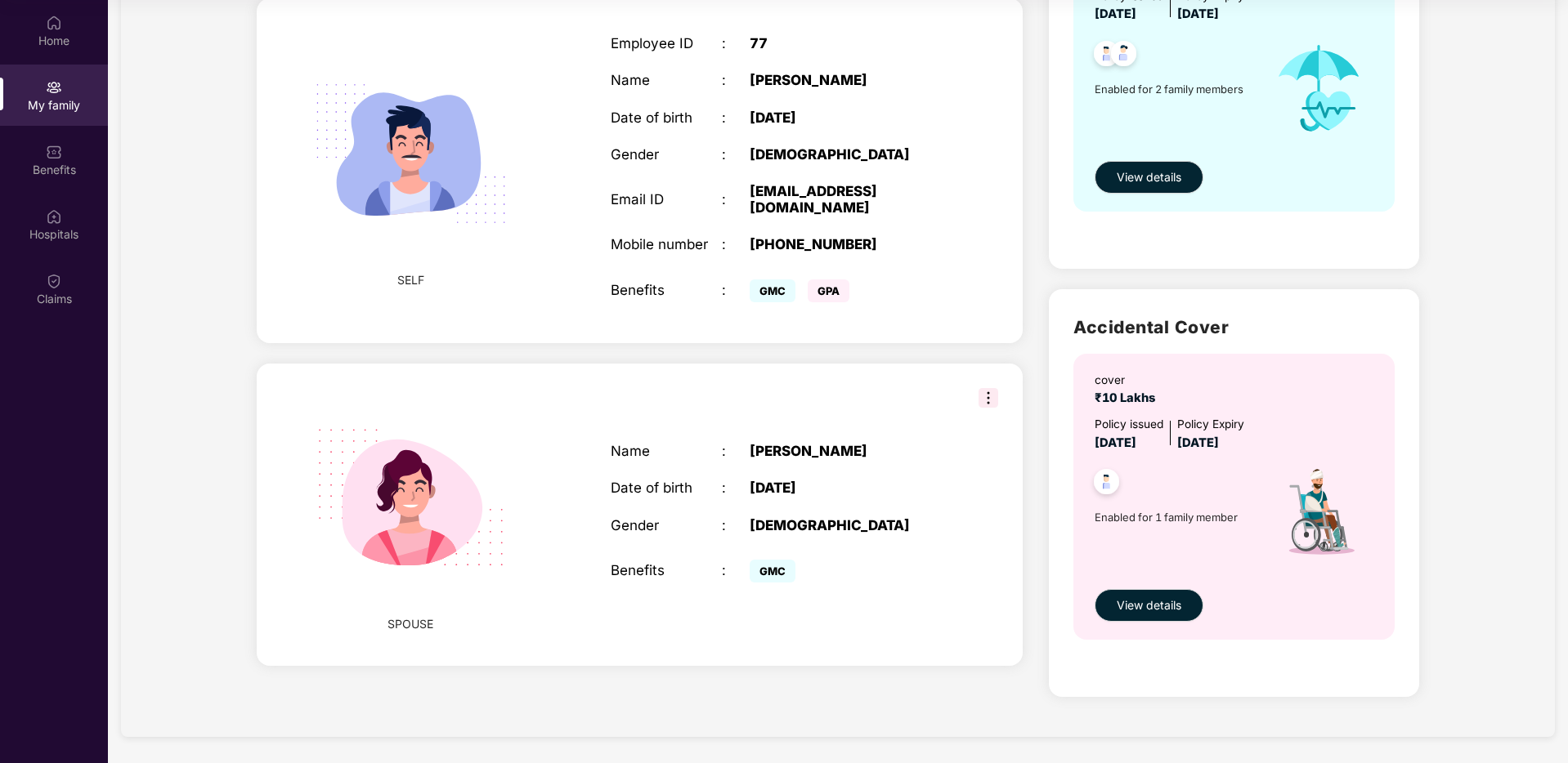
click at [766, 480] on div "[DATE]" at bounding box center [847, 487] width 195 height 16
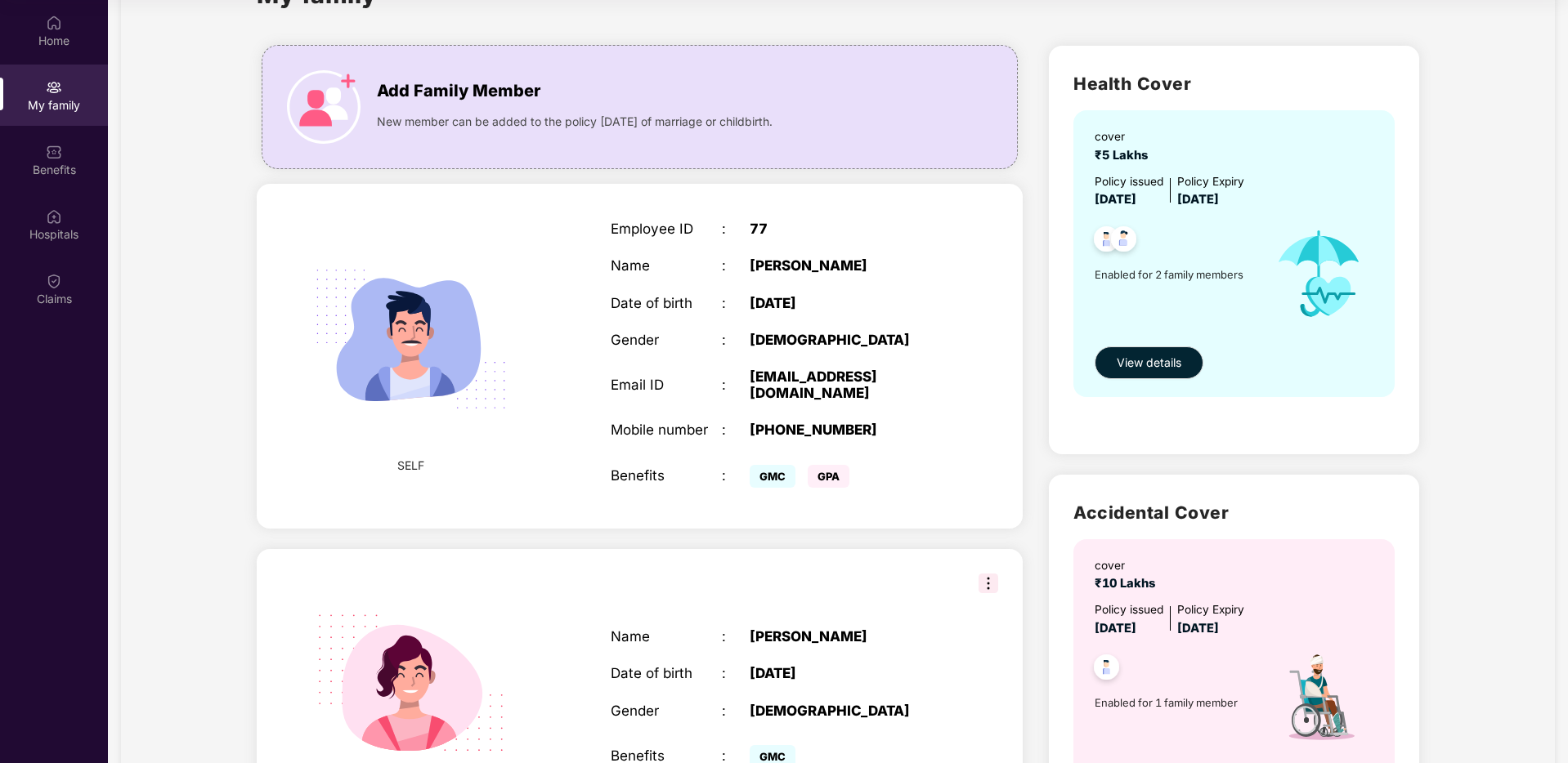
scroll to position [0, 0]
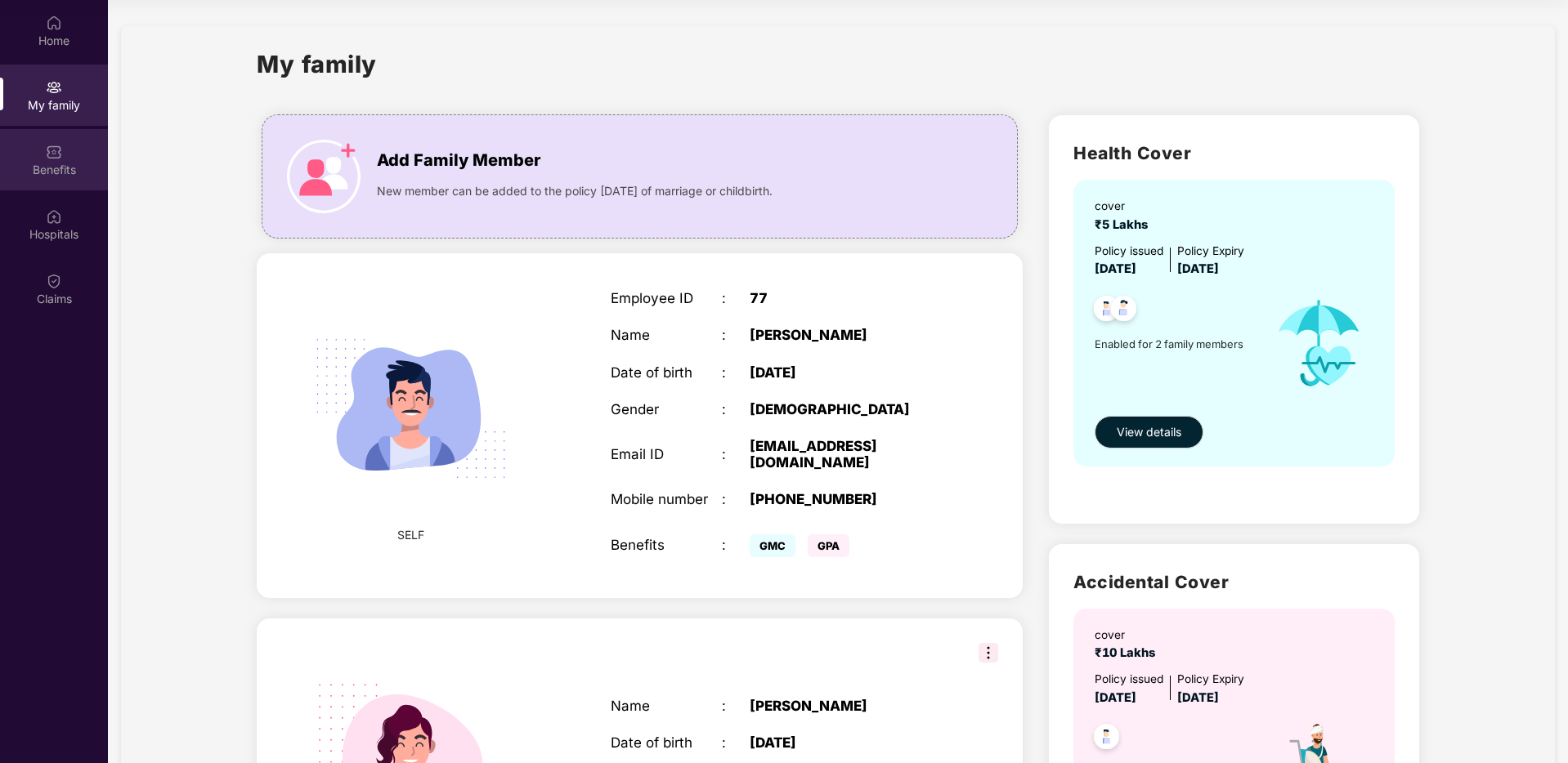
click at [55, 166] on div "Benefits" at bounding box center [54, 169] width 108 height 16
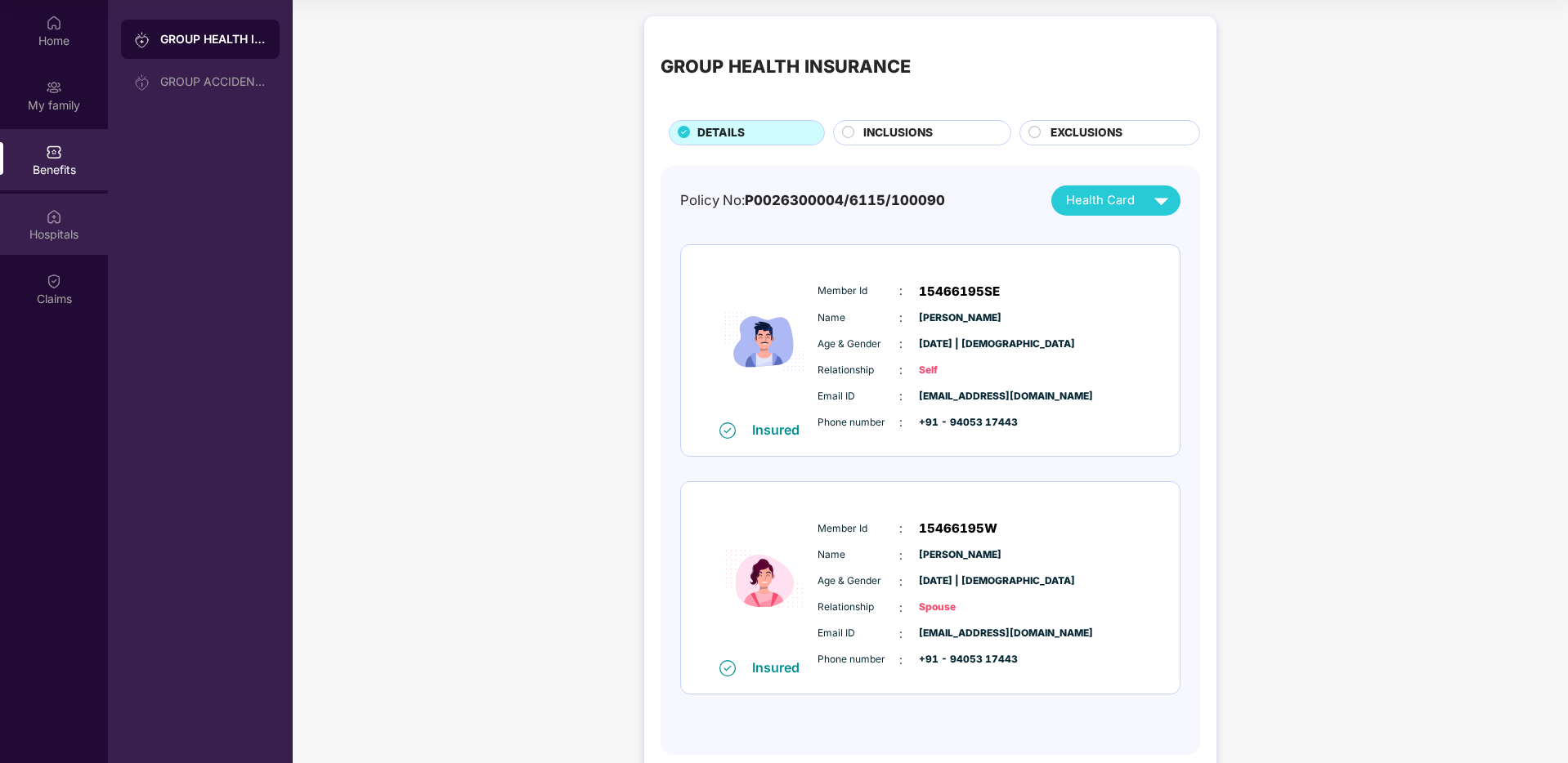
click at [48, 242] on div "Hospitals" at bounding box center [54, 234] width 108 height 16
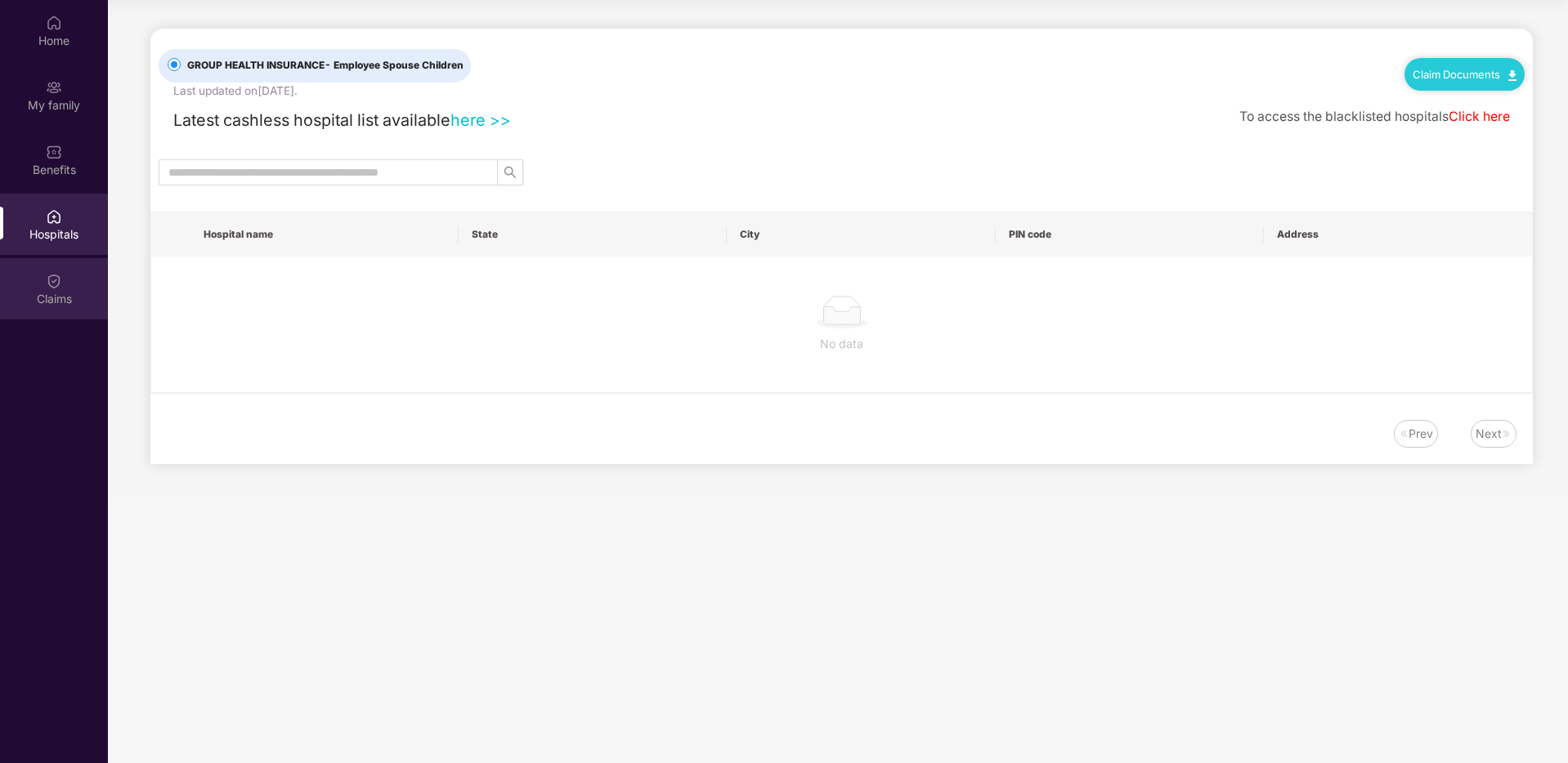
click at [71, 298] on div "Claims" at bounding box center [54, 298] width 108 height 16
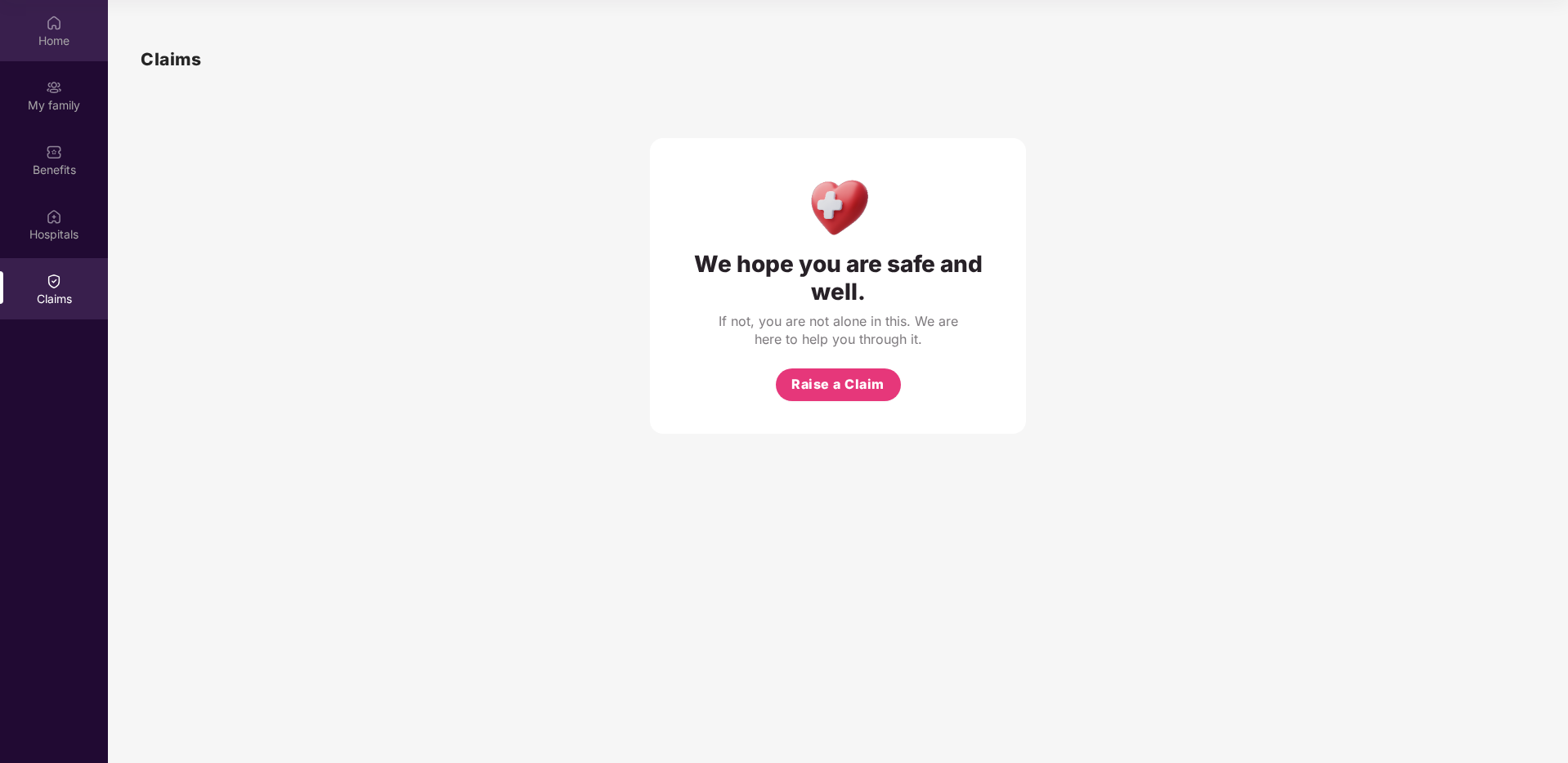
click at [45, 23] on img at bounding box center [53, 23] width 16 height 16
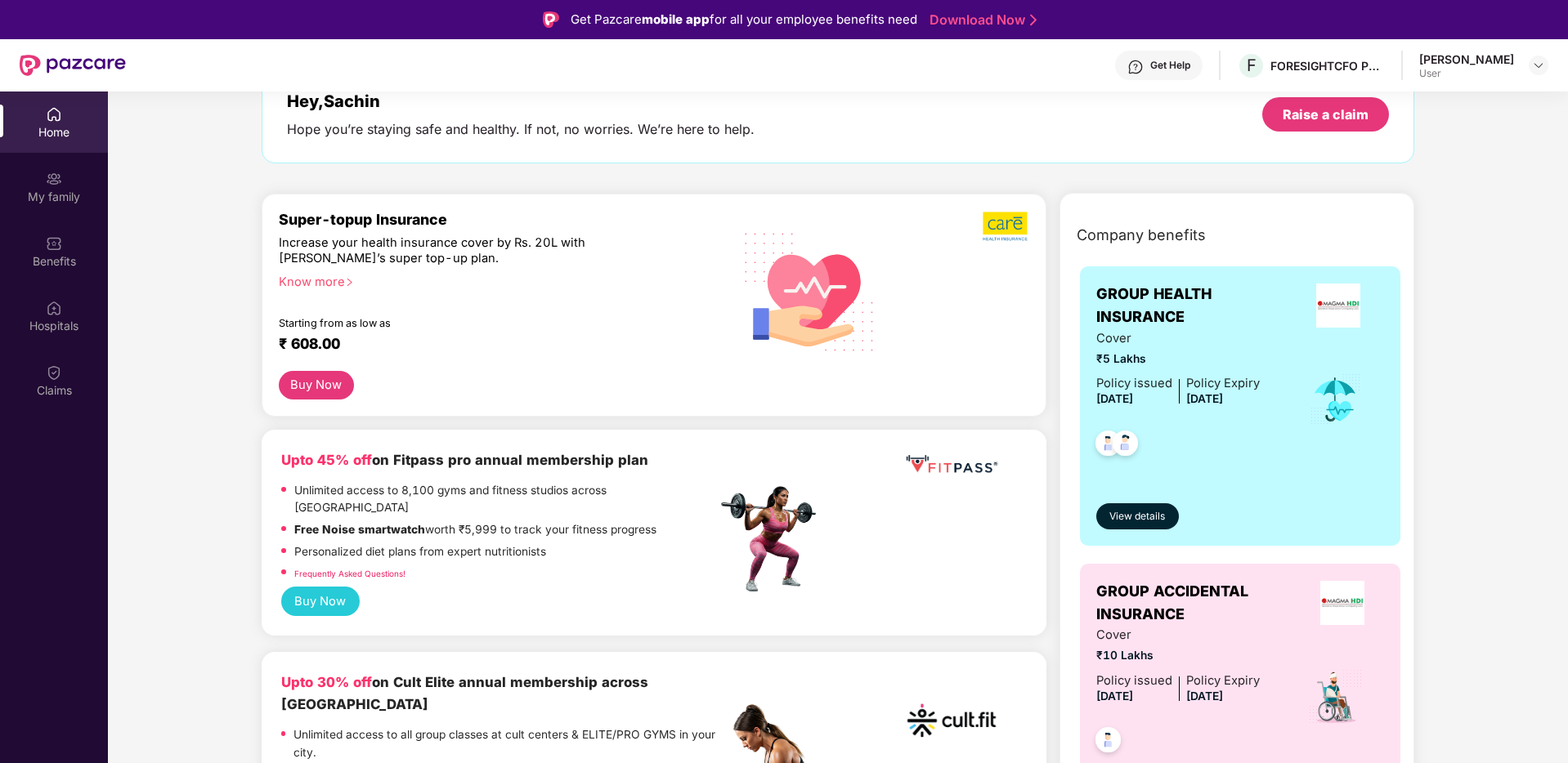
scroll to position [125, 0]
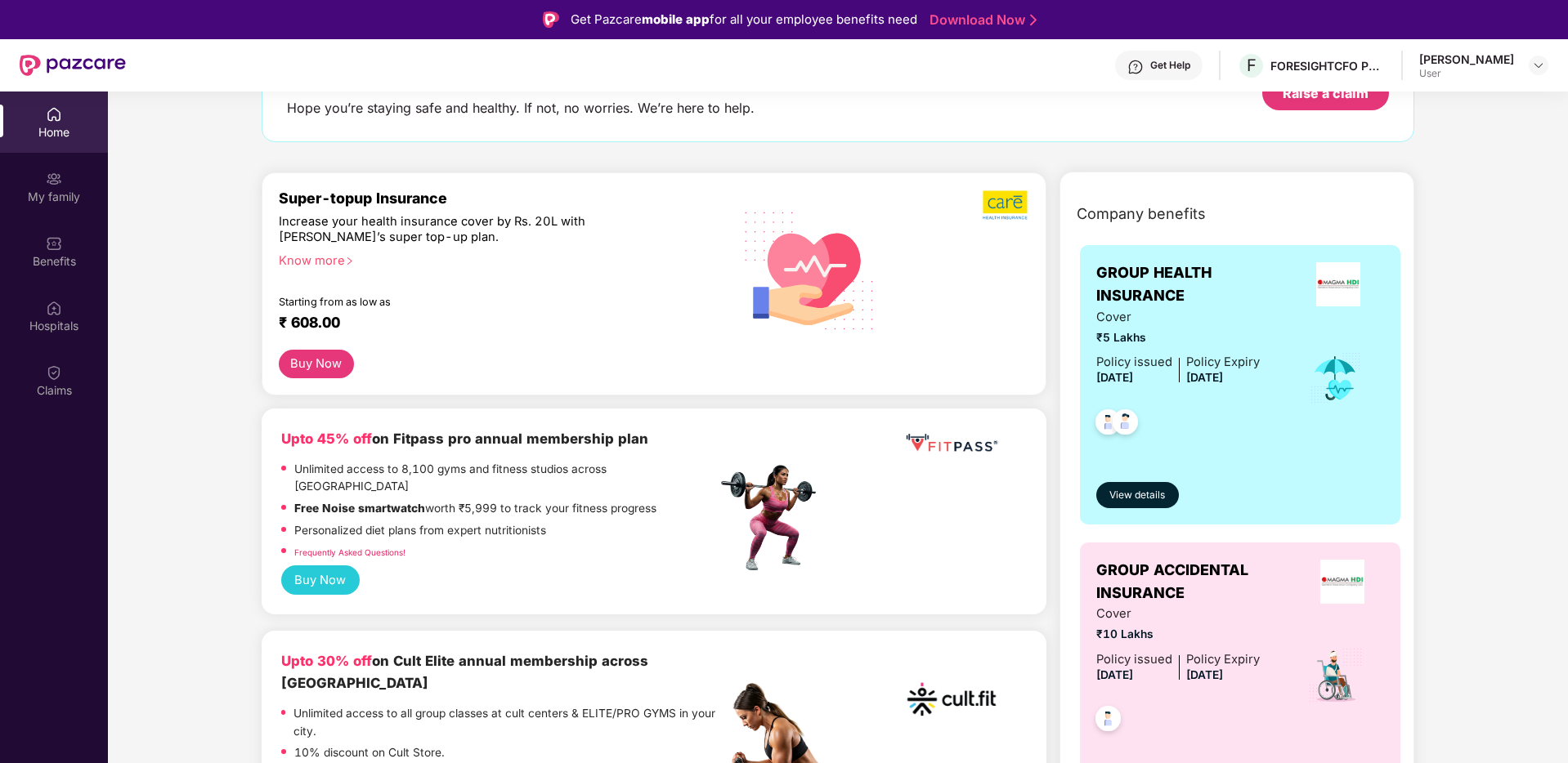
click at [426, 566] on div "Buy Now" at bounding box center [654, 581] width 745 height 30
click at [61, 269] on div "Benefits" at bounding box center [54, 251] width 108 height 61
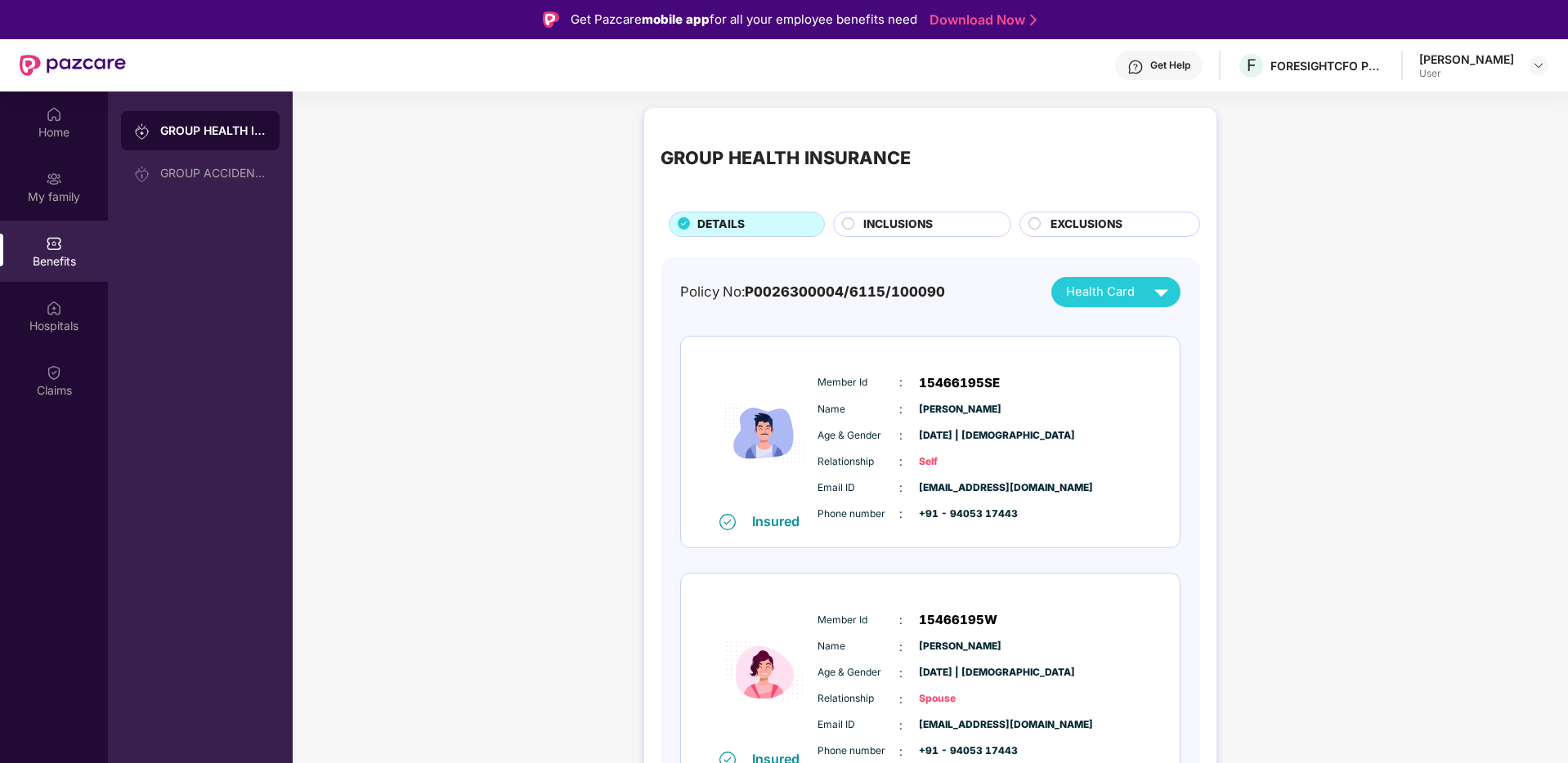
click at [852, 468] on span "Relationship" at bounding box center [858, 462] width 82 height 15
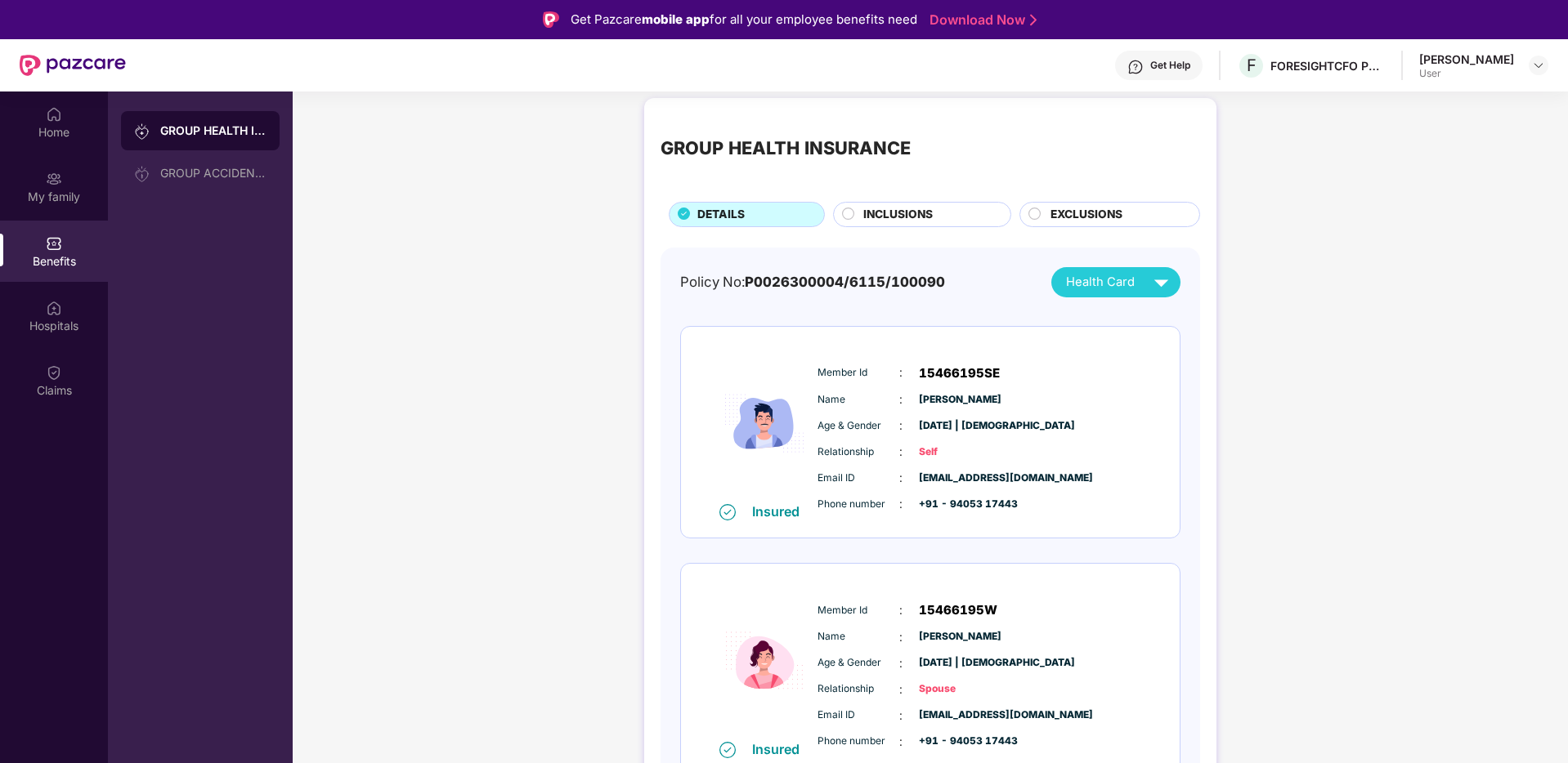
scroll to position [15, 0]
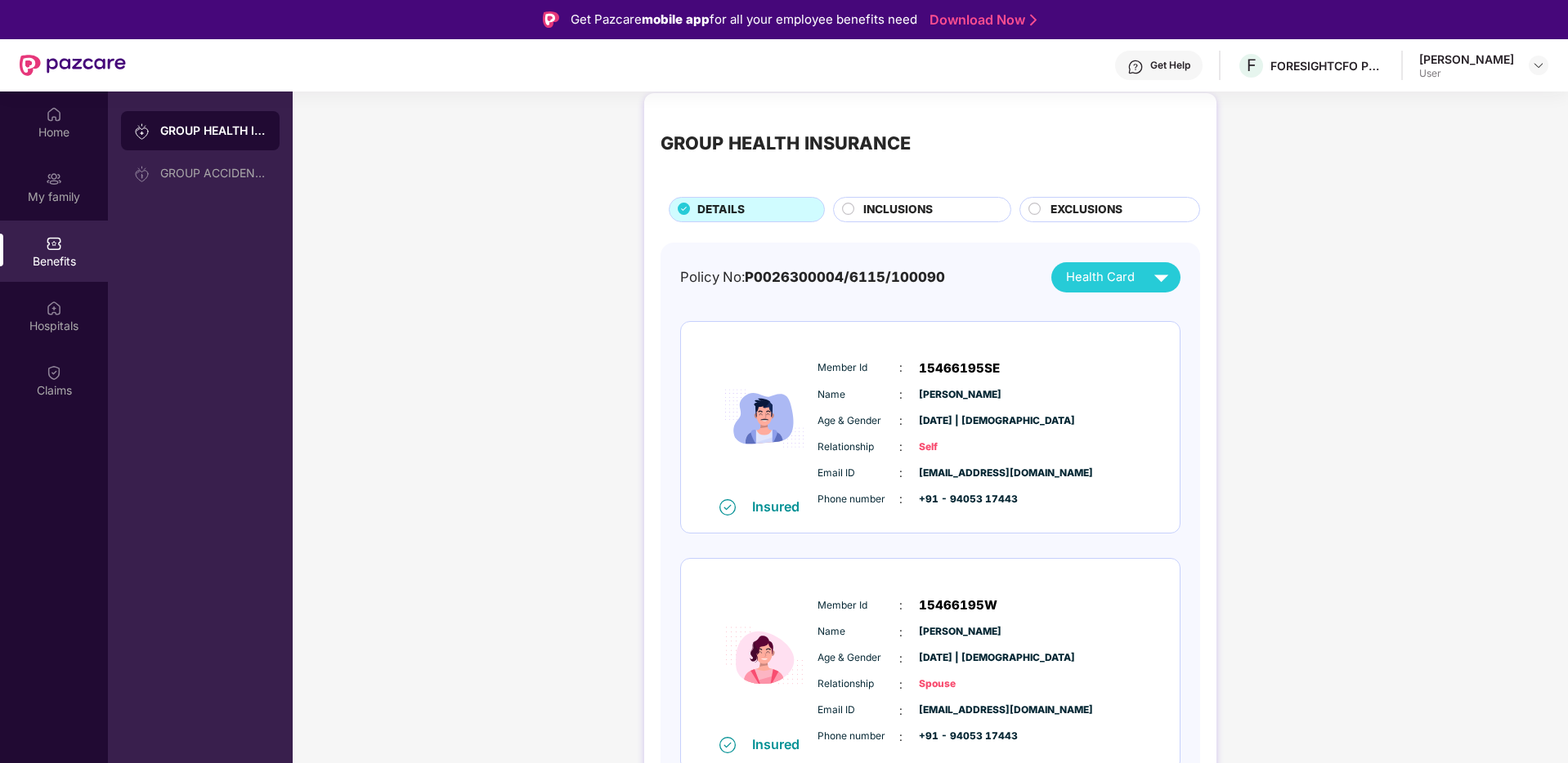
click at [1047, 215] on div "EXCLUSIONS" at bounding box center [1117, 212] width 149 height 21
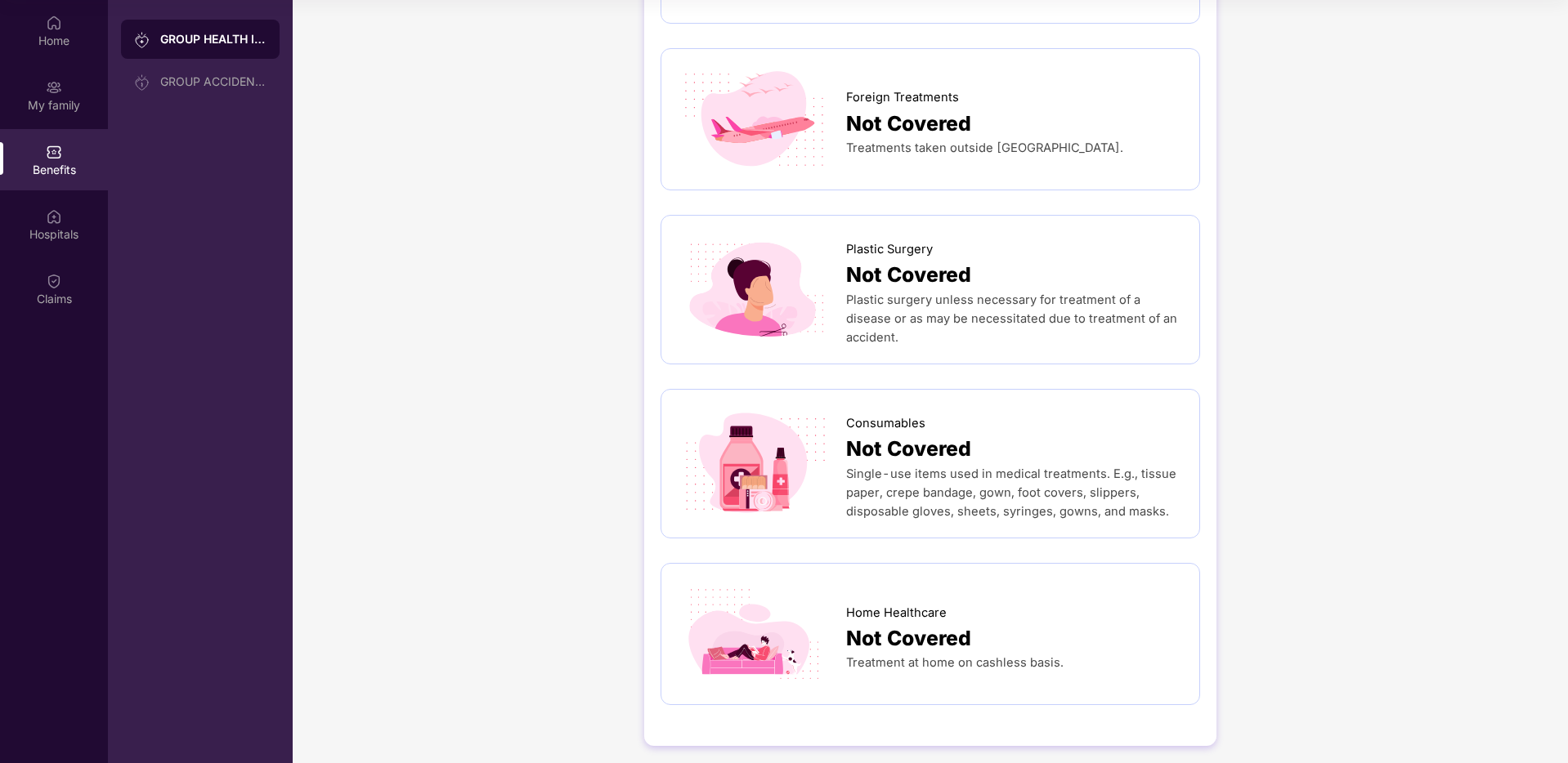
scroll to position [0, 0]
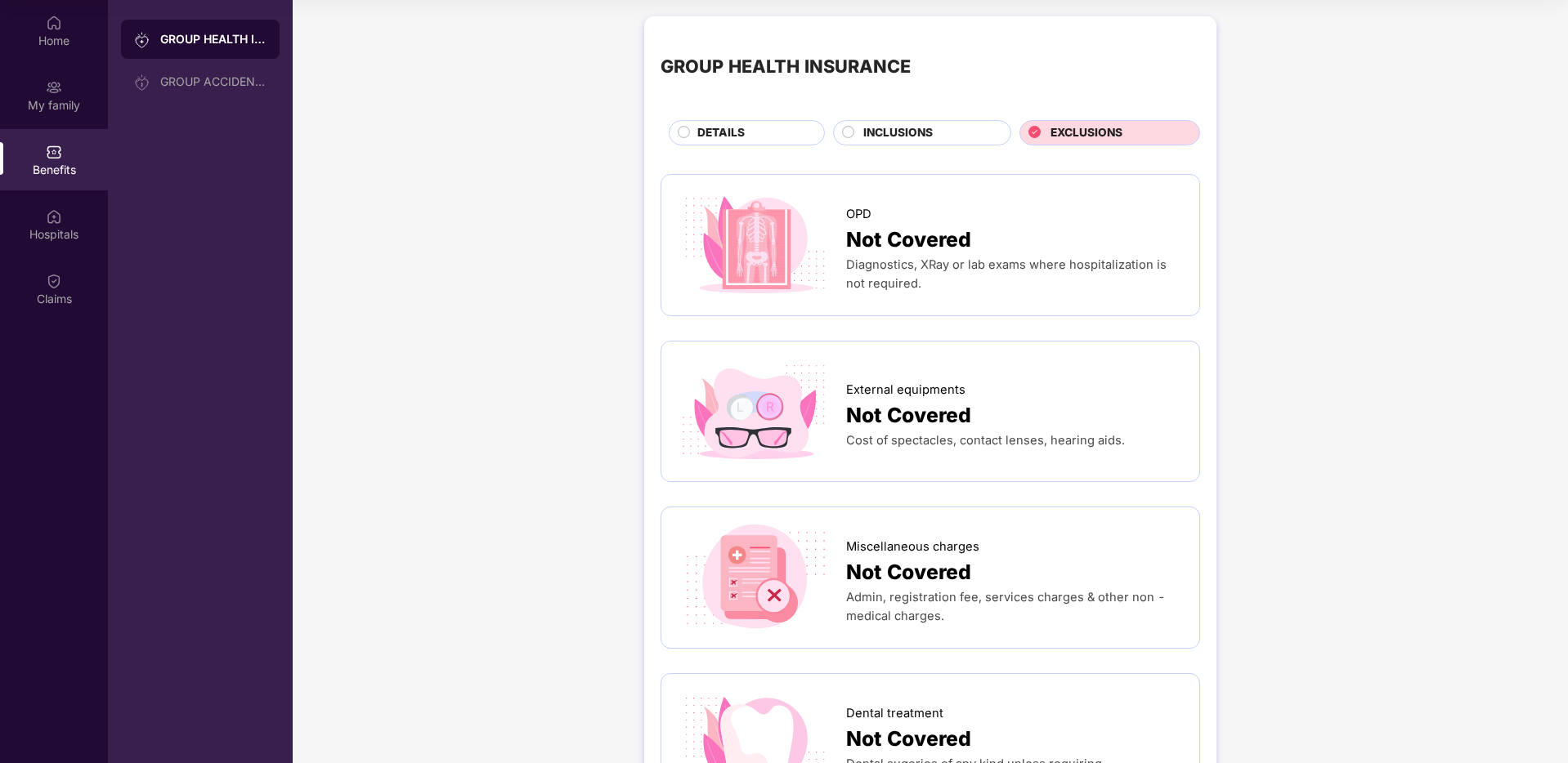
click at [929, 130] on span "INCLUSIONS" at bounding box center [898, 133] width 70 height 18
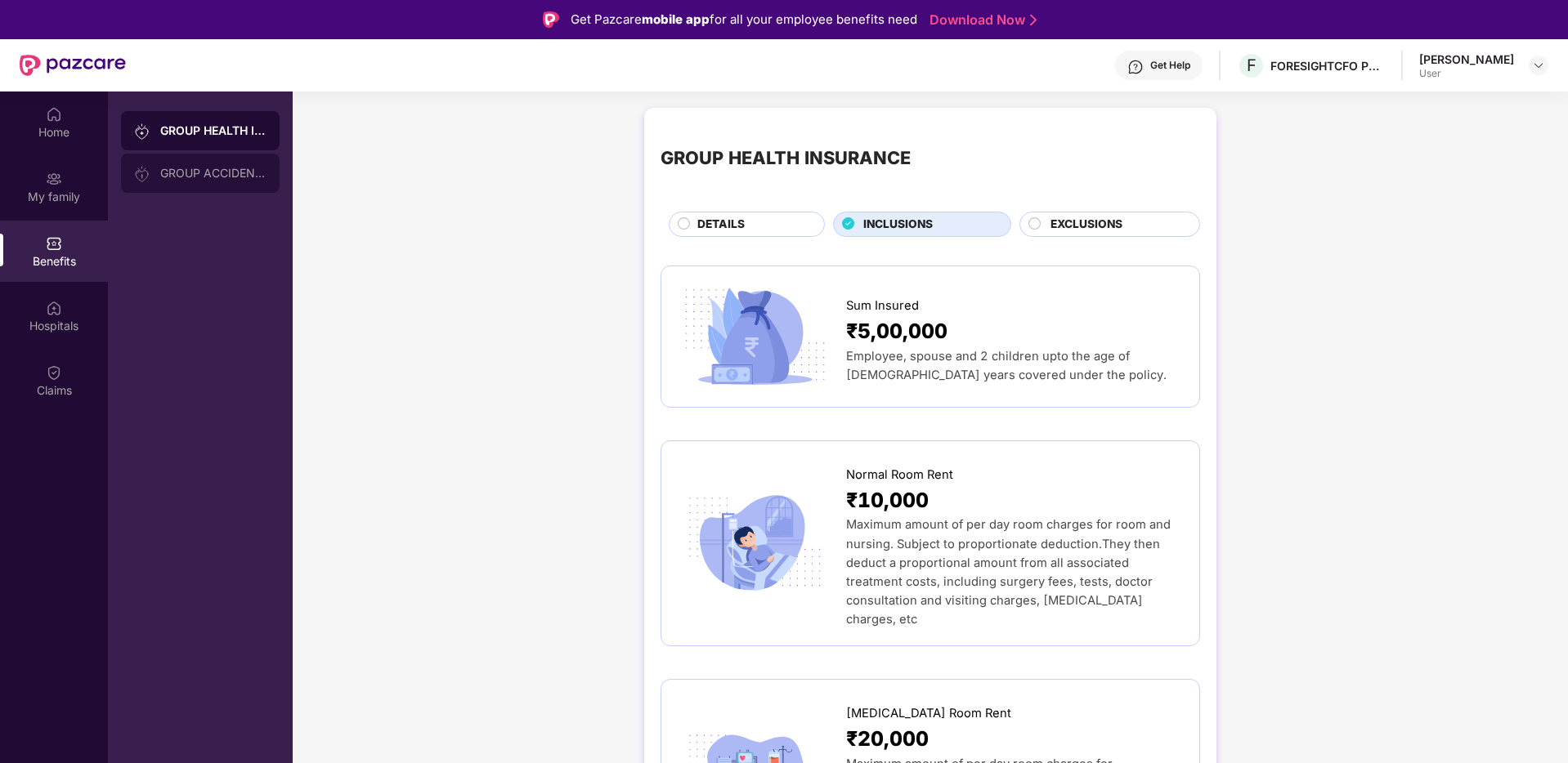
click at [173, 167] on div "GROUP ACCIDENTAL INSURANCE" at bounding box center [213, 174] width 107 height 13
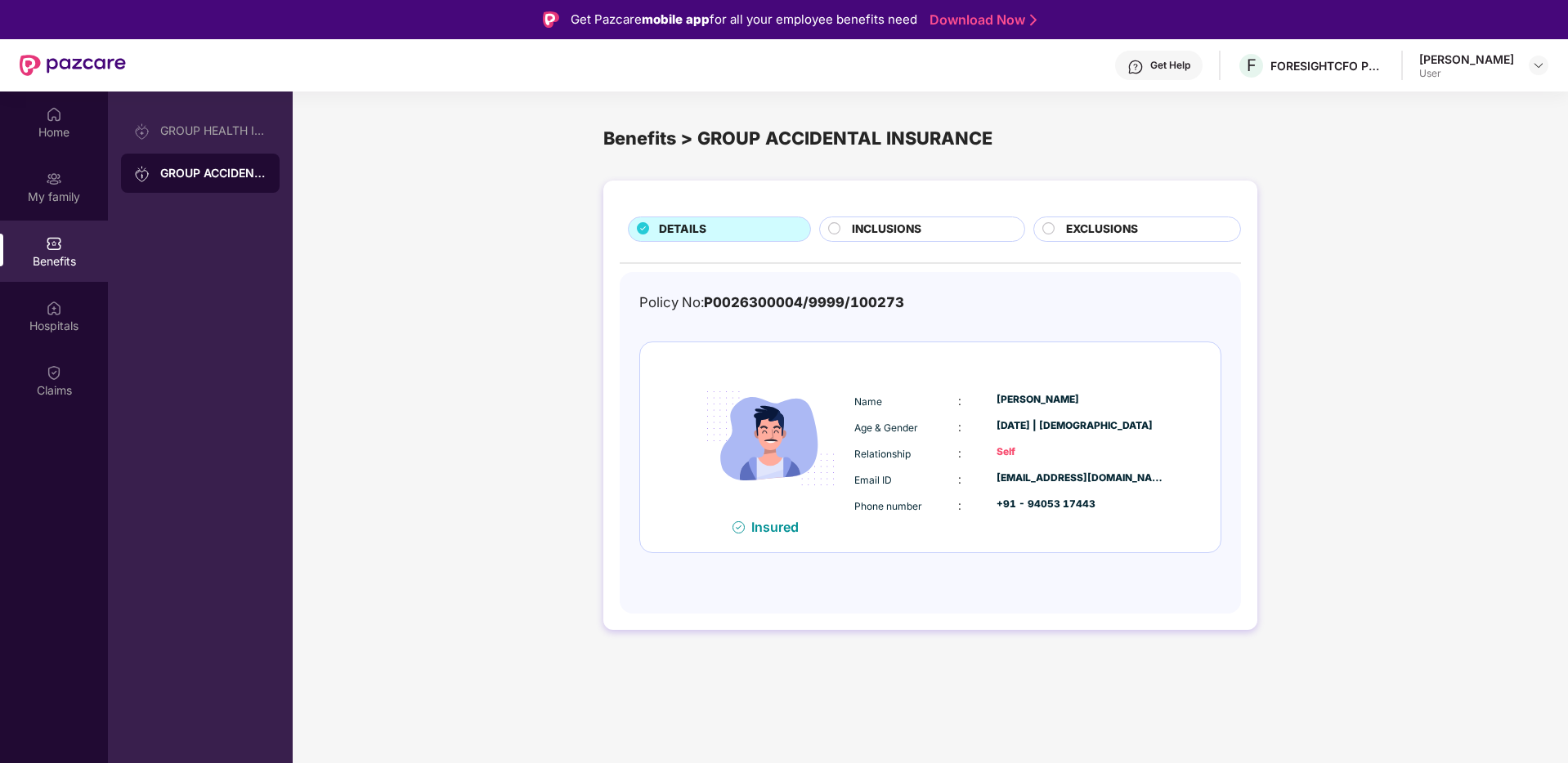
click at [876, 441] on div "Name : [PERSON_NAME] Age & Gender : [DATE] | [DEMOGRAPHIC_DATA] Relationship : …" at bounding box center [1010, 453] width 319 height 139
click at [895, 228] on span "INCLUSIONS" at bounding box center [887, 229] width 70 height 18
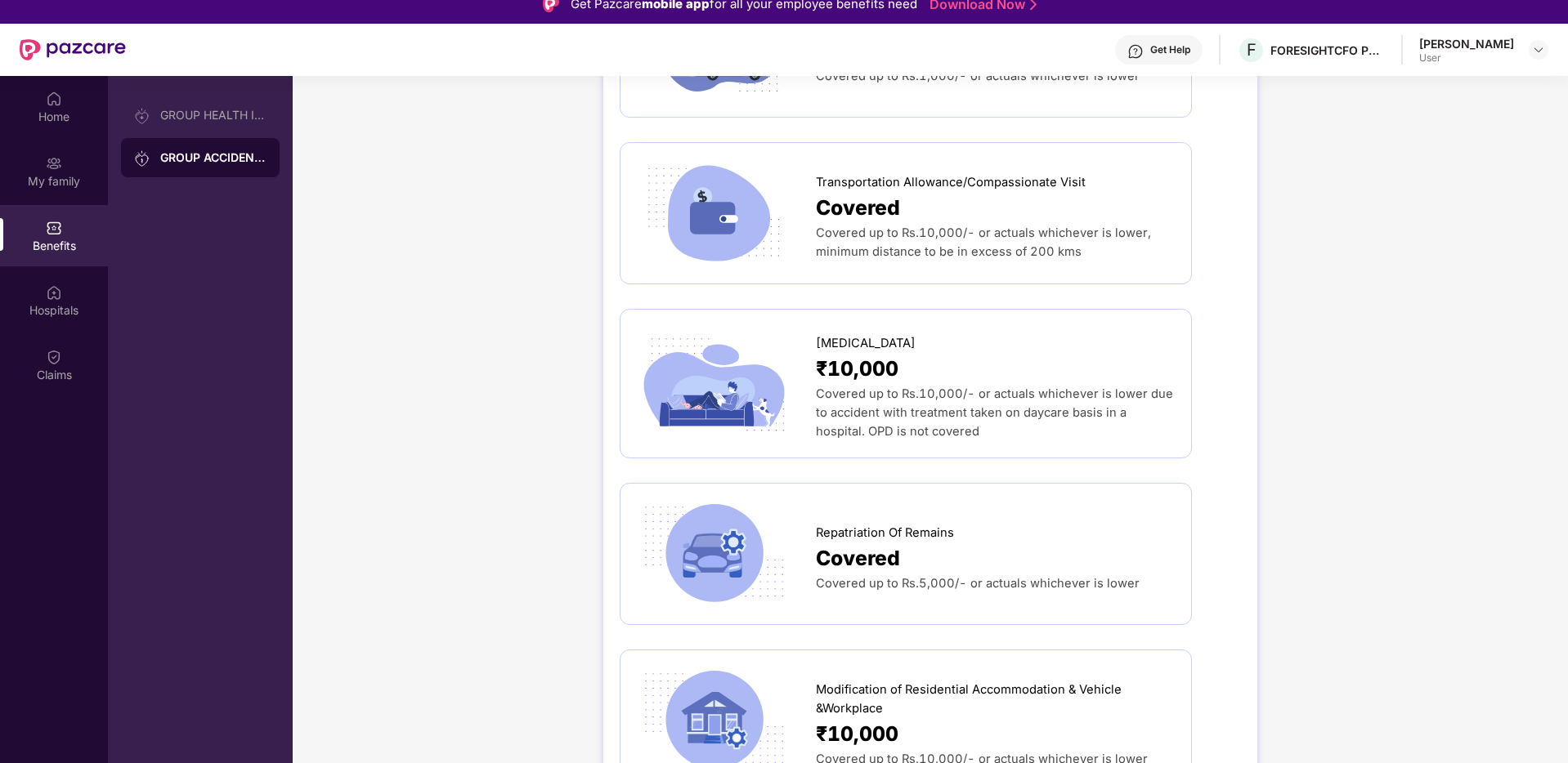
scroll to position [92, 0]
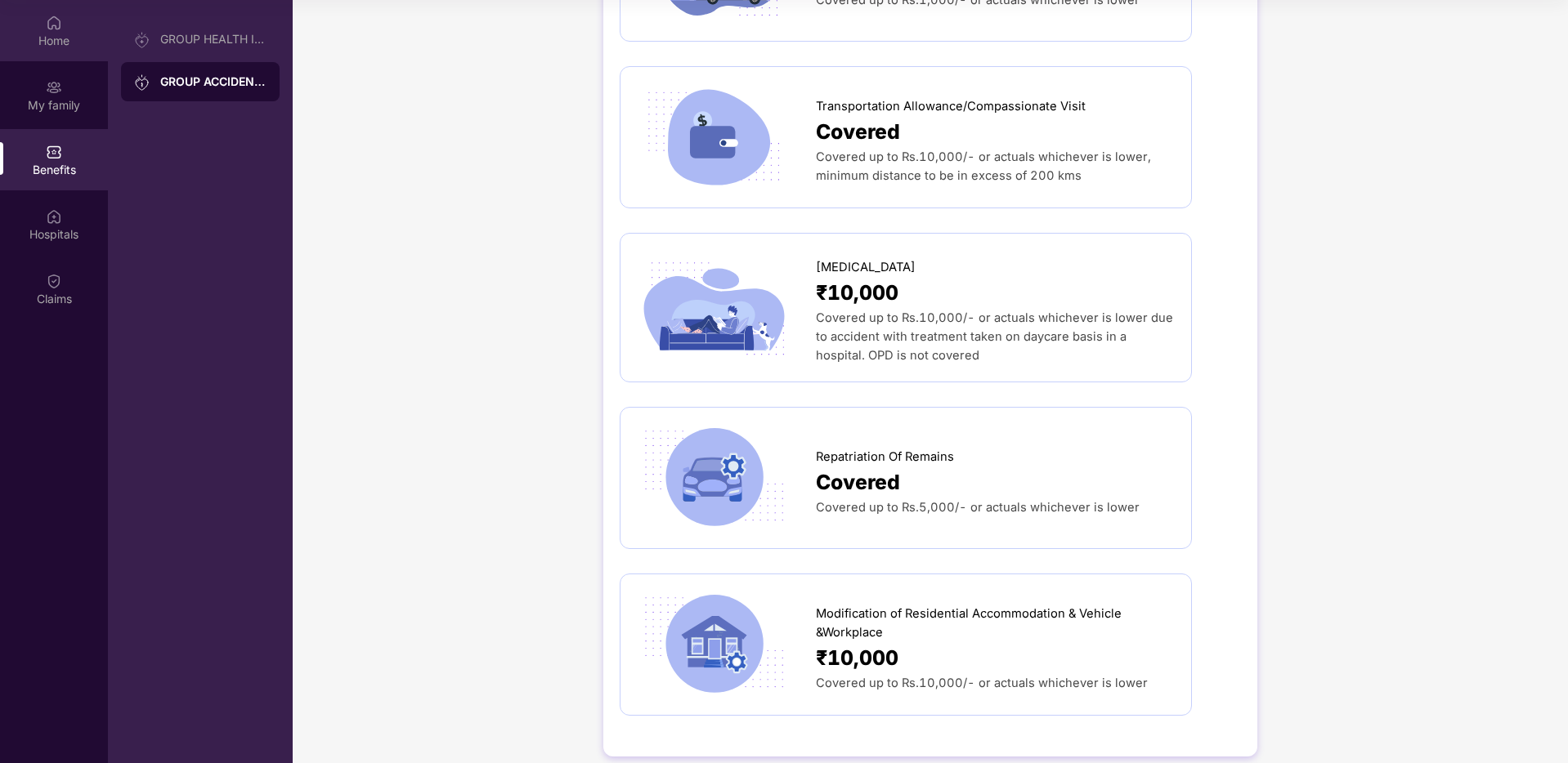
click at [66, 35] on div "Home" at bounding box center [54, 41] width 108 height 16
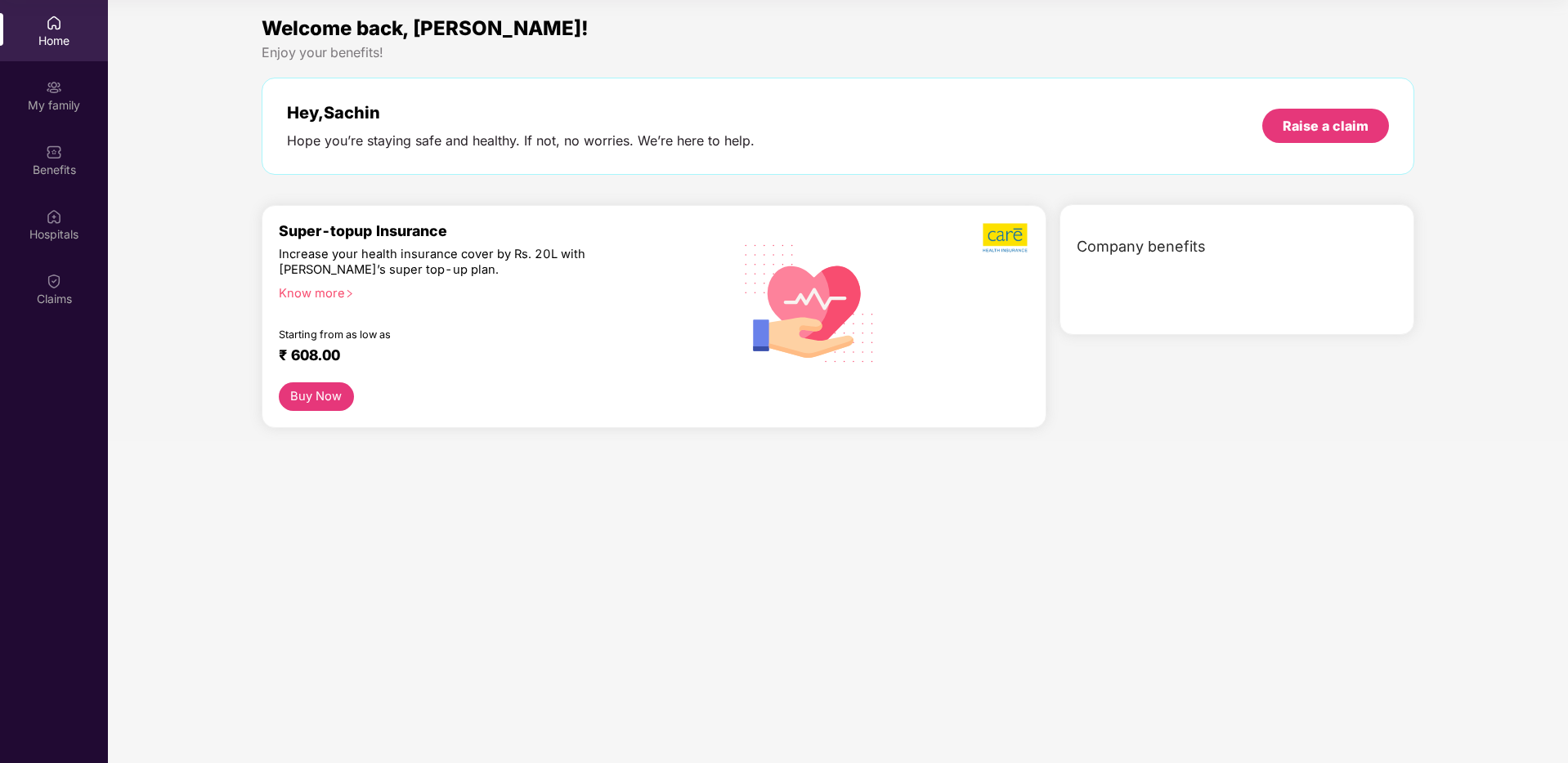
scroll to position [0, 0]
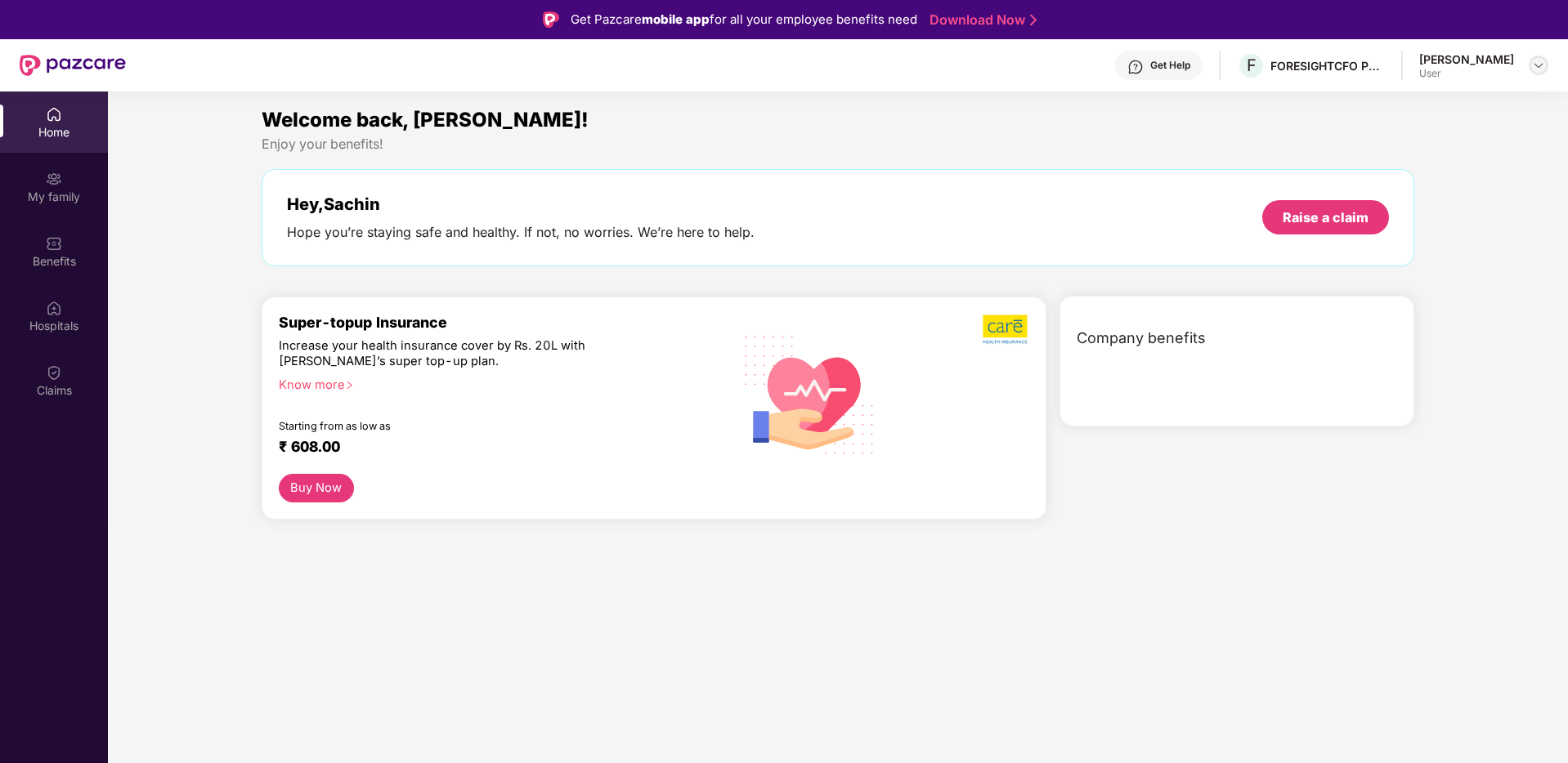
click at [1542, 65] on img at bounding box center [1539, 65] width 13 height 13
click at [1427, 146] on div "[PERSON_NAME]" at bounding box center [1448, 149] width 94 height 15
click at [1425, 154] on div "Welcome back, [PERSON_NAME]! Enjoy your benefits! Hey, [PERSON_NAME] Hope you’r…" at bounding box center [838, 319] width 1474 height 429
click at [1476, 70] on div "User" at bounding box center [1467, 74] width 94 height 13
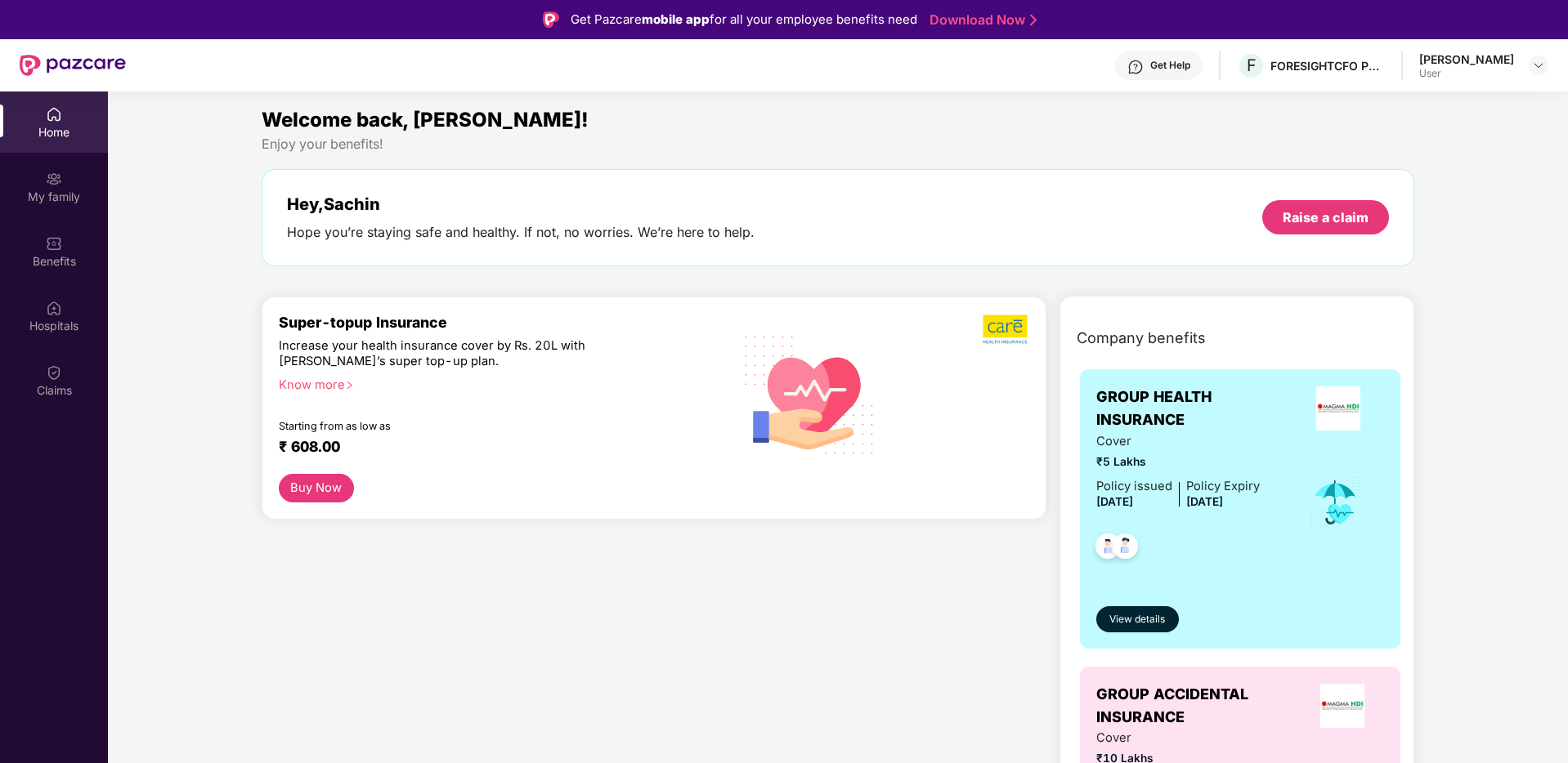
click at [1457, 69] on div "User" at bounding box center [1467, 74] width 94 height 13
